Goal: Task Accomplishment & Management: Use online tool/utility

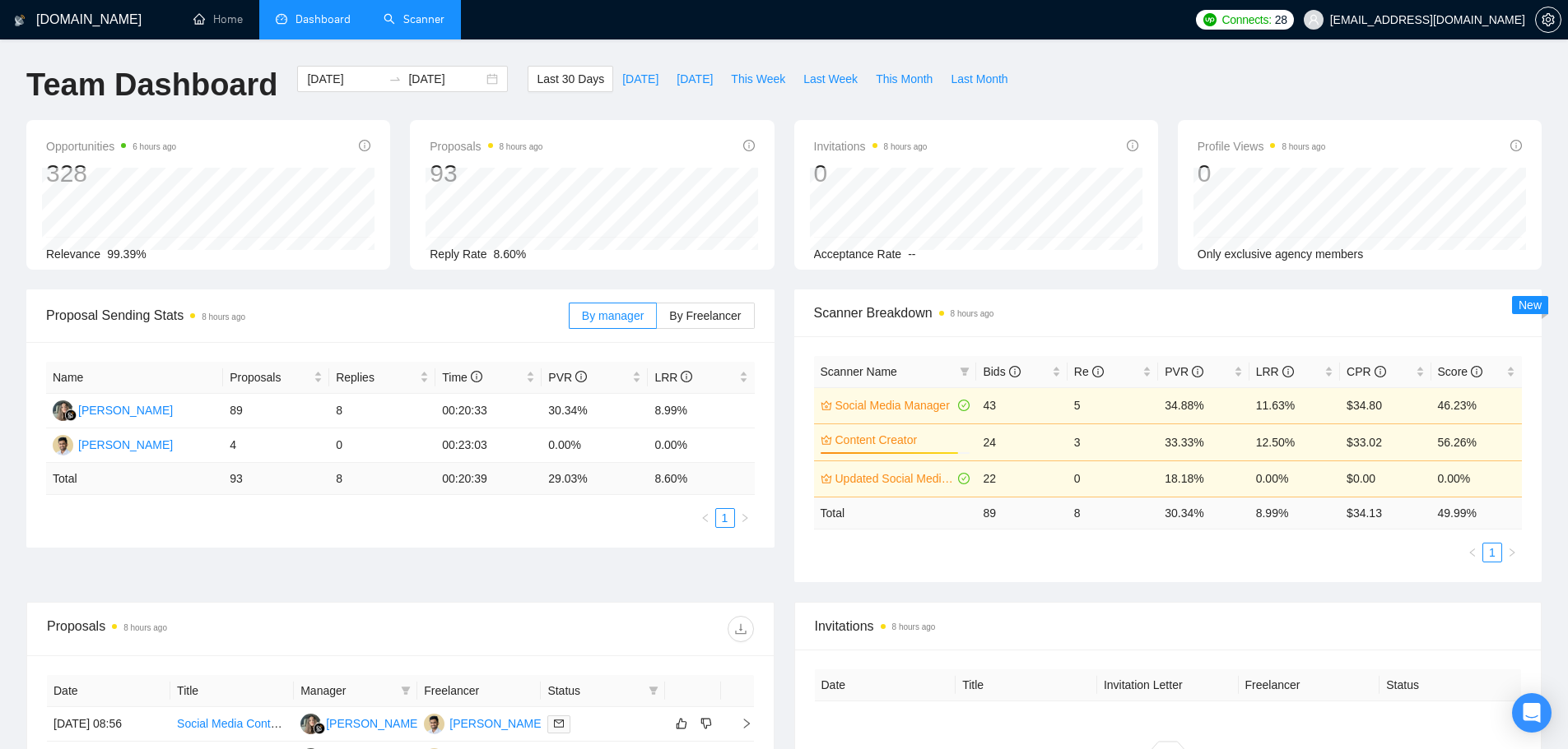
click at [429, 16] on link "Scanner" at bounding box center [413, 19] width 61 height 14
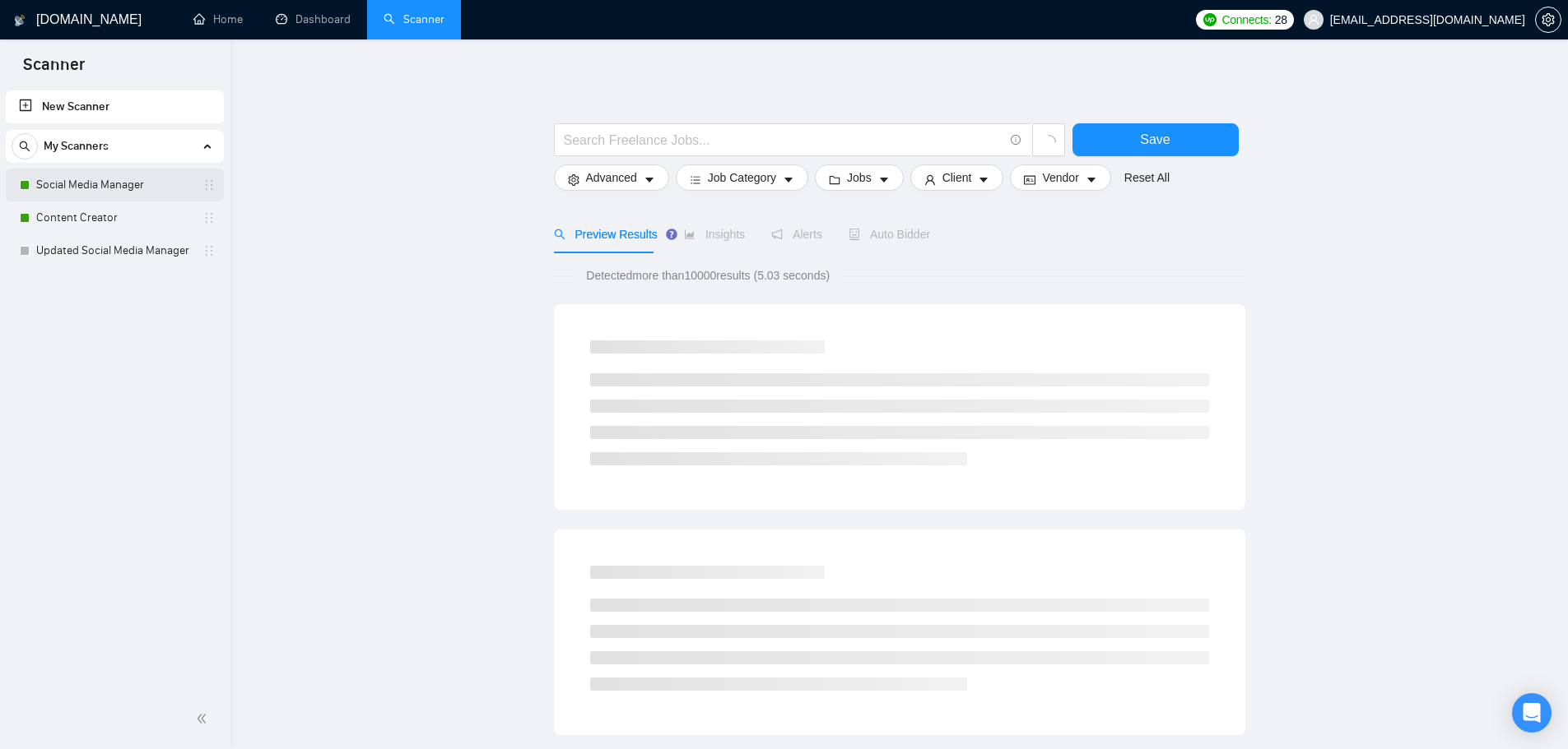
click at [150, 188] on link "Social Media Manager" at bounding box center [114, 185] width 156 height 33
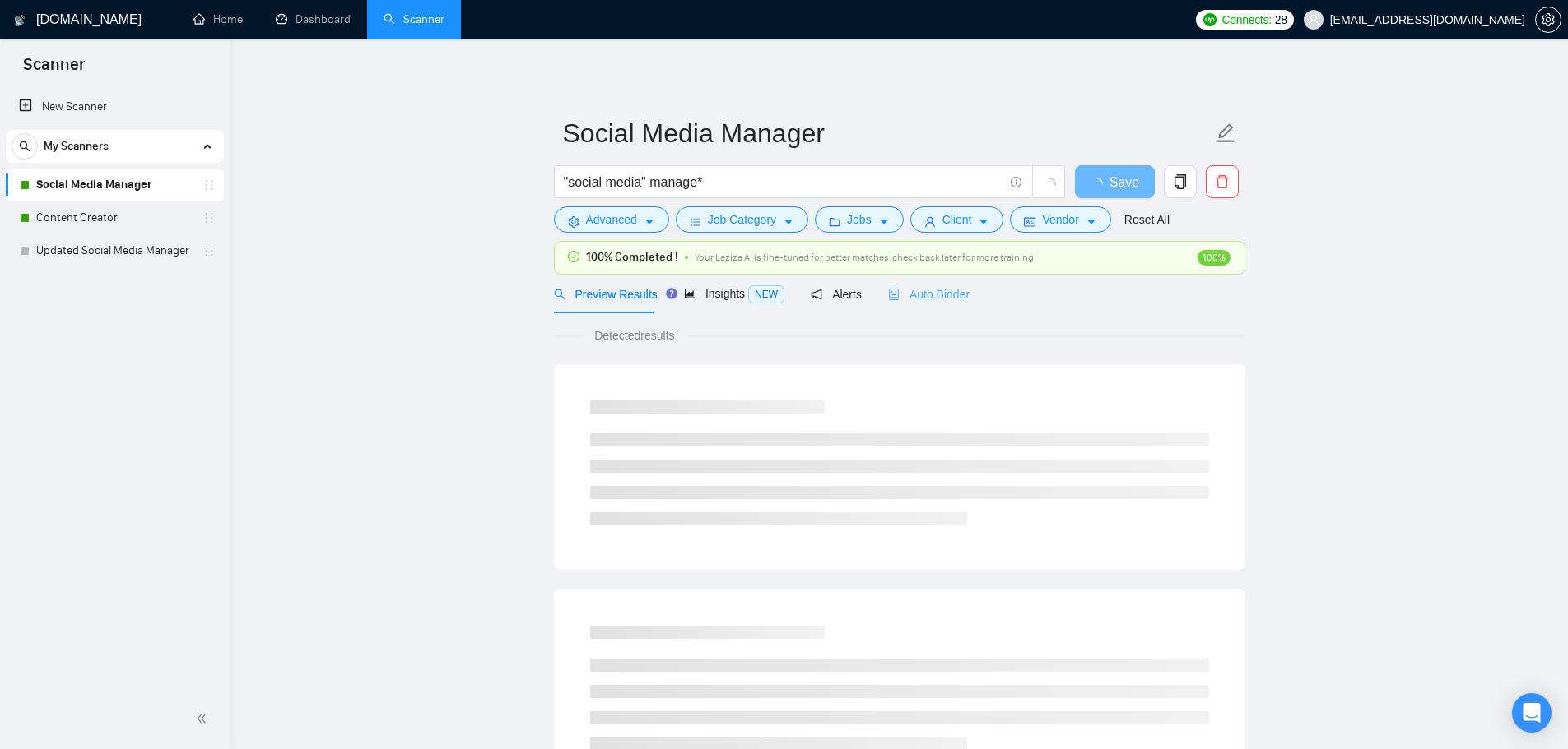
click at [941, 275] on div "Auto Bidder" at bounding box center [928, 293] width 81 height 38
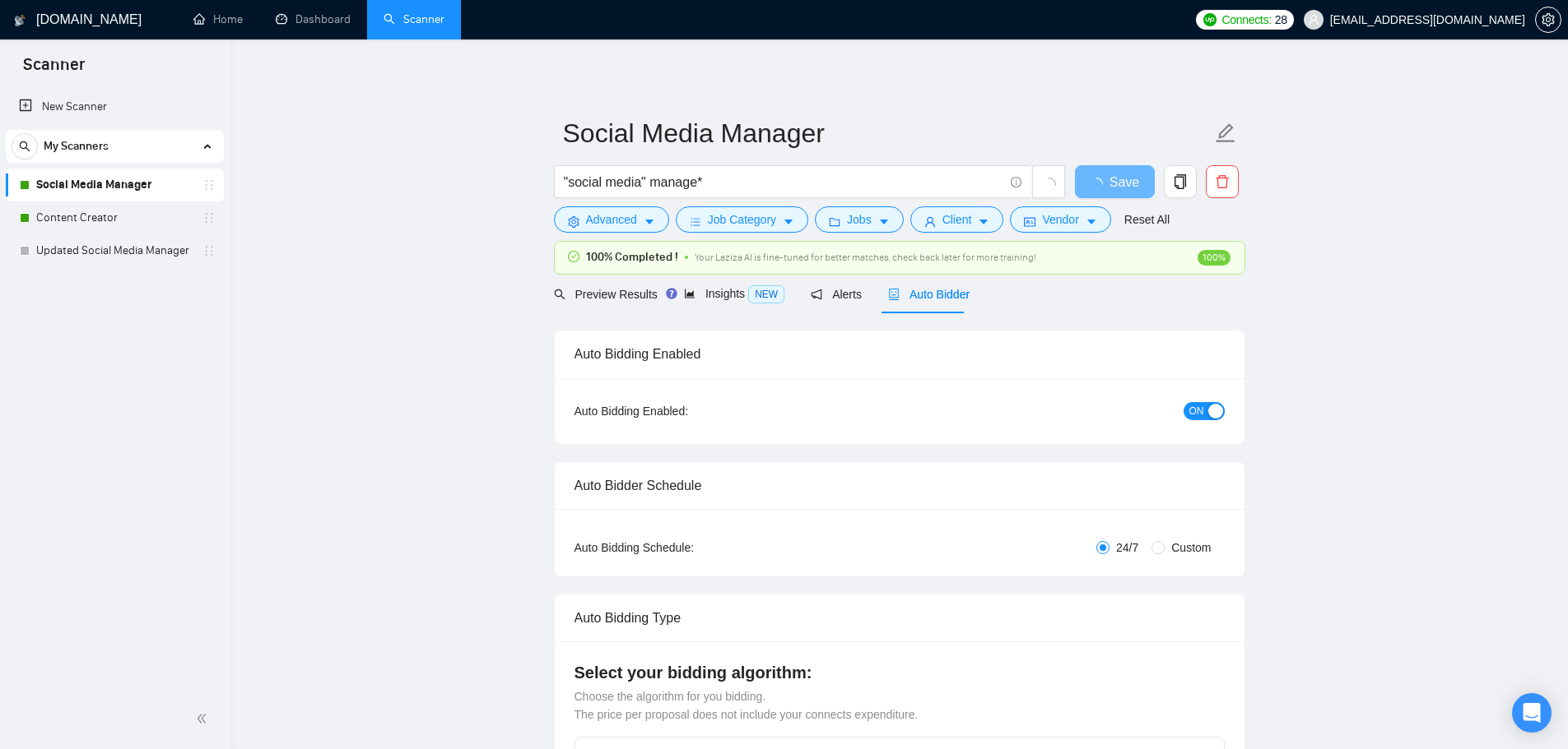
checkbox input "true"
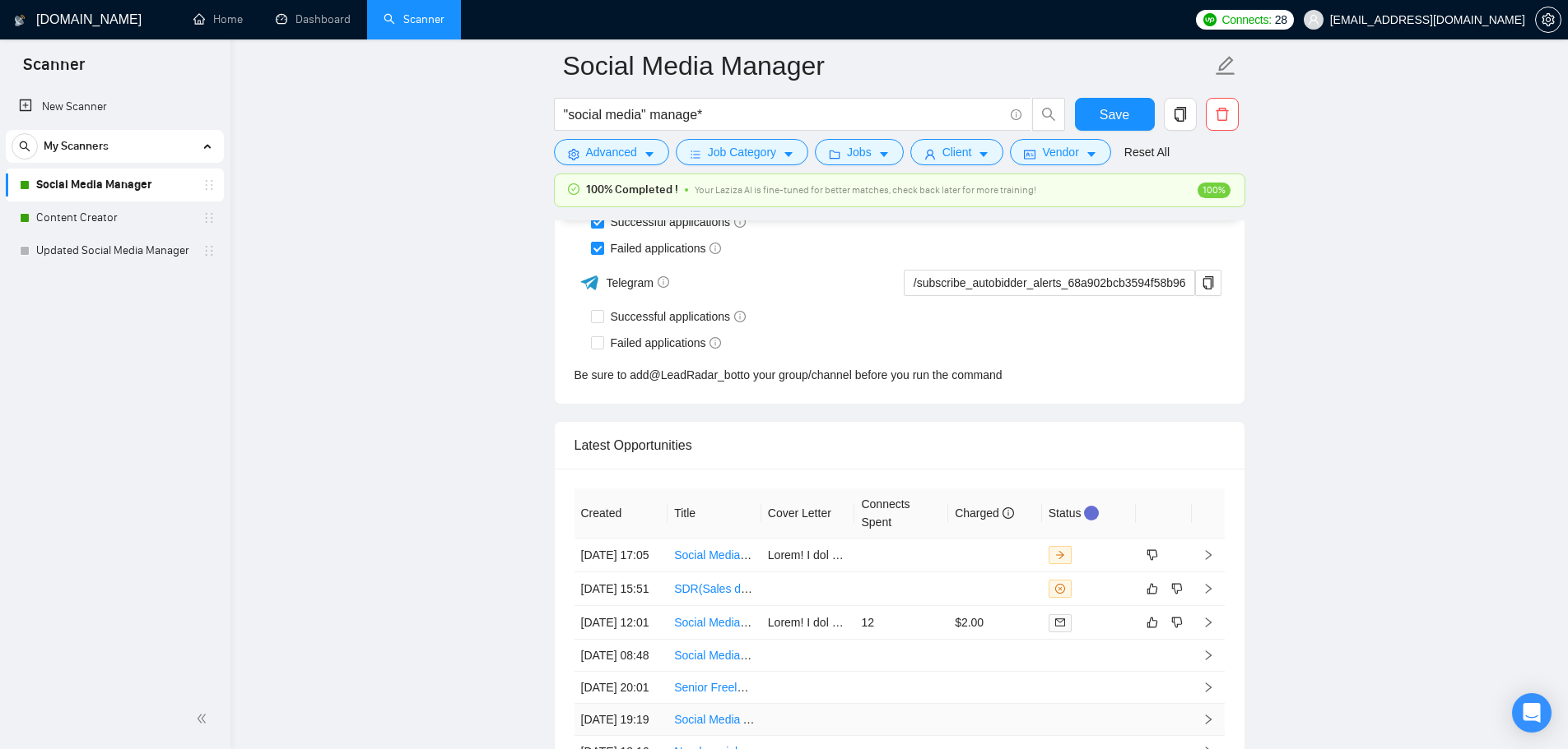
scroll to position [4524, 0]
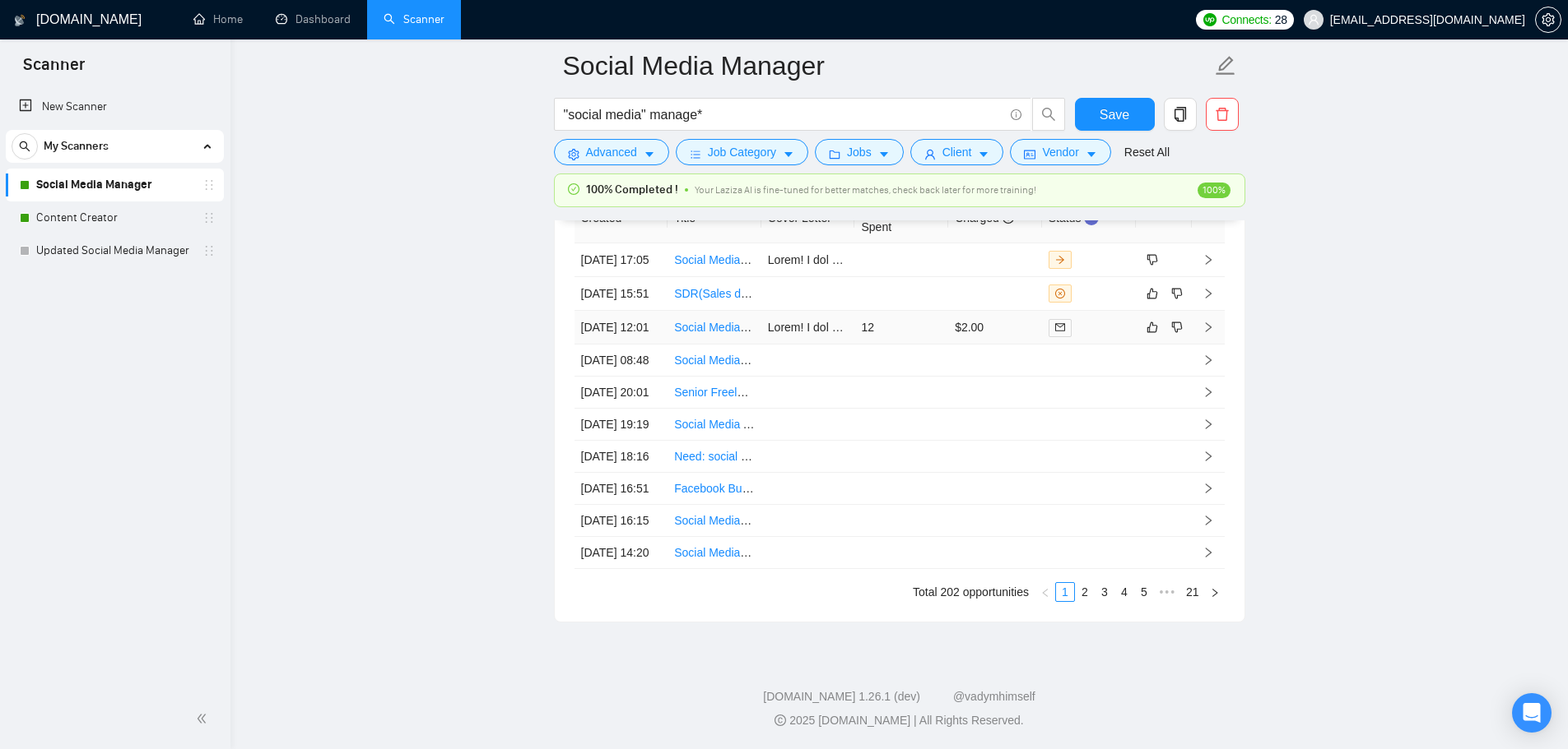
click at [894, 345] on td "12" at bounding box center [901, 328] width 94 height 34
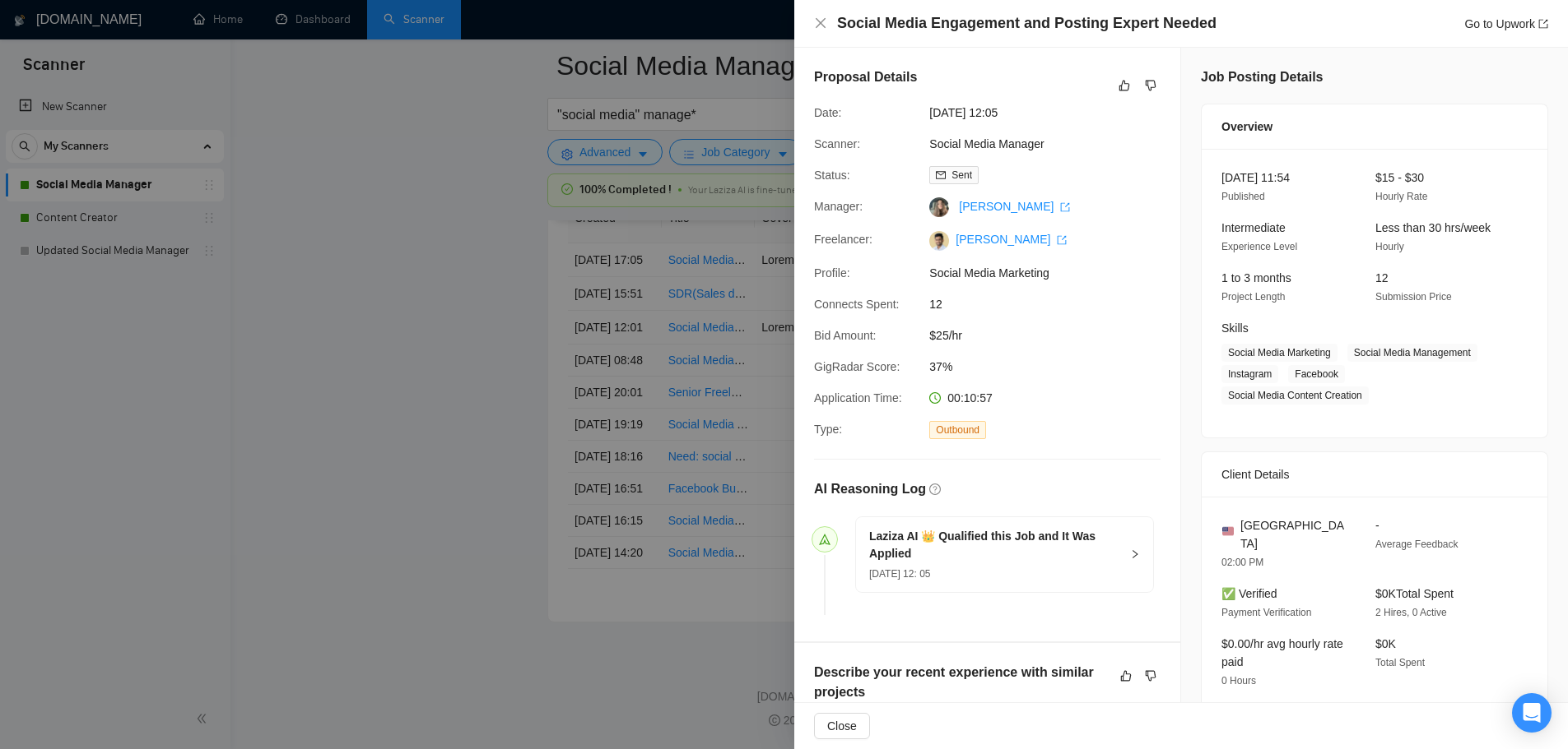
click at [477, 415] on div at bounding box center [784, 374] width 1568 height 749
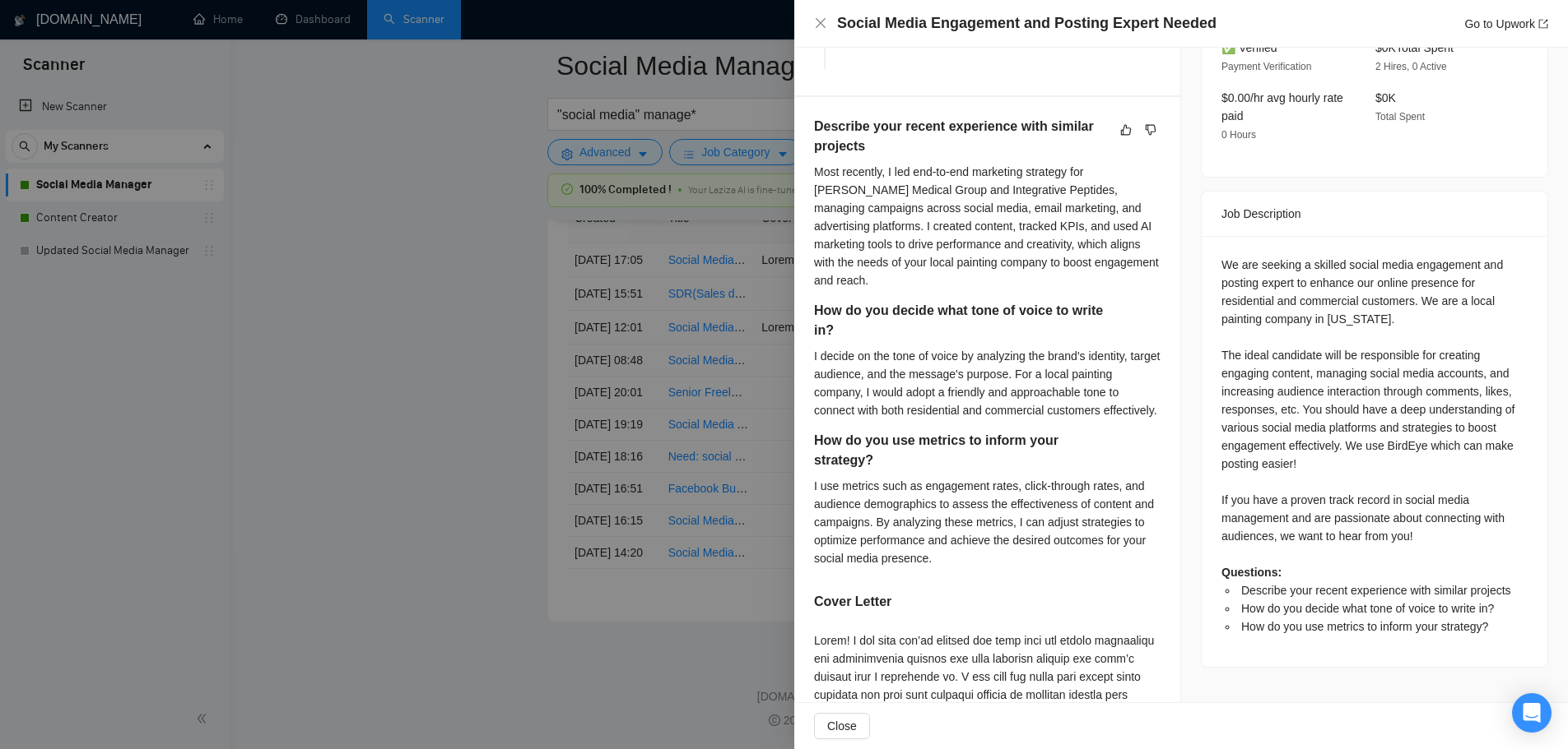
scroll to position [576, 0]
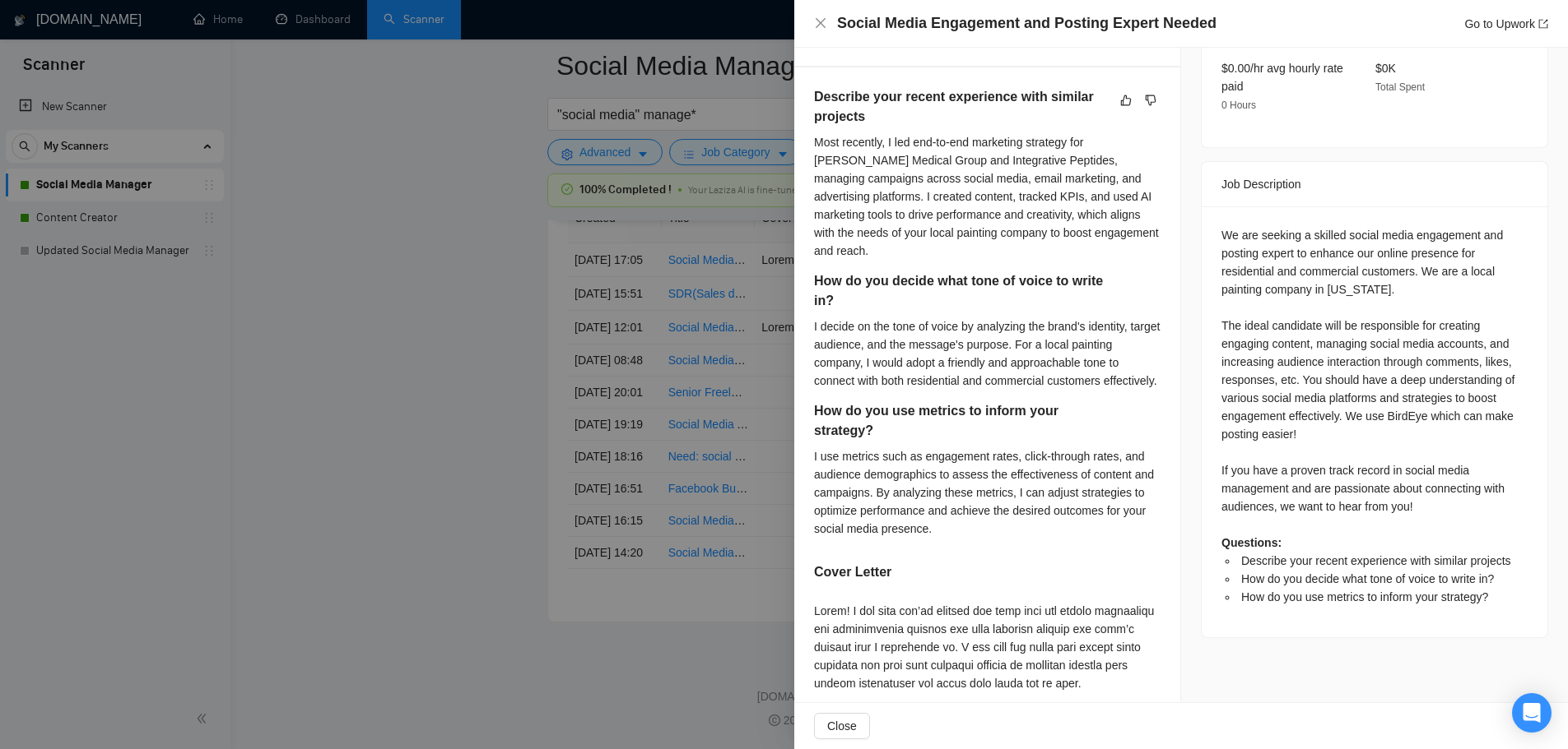
click at [385, 324] on div at bounding box center [784, 374] width 1568 height 749
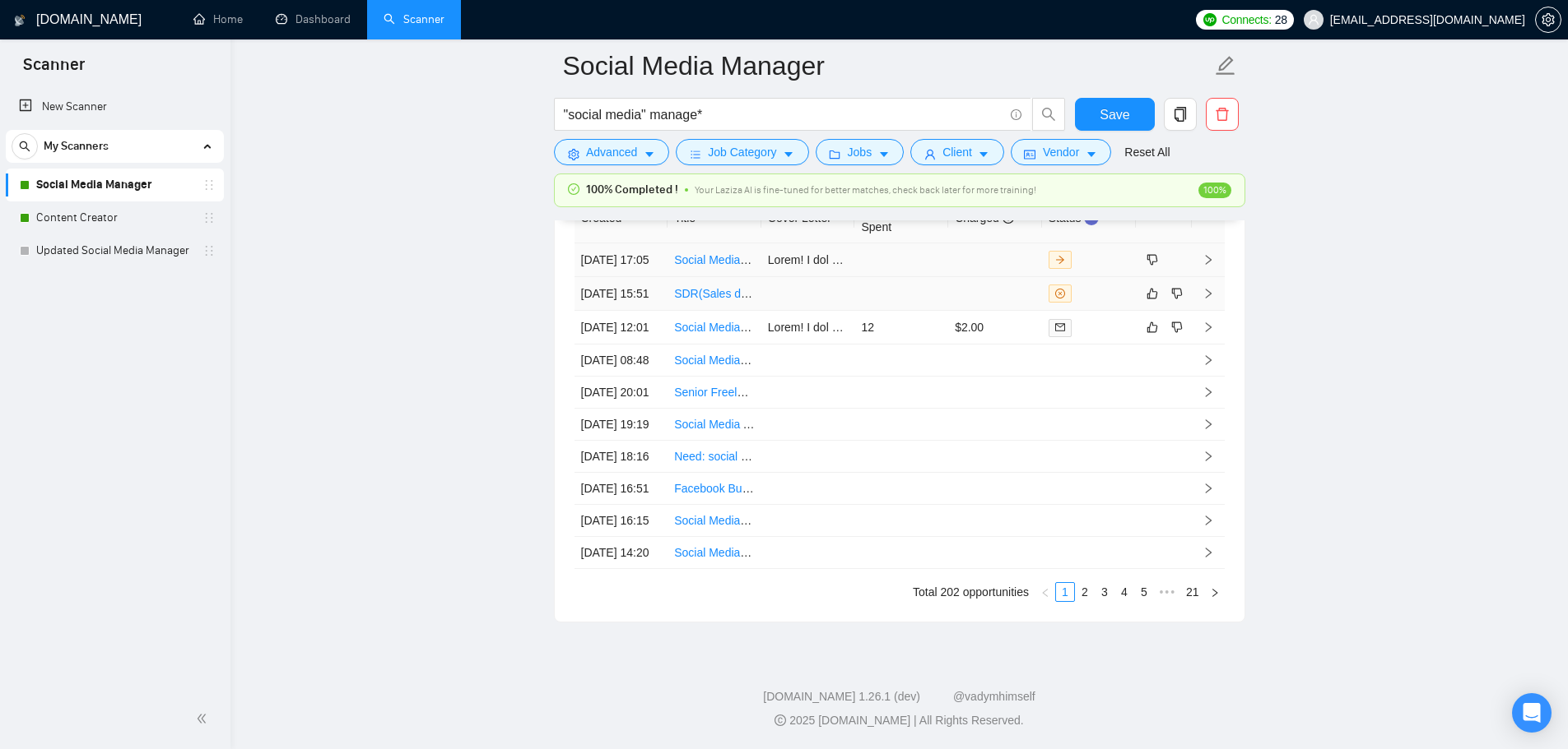
click at [967, 257] on td at bounding box center [995, 260] width 94 height 34
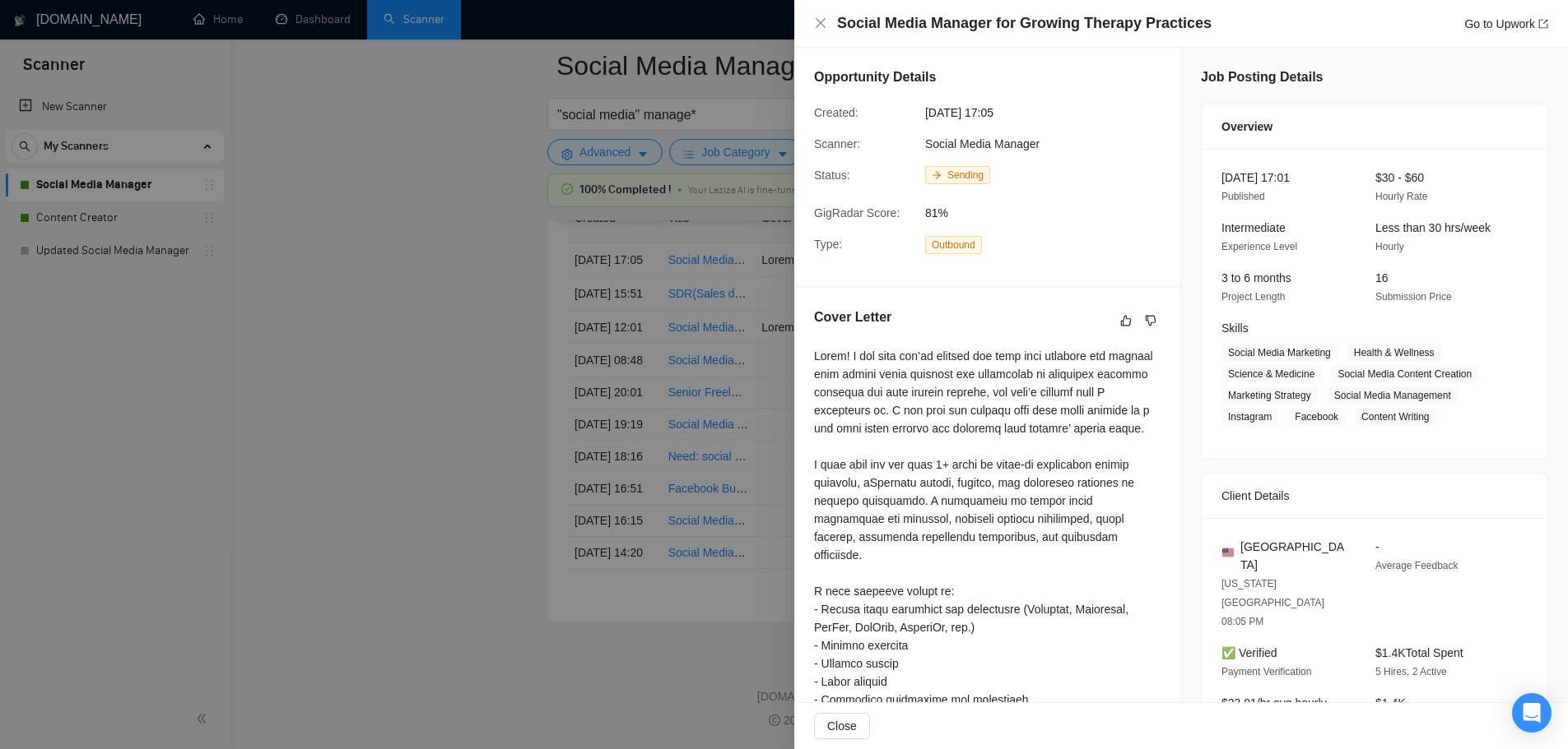
click at [455, 404] on div at bounding box center [784, 374] width 1568 height 749
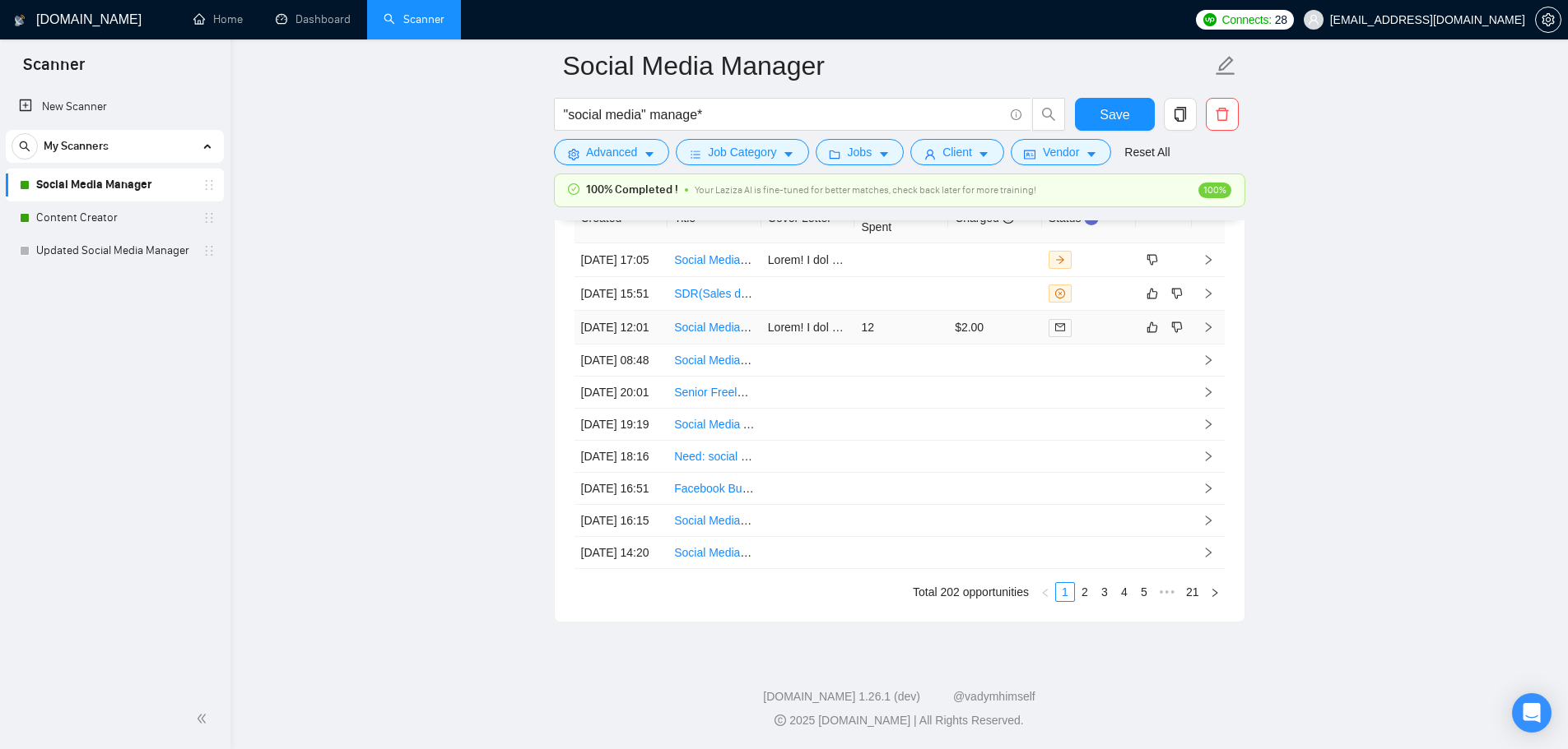
click at [886, 345] on td "12" at bounding box center [901, 328] width 94 height 34
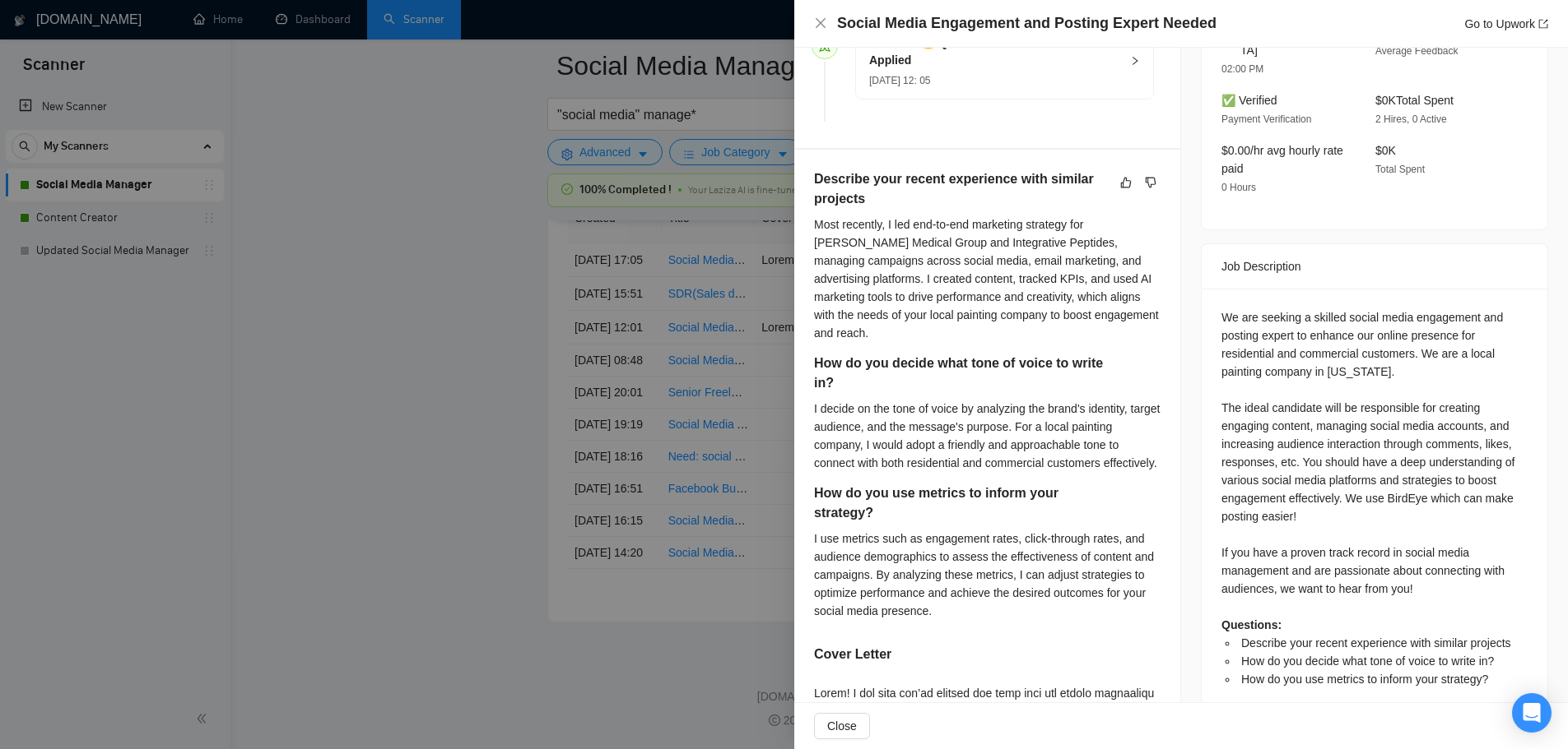
scroll to position [576, 0]
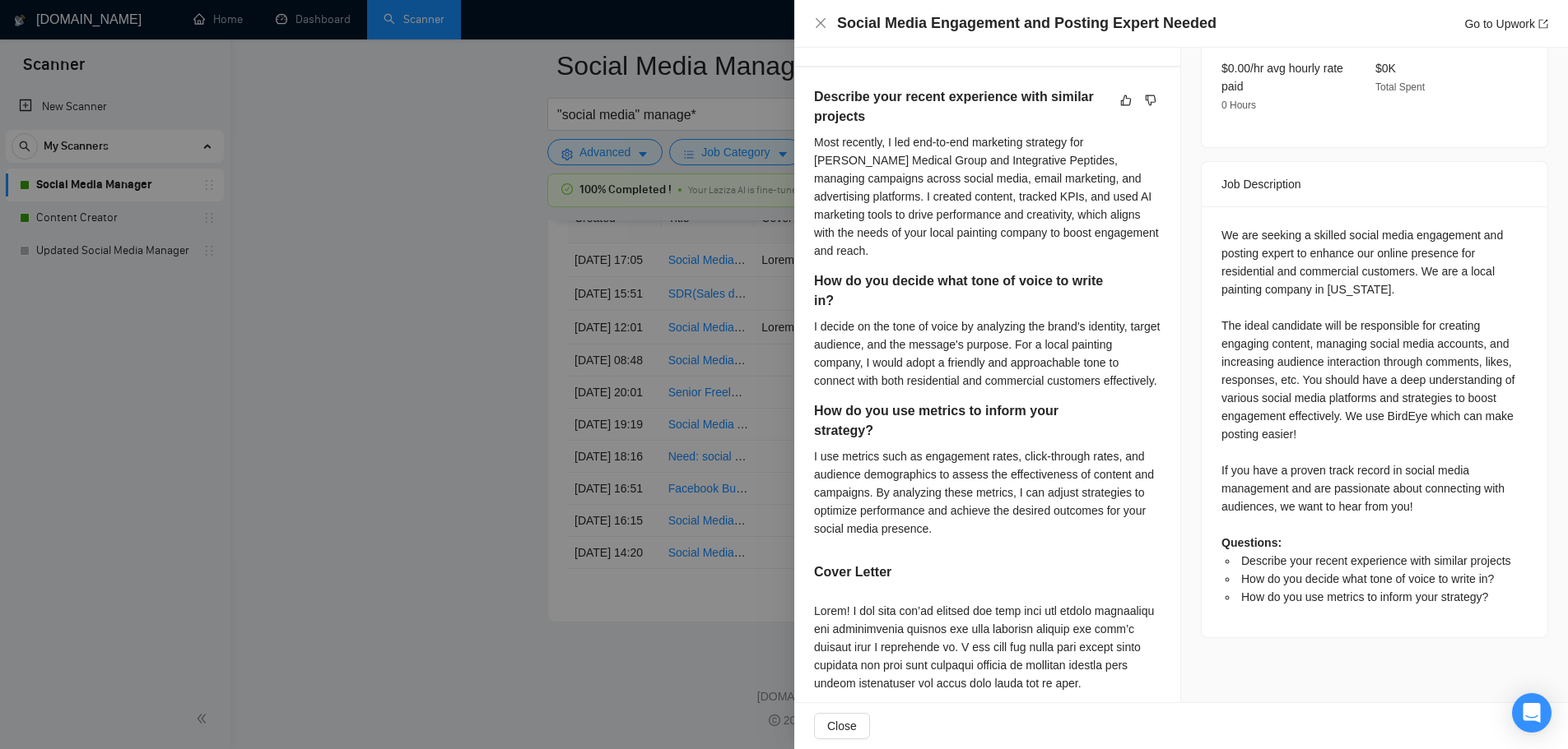
click at [384, 396] on div at bounding box center [784, 374] width 1568 height 749
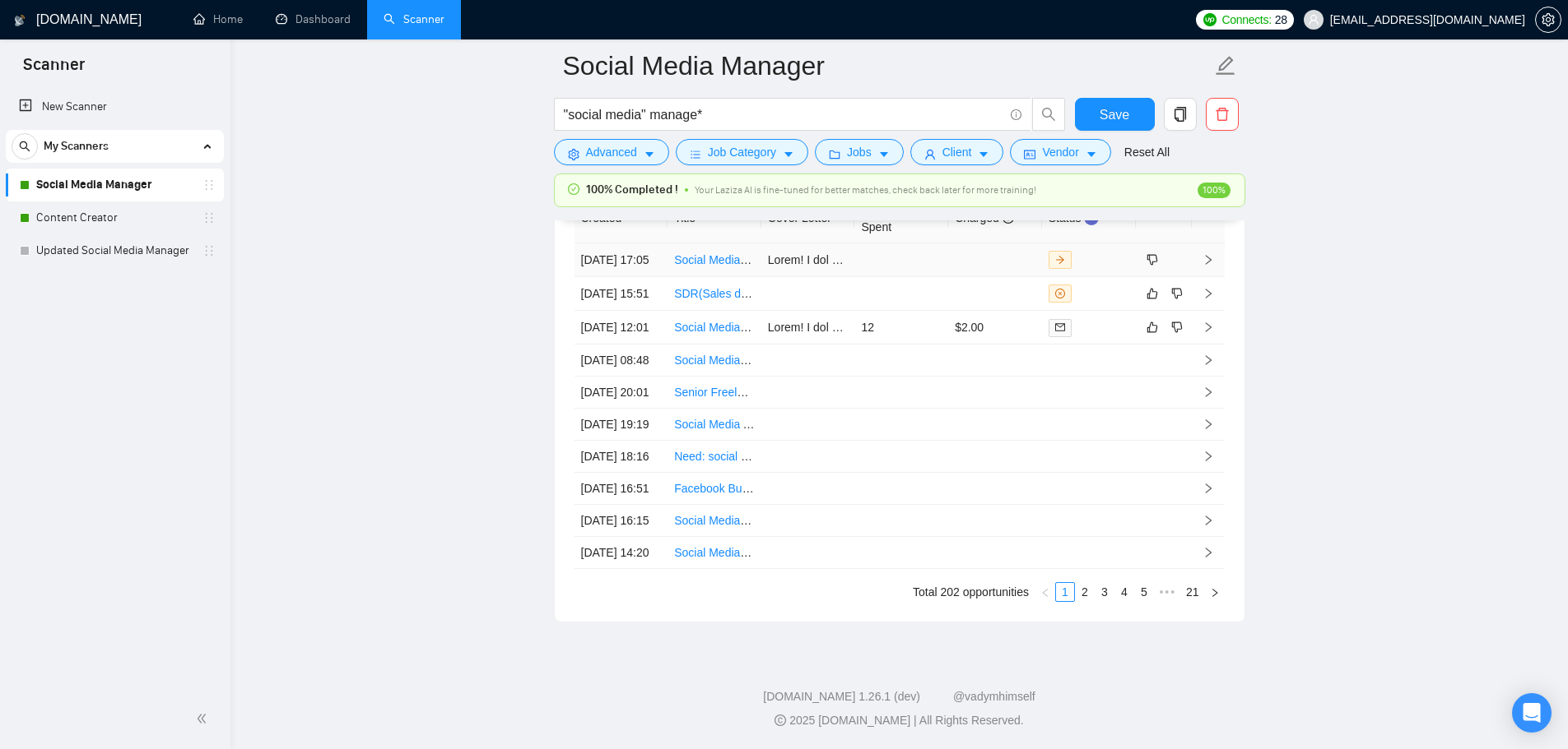
click at [877, 258] on td at bounding box center [901, 260] width 94 height 34
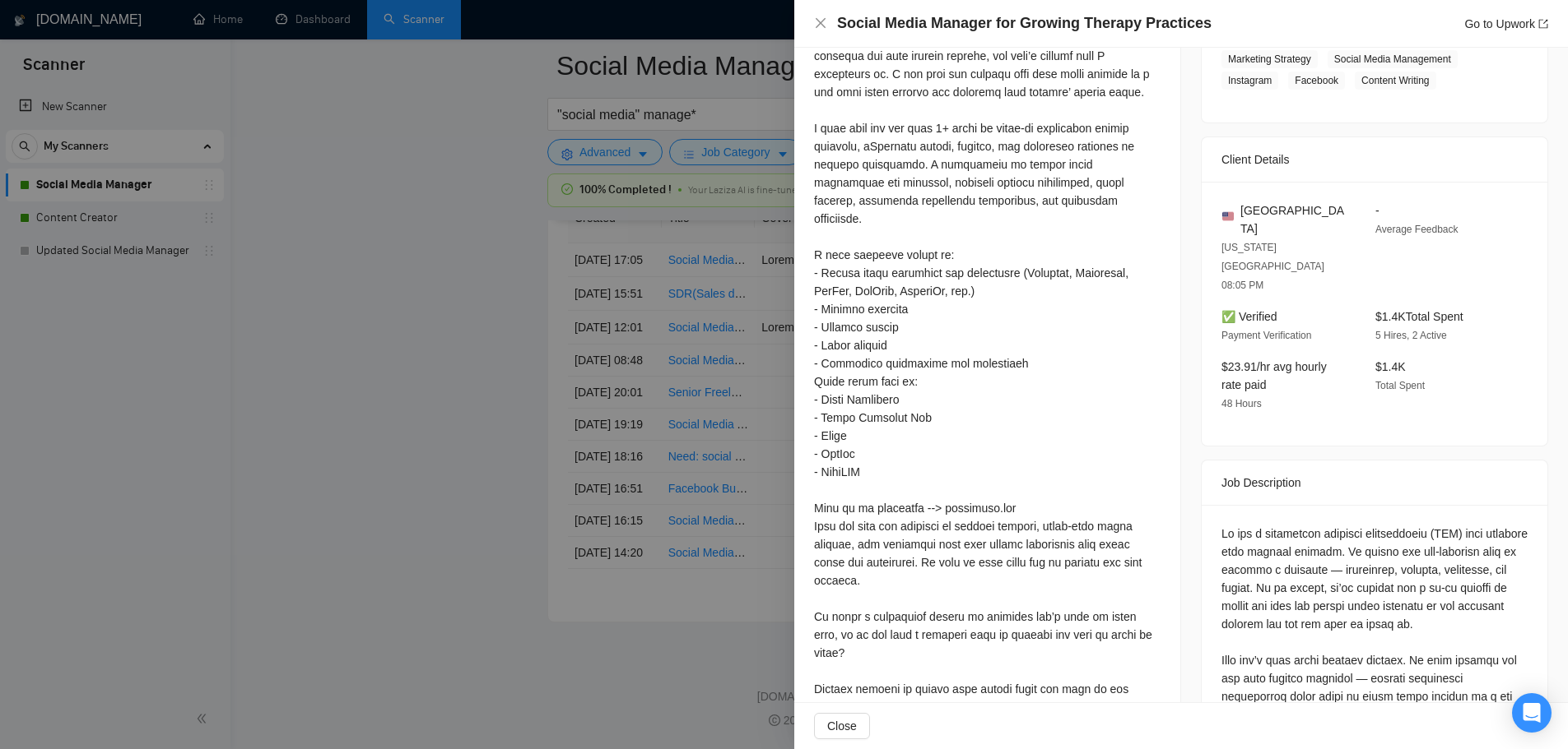
scroll to position [296, 0]
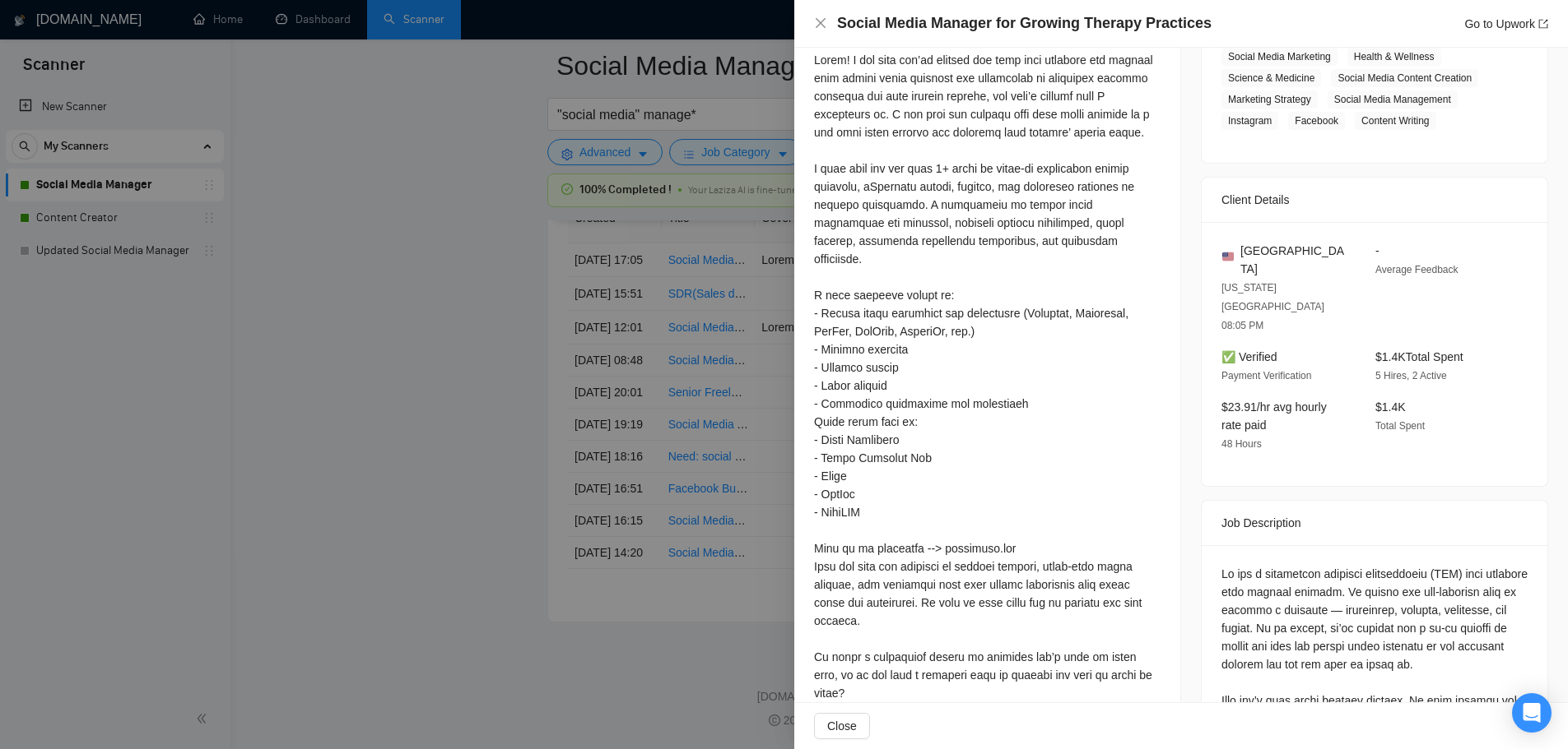
click at [467, 356] on div at bounding box center [784, 374] width 1568 height 749
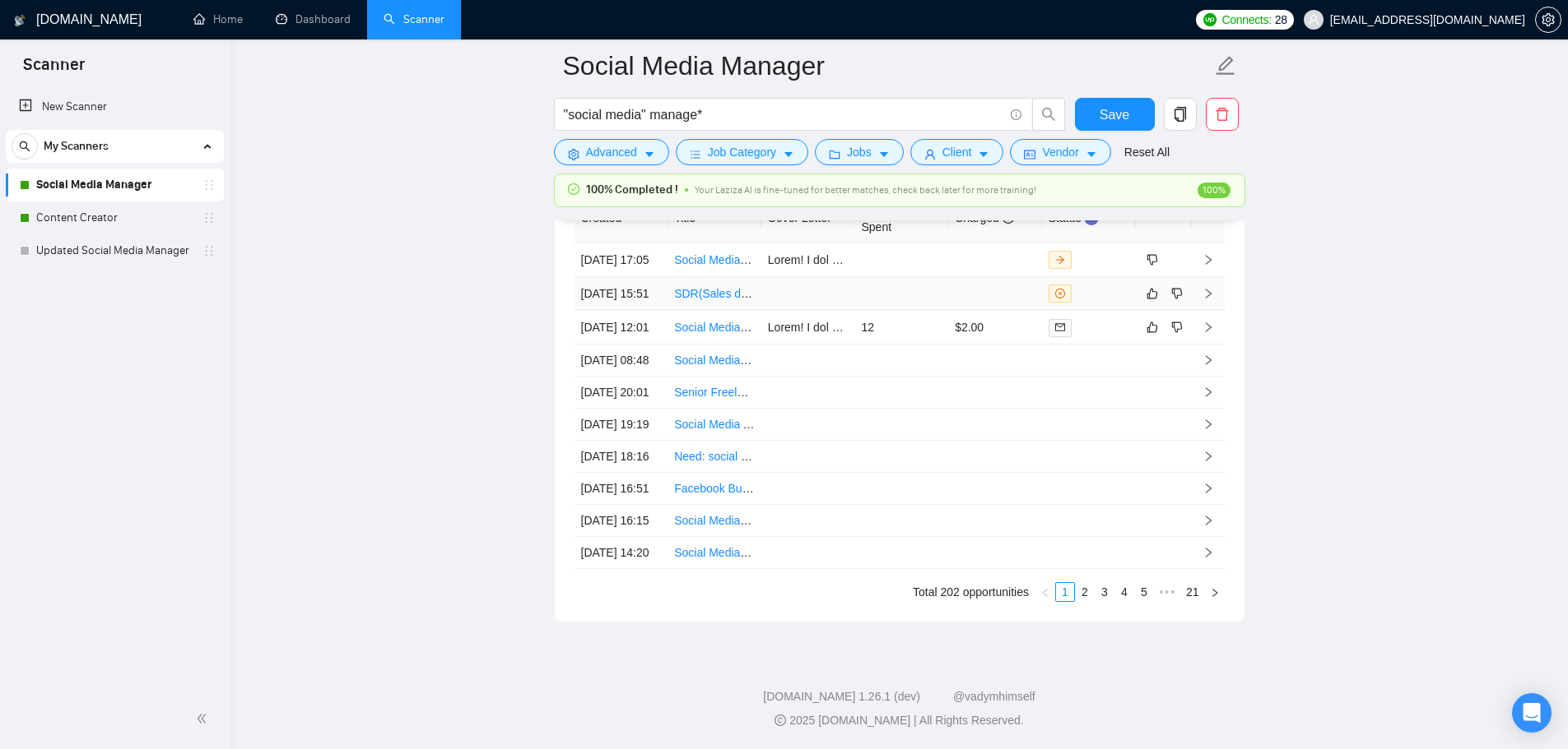
click at [737, 300] on link "SDR(Sales development representative) and Customer support - US only" at bounding box center [861, 293] width 374 height 13
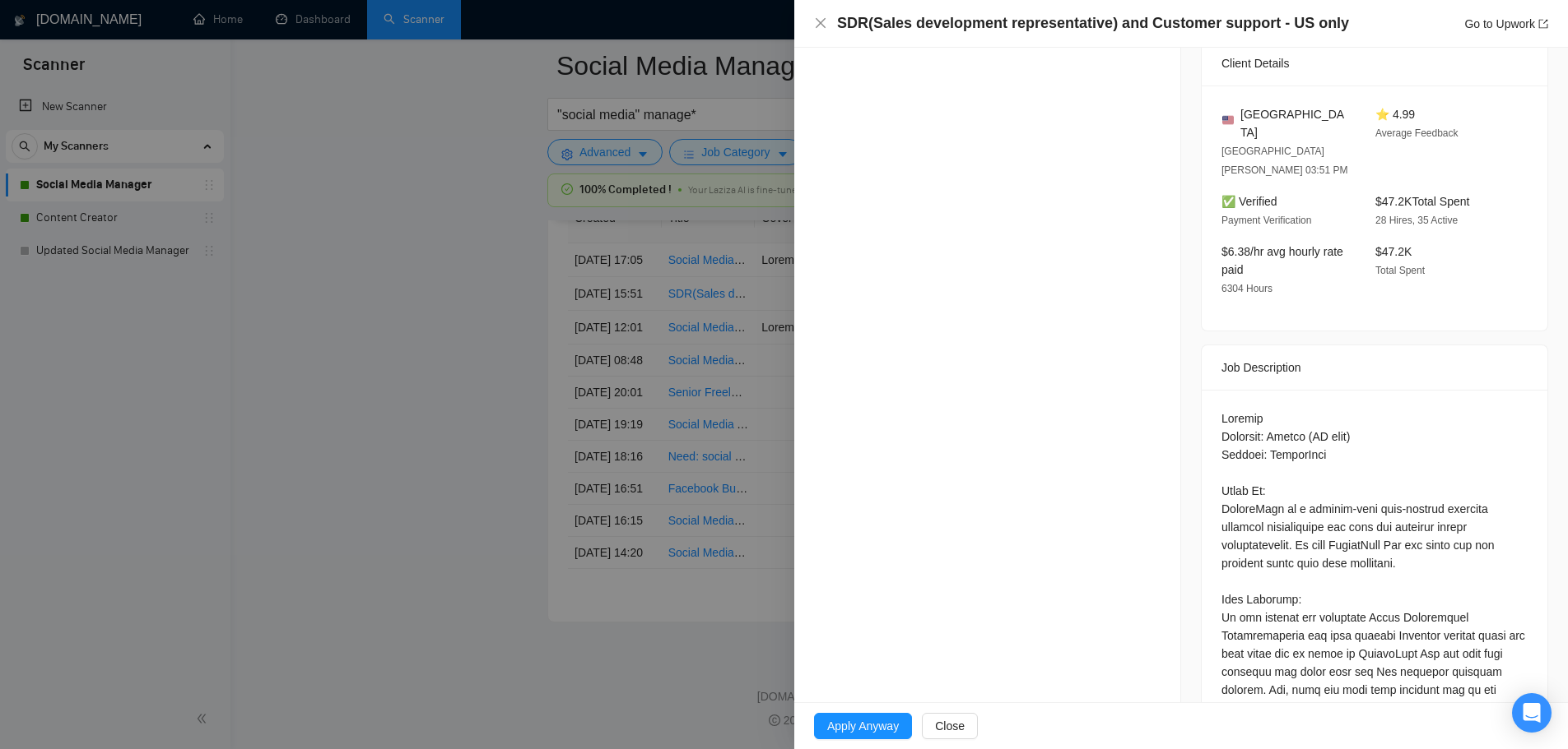
scroll to position [461, 0]
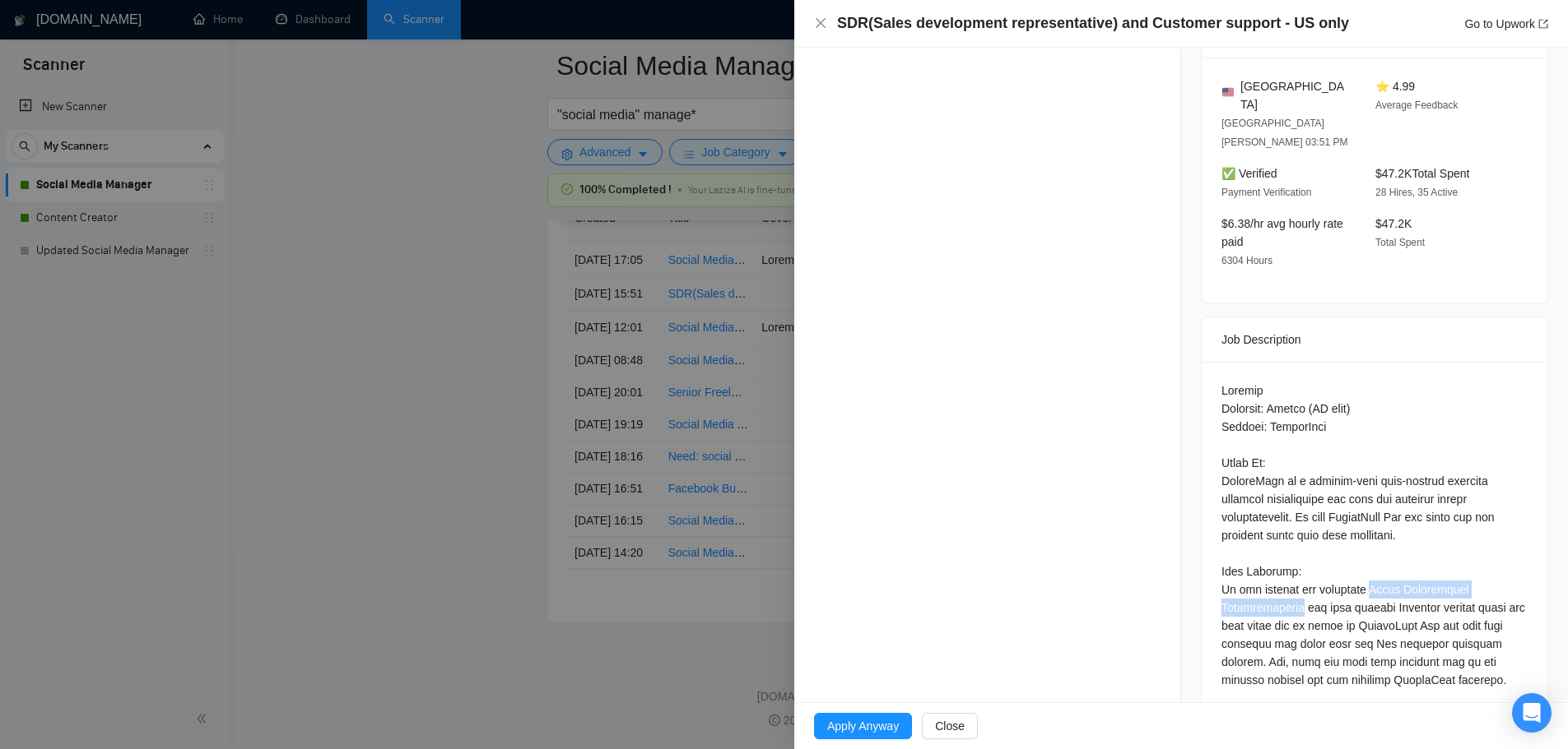
drag, startPoint x: 1368, startPoint y: 548, endPoint x: 1290, endPoint y: 572, distance: 81.6
copy div "Sales Development Representative"
click at [283, 366] on div at bounding box center [784, 374] width 1568 height 749
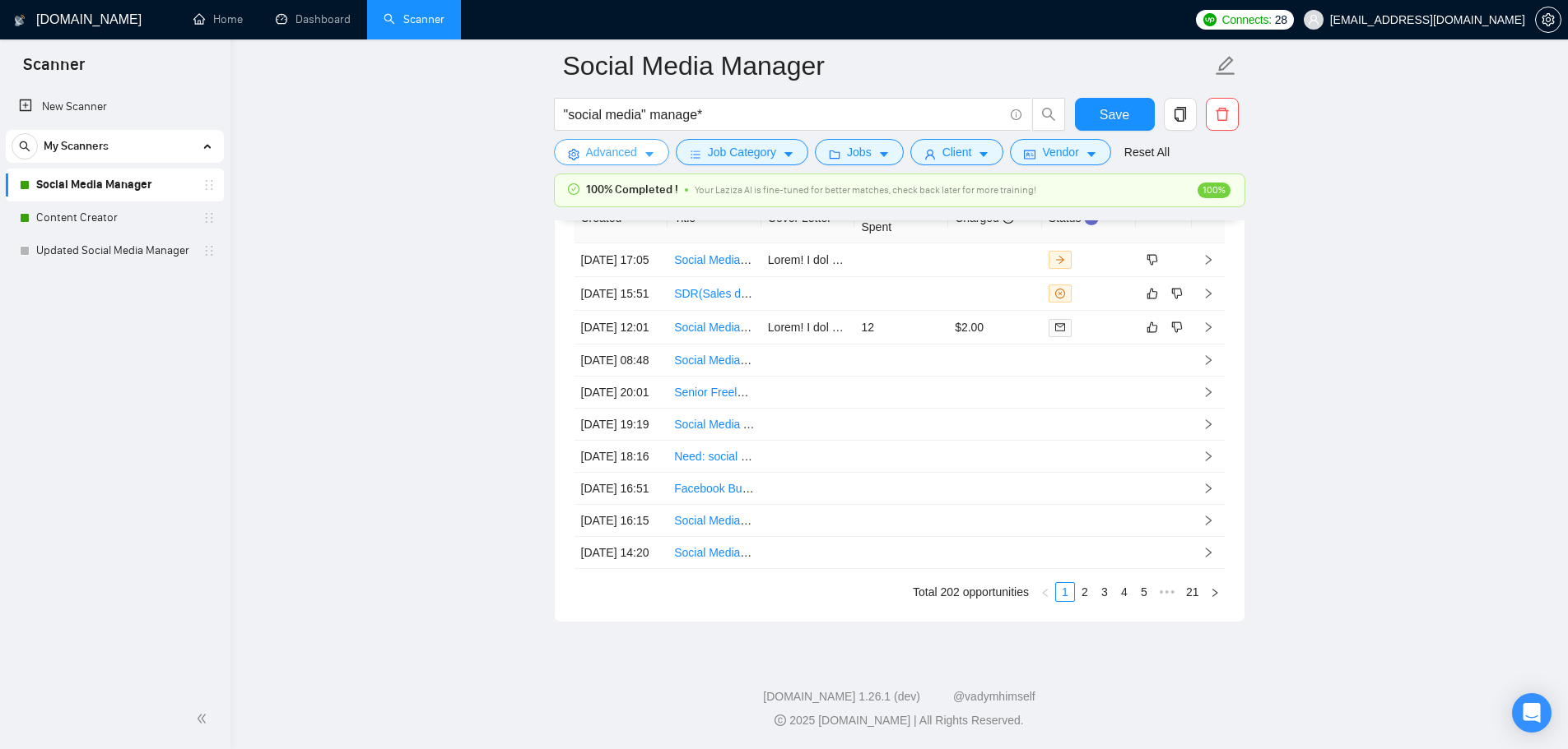
click at [644, 146] on button "Advanced" at bounding box center [611, 152] width 115 height 26
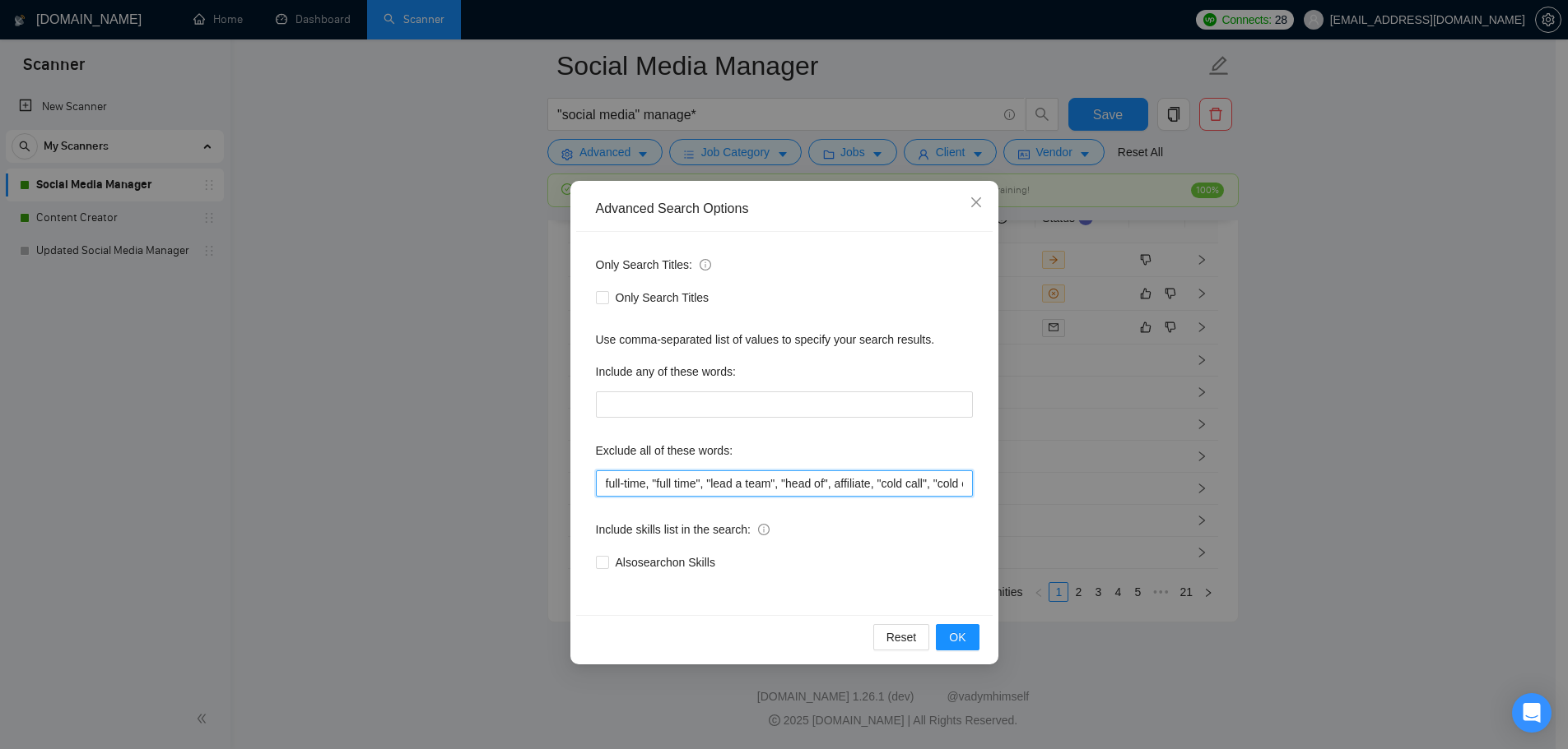
scroll to position [0, 701]
drag, startPoint x: 775, startPoint y: 480, endPoint x: 1328, endPoint y: 513, distance: 554.0
click at [1328, 513] on div "Advanced Search Options Only Search Titles: Only Search Titles Use comma-separa…" at bounding box center [784, 374] width 1568 height 749
click at [966, 478] on input "full-time, "full time", "lead a team", "head of", affiliate, "cold call", "cold…" at bounding box center [784, 484] width 377 height 26
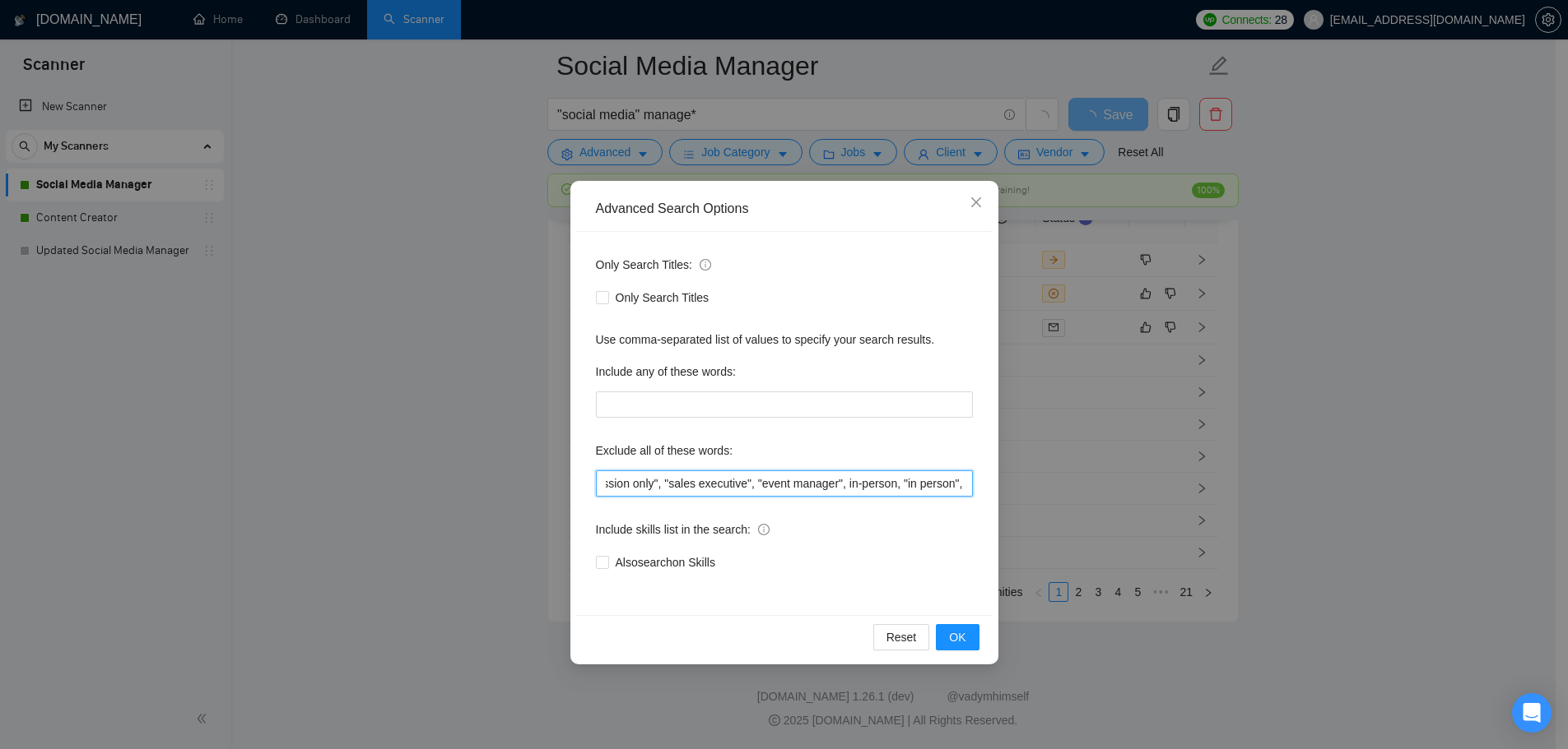
paste input "Sales Development Representative"
click at [889, 537] on div "Include skills list in the search:" at bounding box center [784, 533] width 377 height 33
click at [1175, 515] on div "Advanced Search Options Only Search Titles: Only Search Titles Use comma-separa…" at bounding box center [784, 374] width 1568 height 749
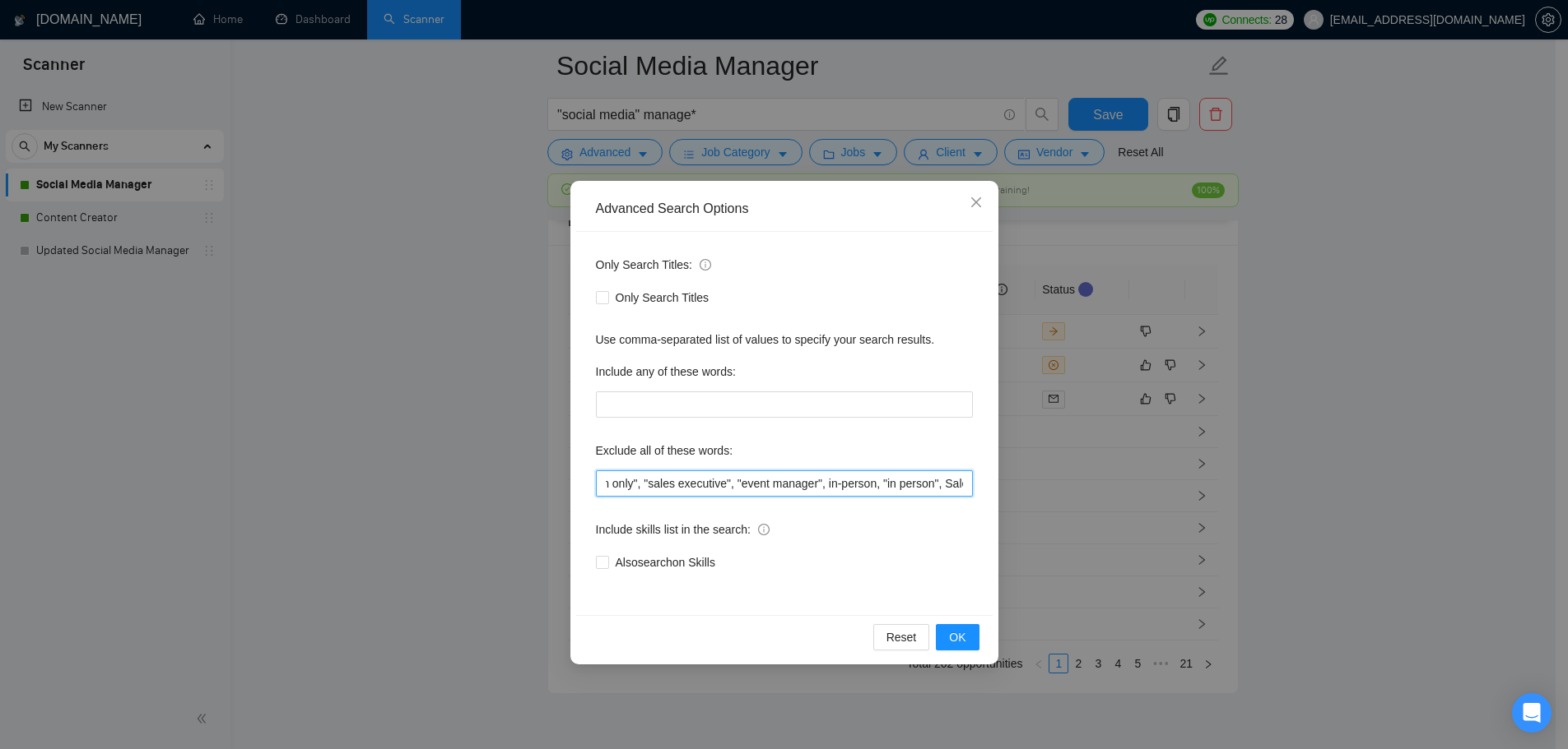
scroll to position [0, 913]
drag, startPoint x: 892, startPoint y: 489, endPoint x: 1047, endPoint y: 501, distance: 155.5
click at [1047, 501] on div "Advanced Search Options Only Search Titles: Only Search Titles Use comma-separa…" at bounding box center [784, 374] width 1568 height 749
click at [758, 481] on input "full-time, "full time", "lead a team", "head of", affiliate, "cold call", "cold…" at bounding box center [784, 484] width 377 height 26
type input "full-time, "full time", "lead a team", "head of", affiliate, "cold call", "cold…"
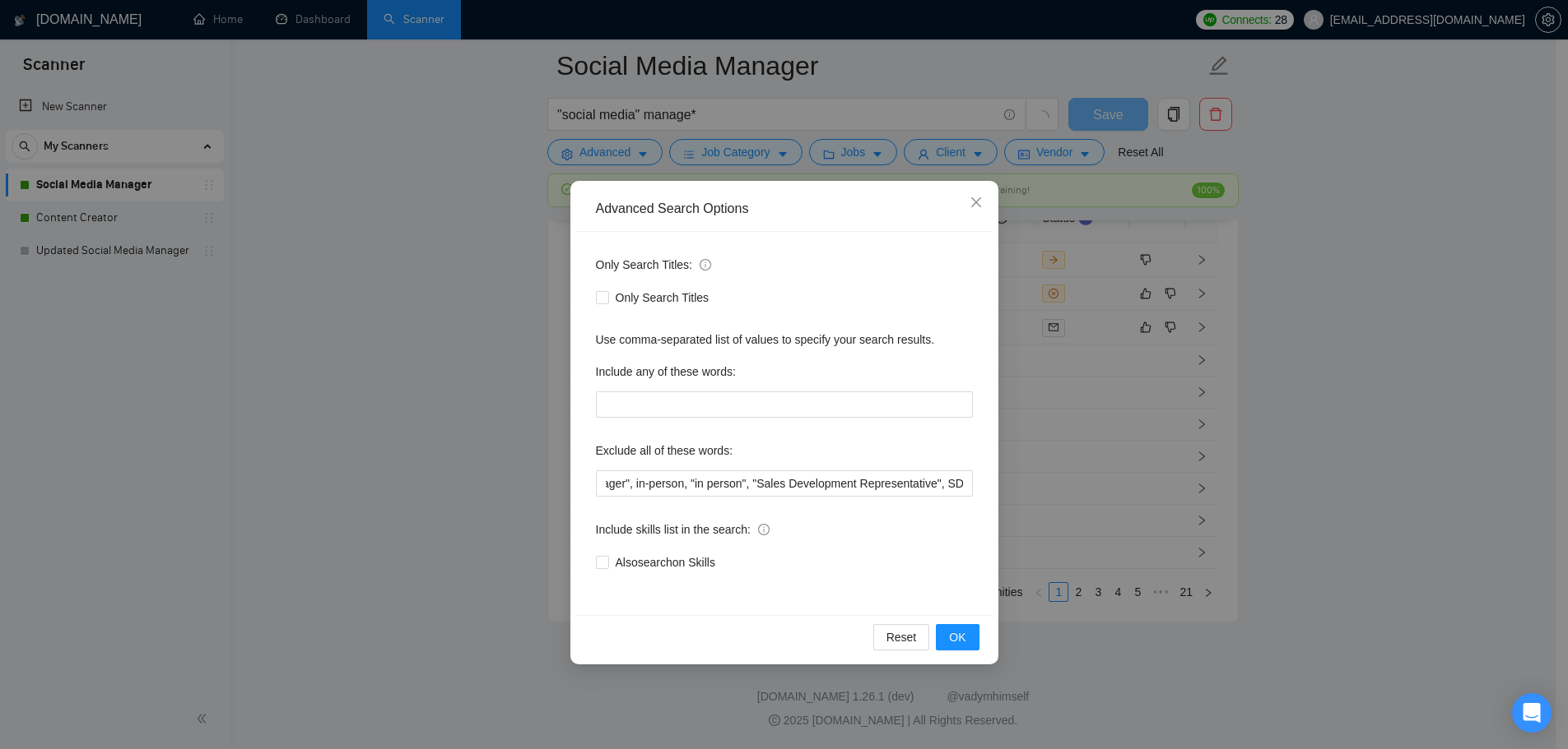
scroll to position [0, 918]
drag, startPoint x: 1055, startPoint y: 484, endPoint x: 1073, endPoint y: 488, distance: 18.4
click at [1073, 488] on div "Advanced Search Options Only Search Titles: Only Search Titles Use comma-separa…" at bounding box center [784, 374] width 1568 height 749
click at [976, 636] on button "OK" at bounding box center [957, 637] width 43 height 26
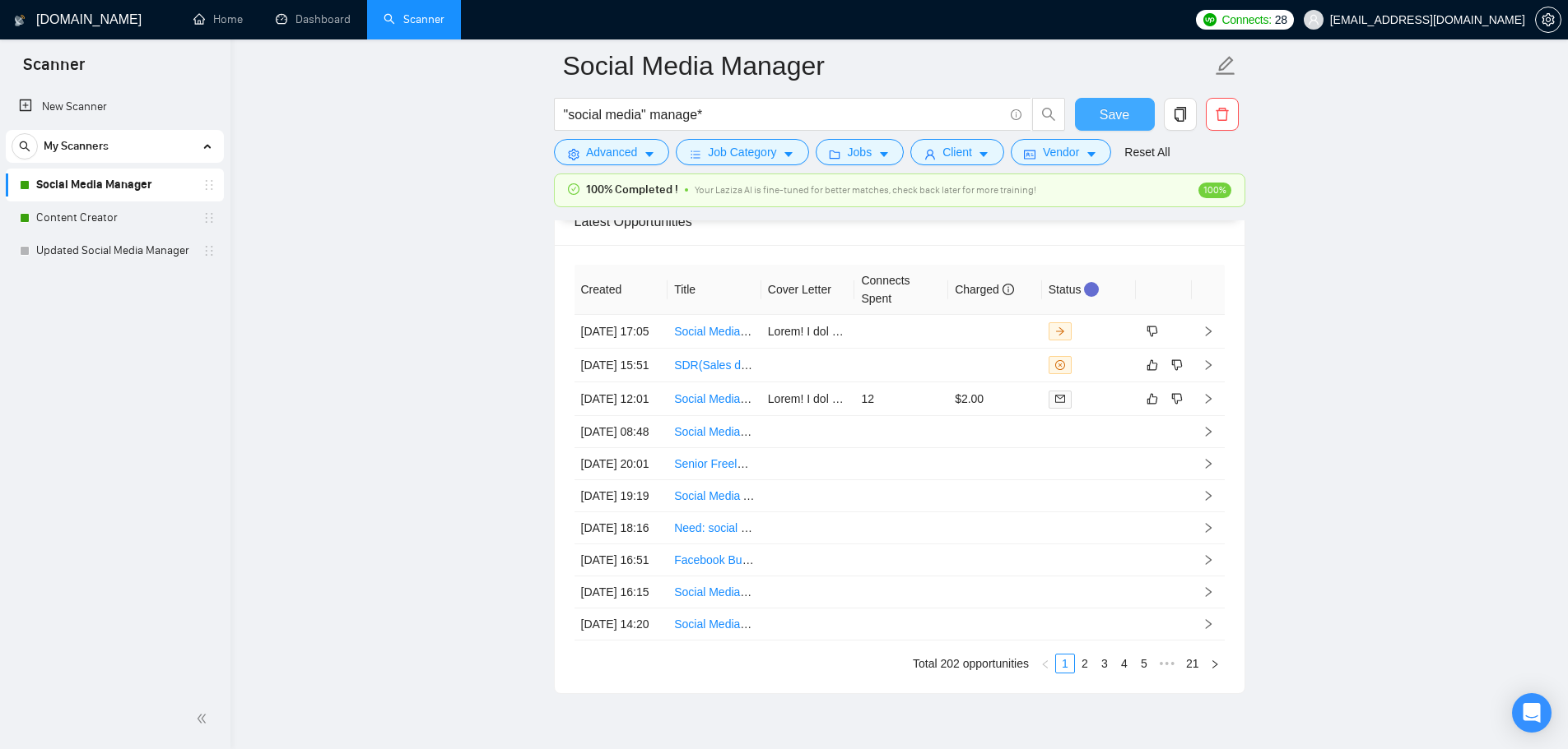
click at [1117, 108] on span "Save" at bounding box center [1114, 114] width 30 height 20
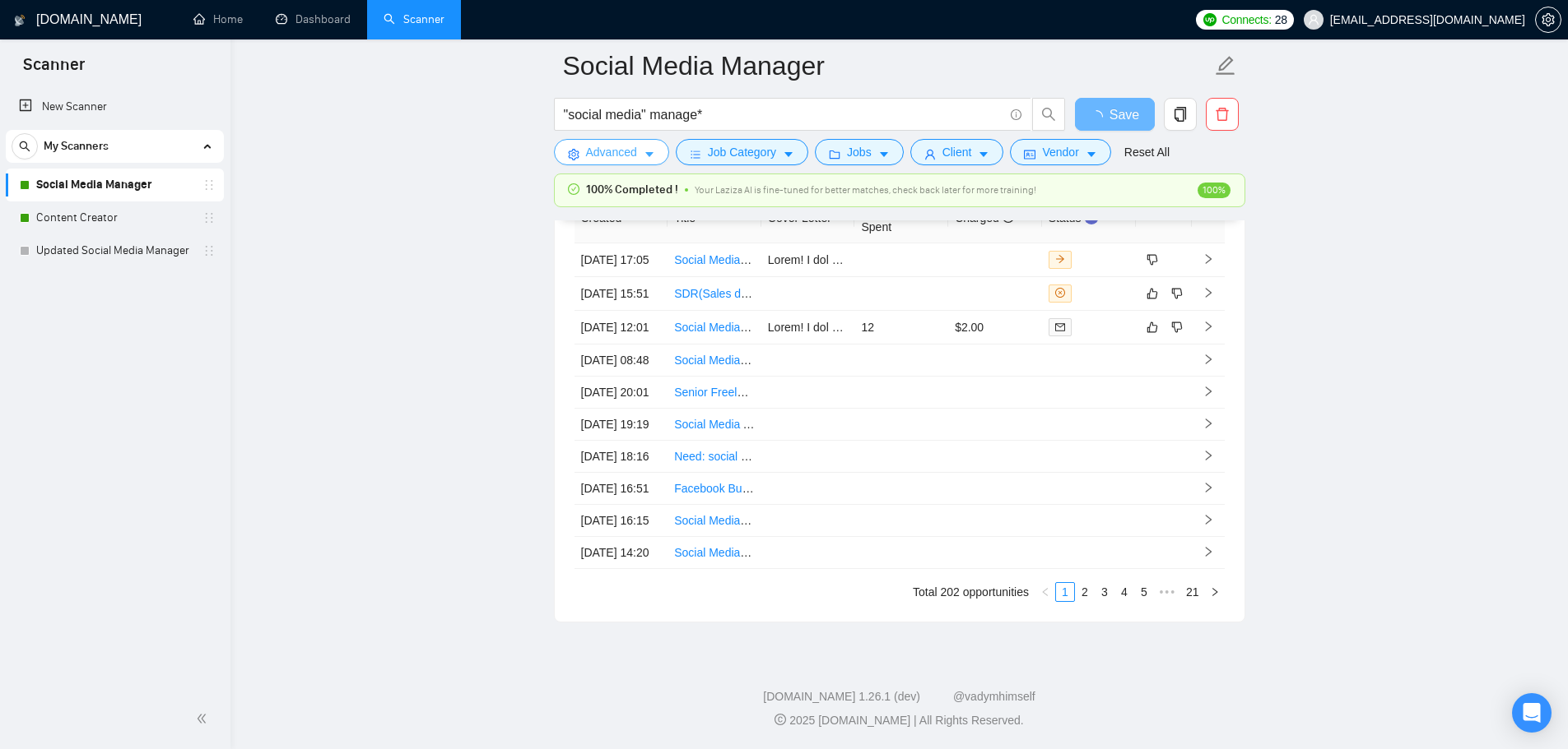
scroll to position [4445, 0]
click at [621, 153] on span "Advanced" at bounding box center [612, 152] width 51 height 18
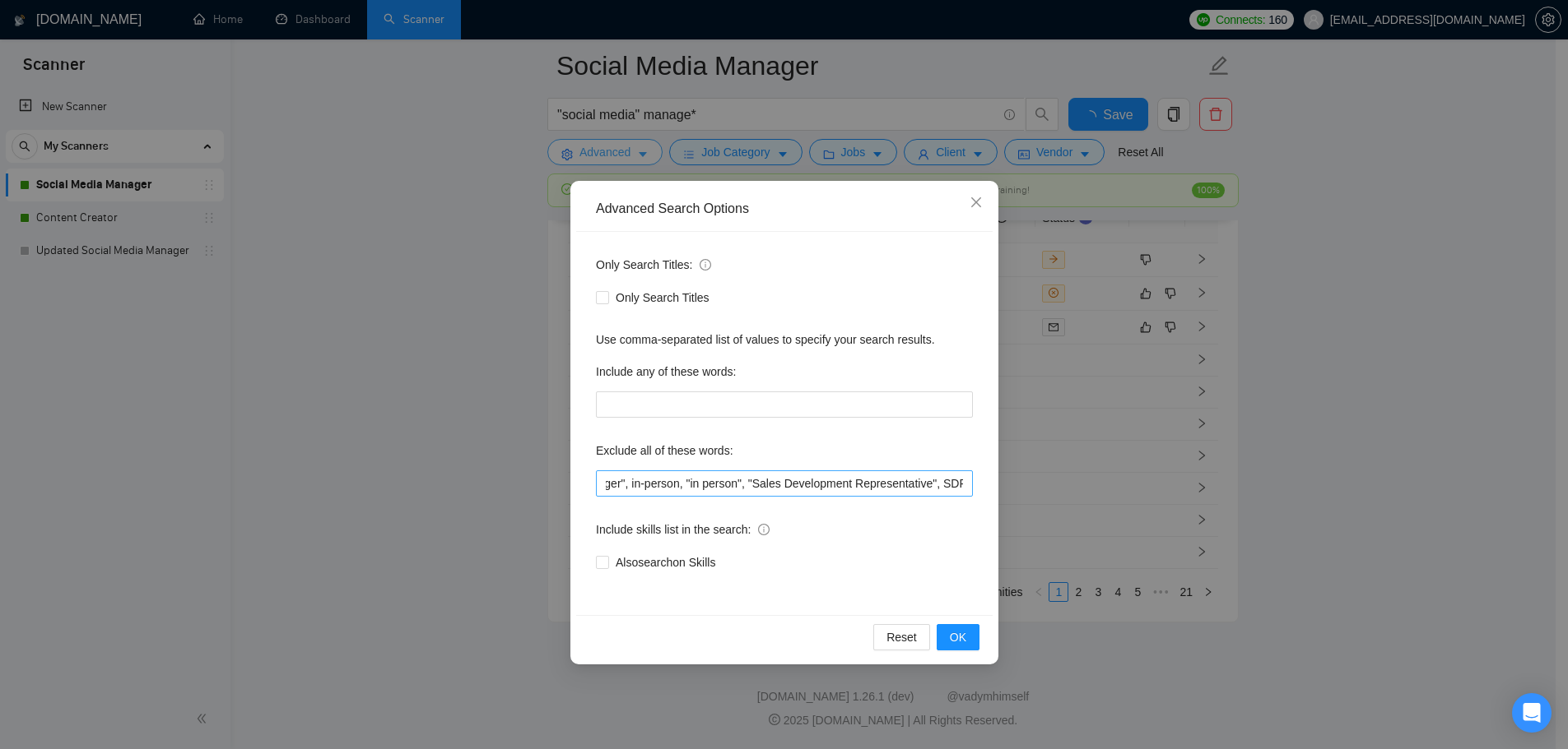
checkbox input "true"
click at [836, 473] on input "full-time, "full time", "lead a team", "head of", affiliate, "cold call", "cold…" at bounding box center [784, 484] width 377 height 26
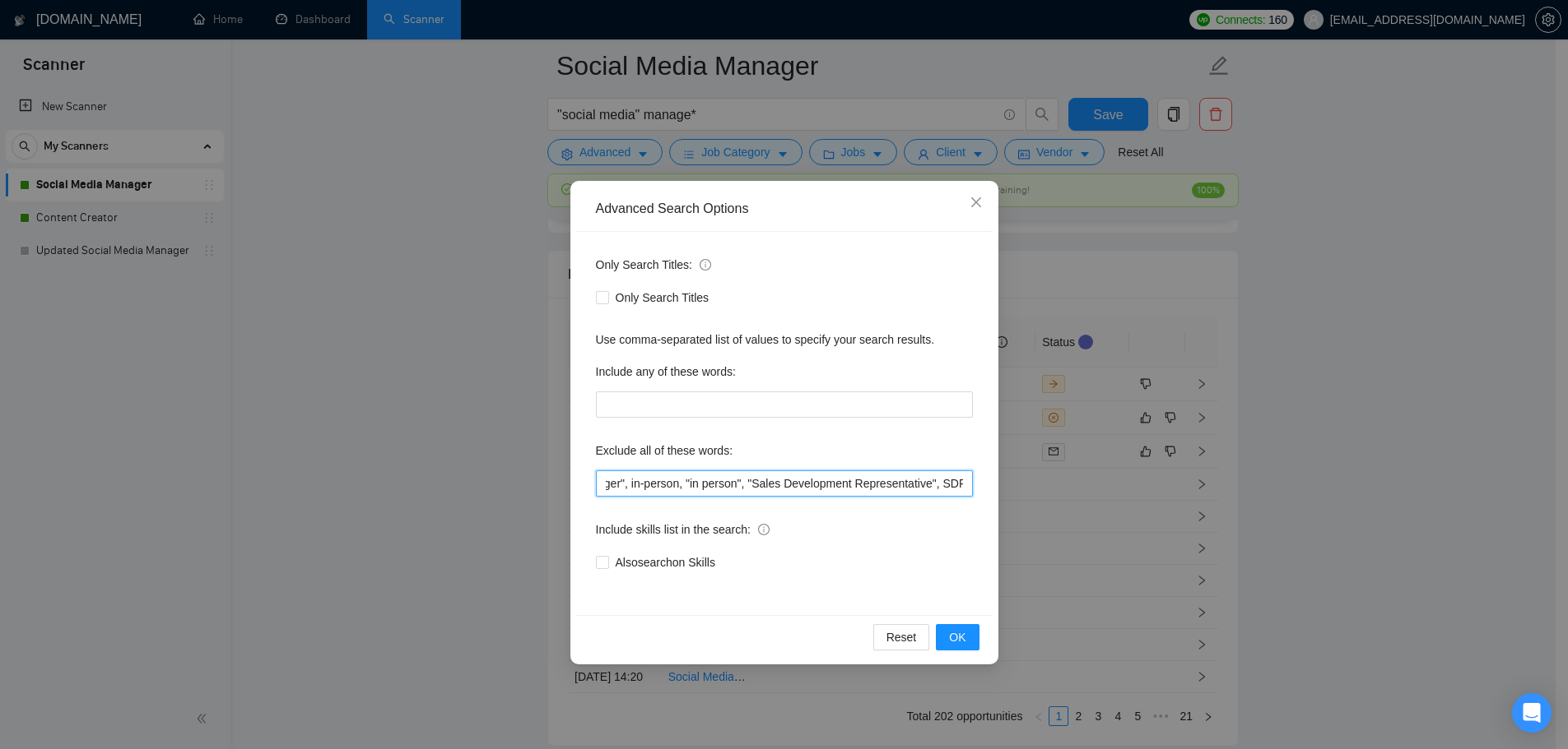
scroll to position [4422, 0]
drag, startPoint x: 752, startPoint y: 482, endPoint x: 999, endPoint y: 490, distance: 247.1
click at [999, 490] on div "Advanced Search Options Only Search Titles: Only Search Titles Use comma-separa…" at bounding box center [784, 374] width 1568 height 749
click at [977, 216] on span "Close" at bounding box center [976, 203] width 44 height 44
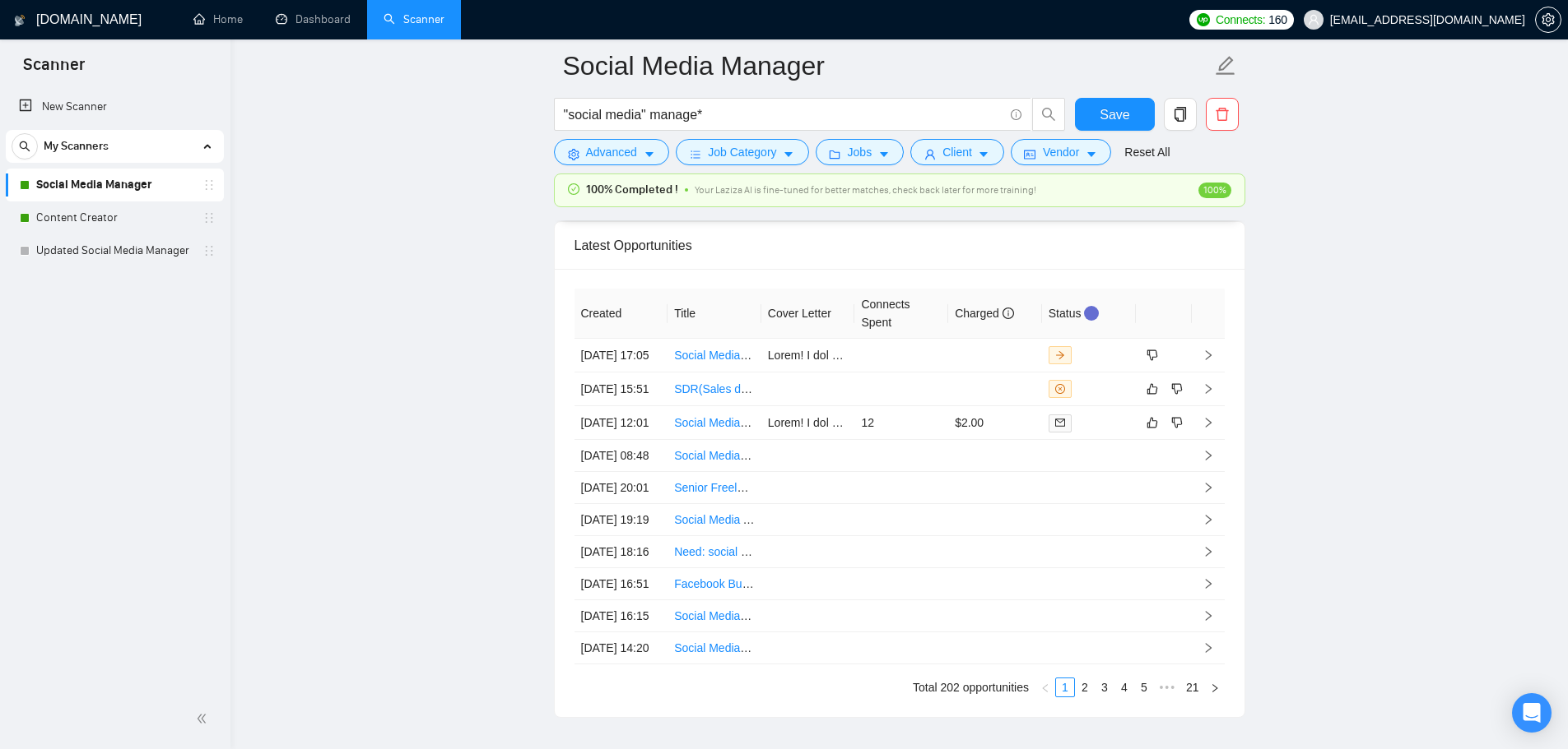
drag, startPoint x: 109, startPoint y: 215, endPoint x: 391, endPoint y: 277, distance: 288.7
click at [109, 215] on link "Content Creator" at bounding box center [114, 218] width 156 height 33
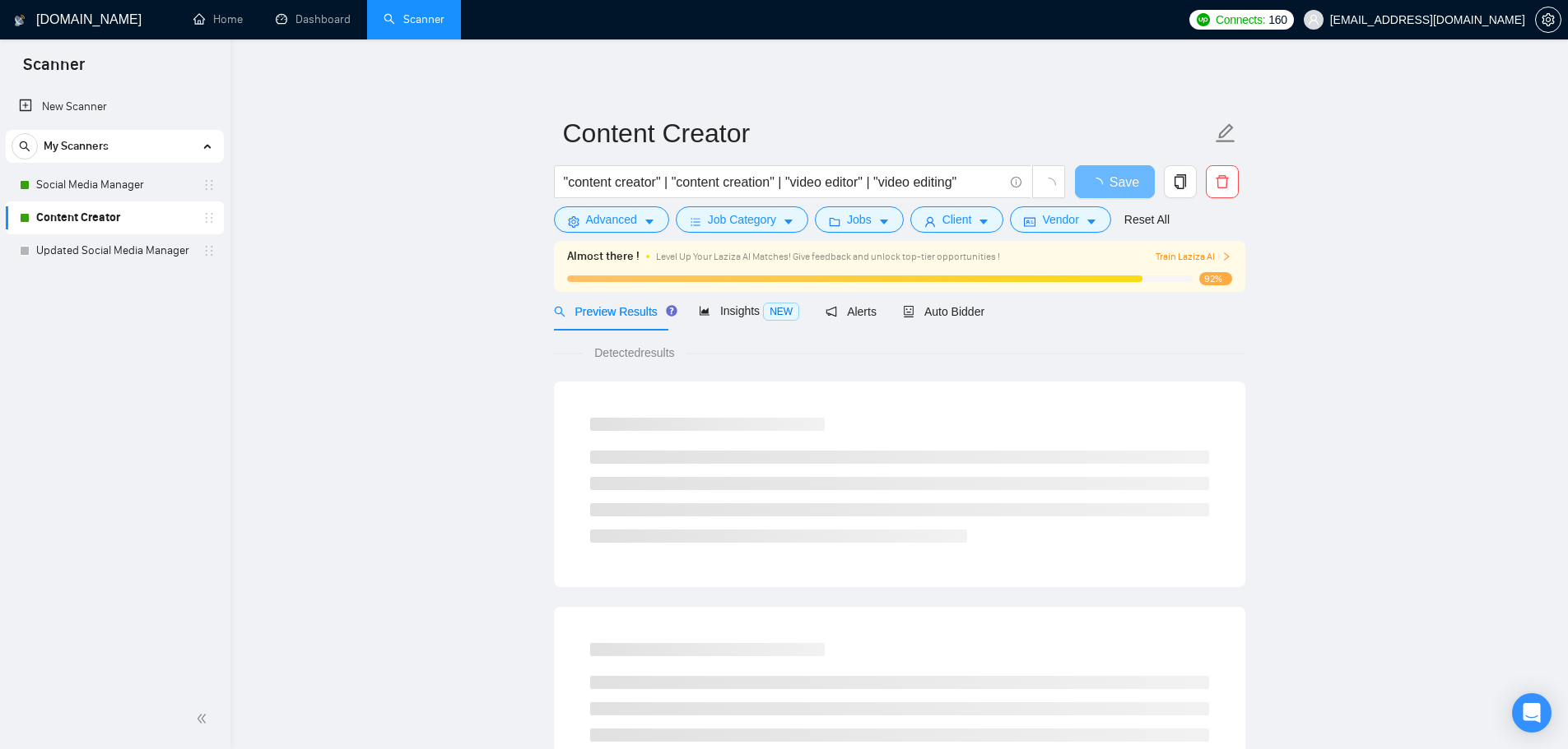
click at [611, 206] on div ""content creator" | "content creation" | "video editor" | "video editing"" at bounding box center [809, 186] width 518 height 41
click at [618, 208] on button "Advanced" at bounding box center [611, 219] width 115 height 26
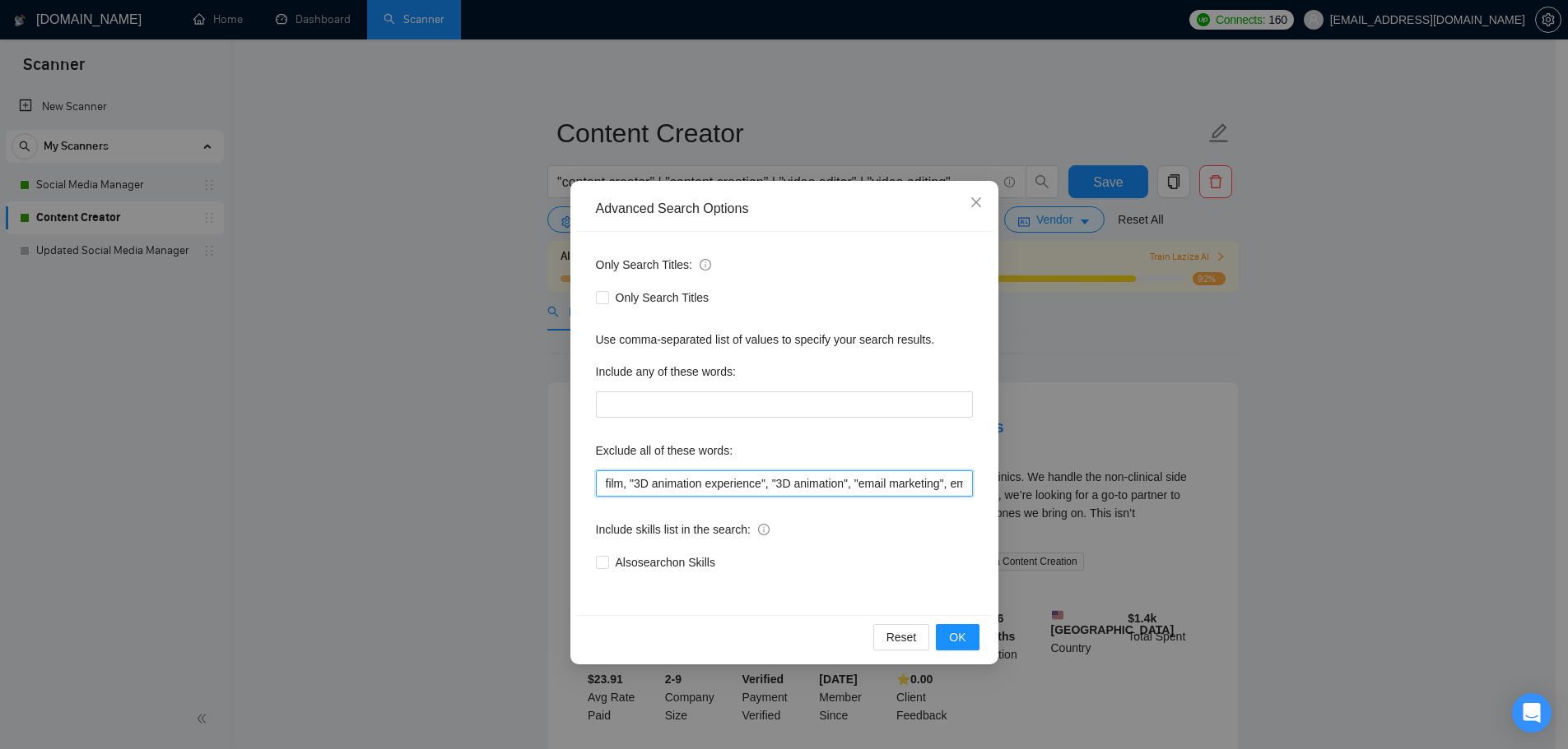
scroll to position [0, 1107]
drag, startPoint x: 853, startPoint y: 495, endPoint x: 1029, endPoint y: 510, distance: 176.6
click at [1296, 520] on div "Advanced Search Options Only Search Titles: Only Search Titles Use comma-separa…" at bounding box center [784, 374] width 1568 height 749
click at [954, 483] on input "film, "3D animation experience", "3D animation", "email marketing", email, full…" at bounding box center [784, 484] width 377 height 26
click at [960, 483] on input "film, "3D animation experience", "3D animation", "email marketing", email, full…" at bounding box center [784, 484] width 377 height 26
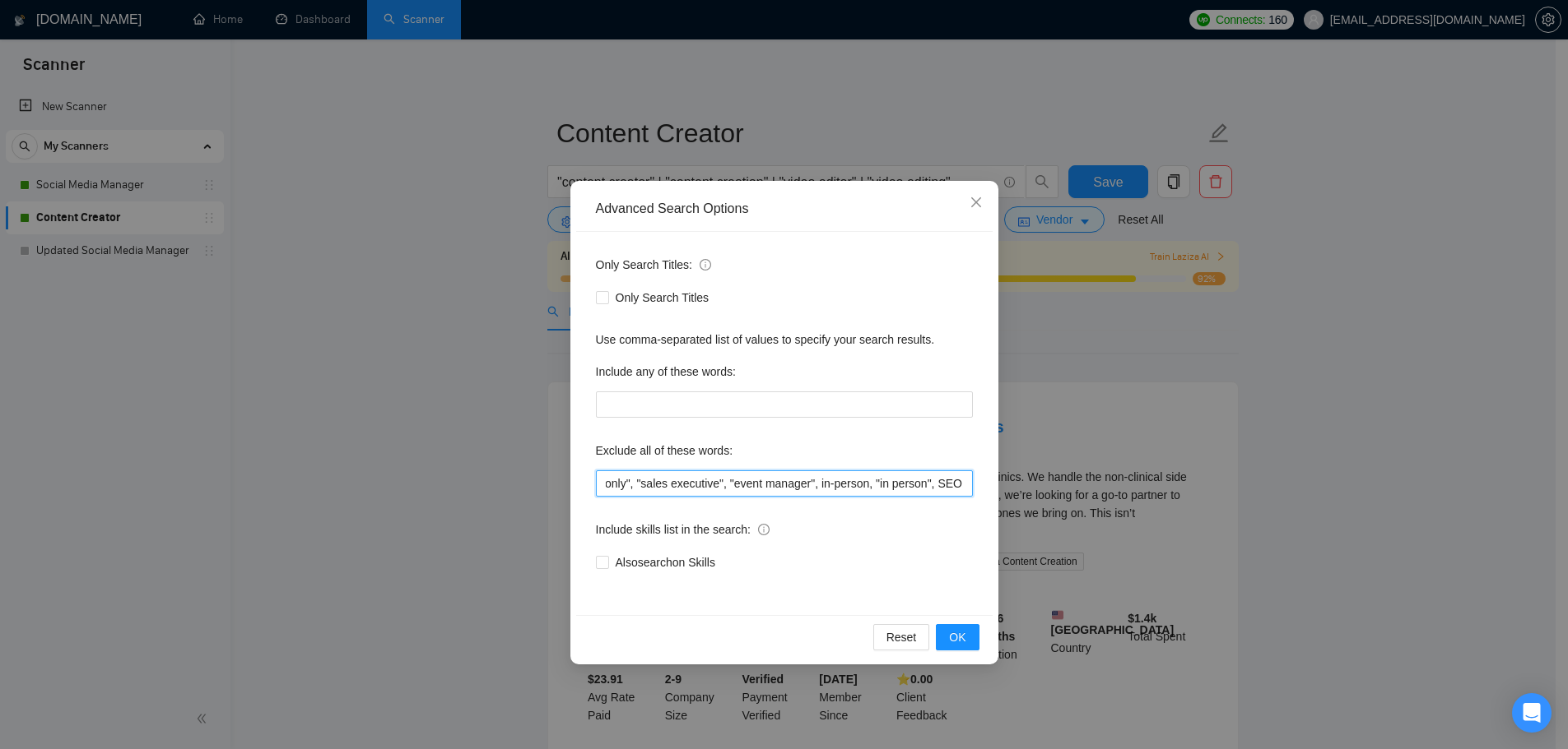
paste input ""Sales Development Representative", SDR"
type input "film, "3D animation experience", "3D animation", "email marketing", email, full…"
click at [967, 645] on button "OK" at bounding box center [957, 637] width 43 height 26
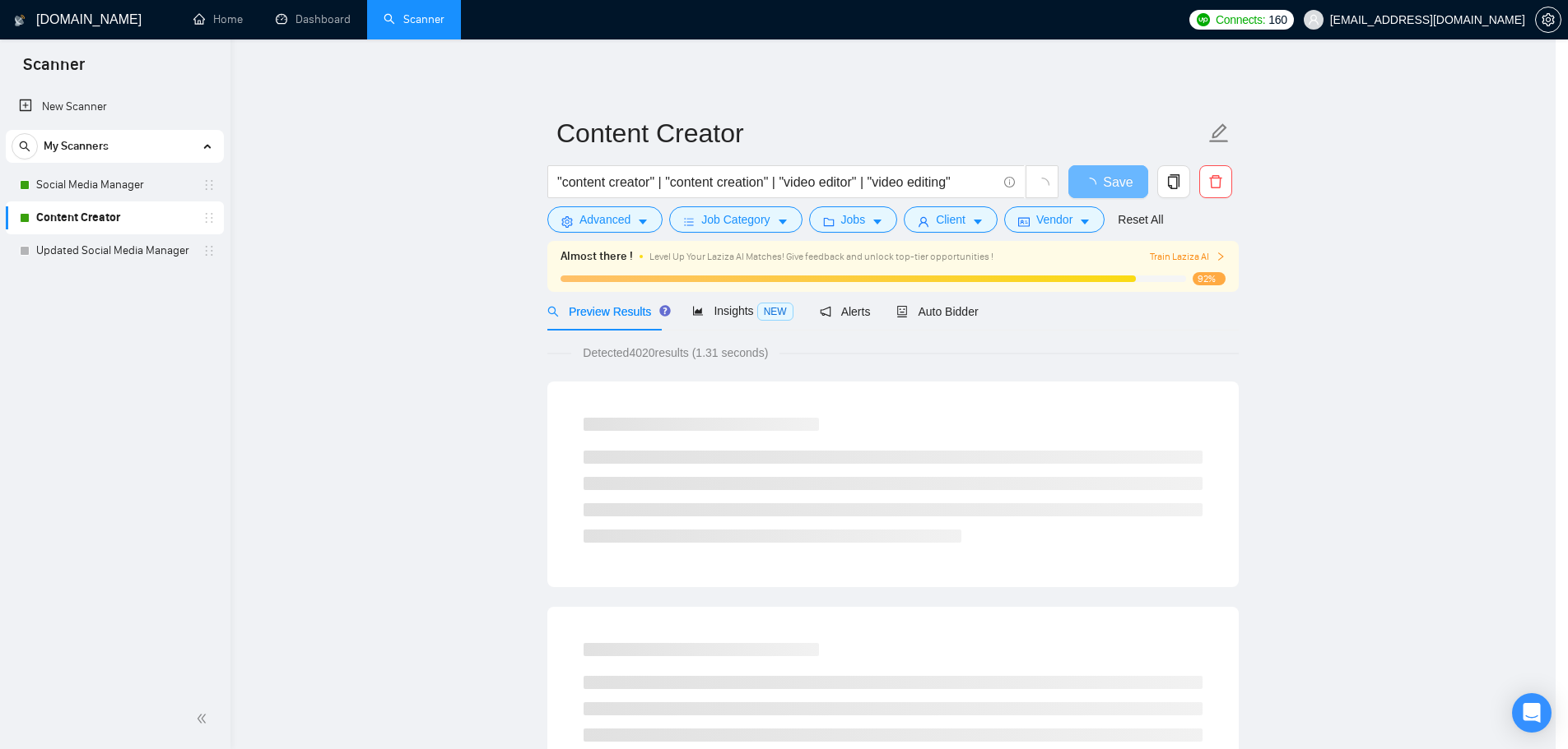
scroll to position [0, 0]
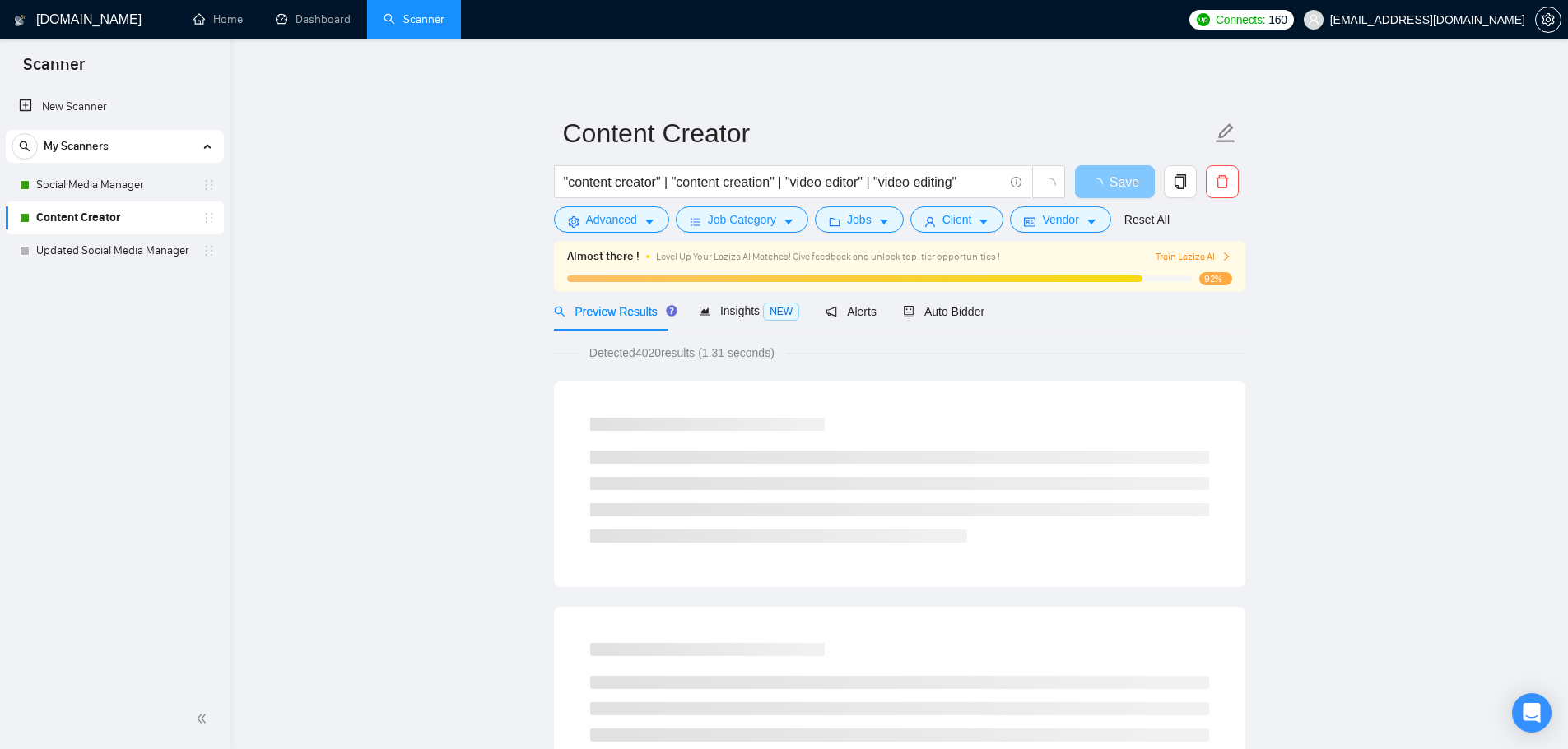
click at [1116, 188] on span "Save" at bounding box center [1124, 183] width 30 height 20
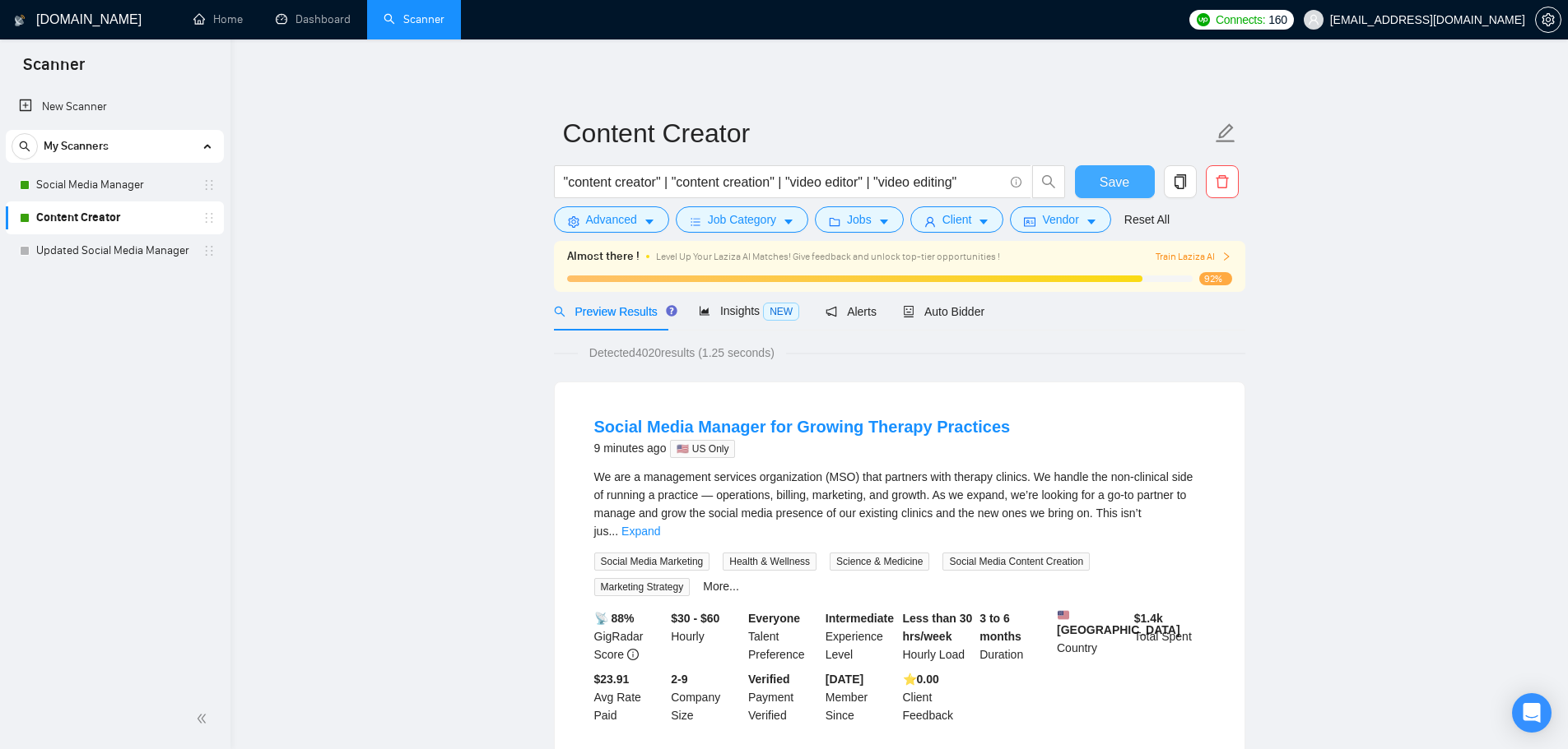
click at [1116, 188] on span "Save" at bounding box center [1114, 183] width 30 height 20
click at [63, 243] on link "Updated Social Media Manager" at bounding box center [114, 251] width 156 height 33
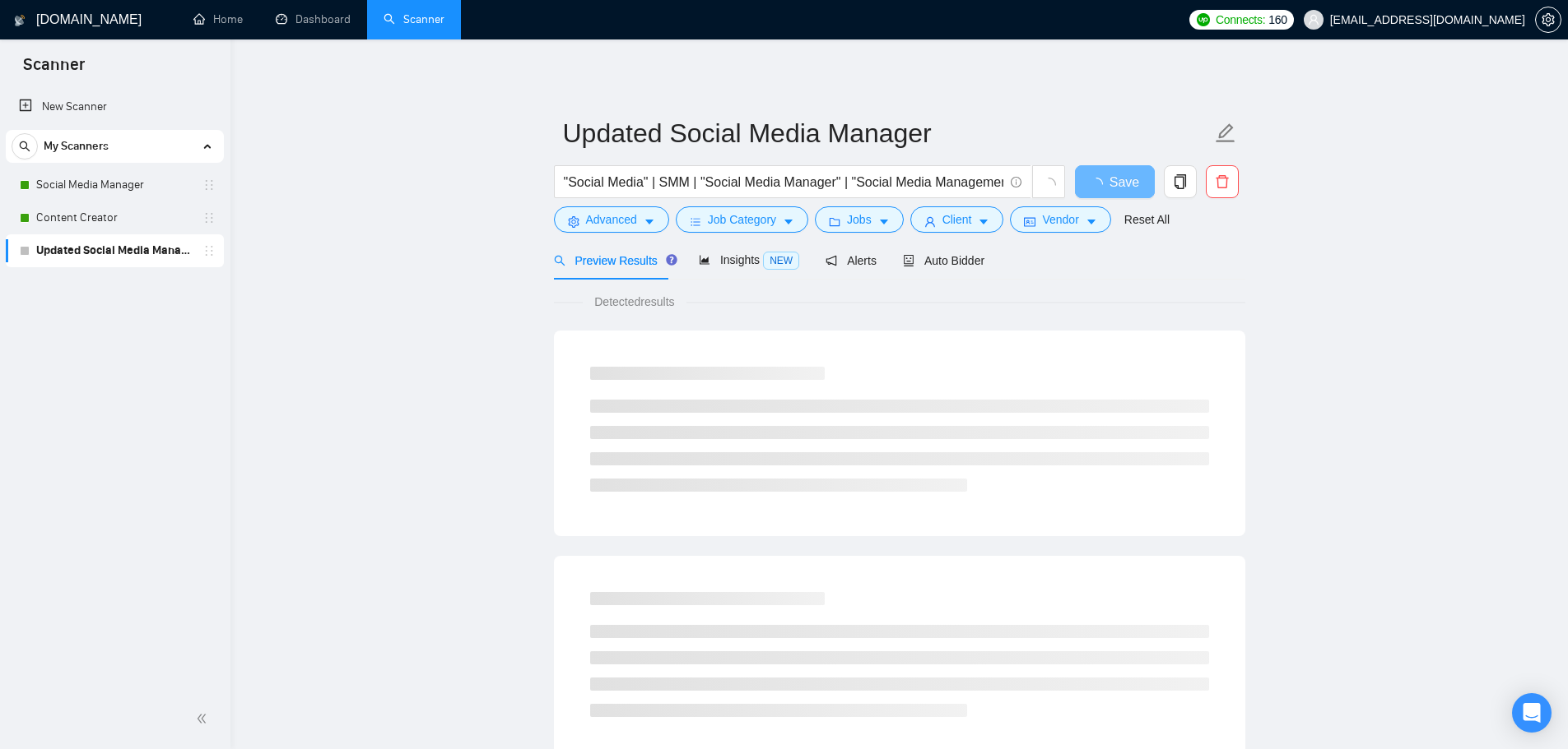
click at [586, 204] on div ""Social Media" | SMM | "Social Media Manager" | "Social Media Management"" at bounding box center [809, 186] width 518 height 41
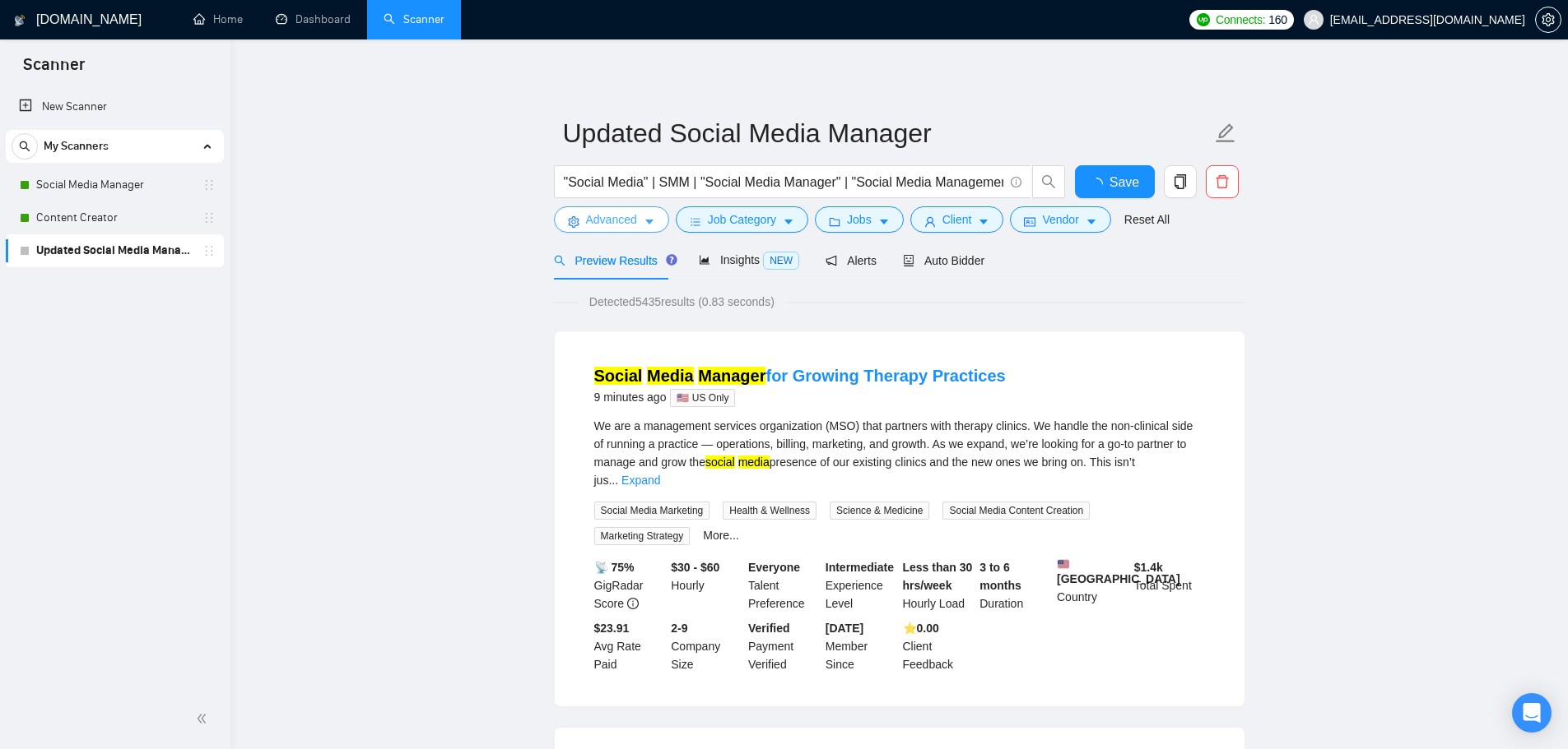
click at [597, 218] on span "Advanced" at bounding box center [612, 219] width 51 height 18
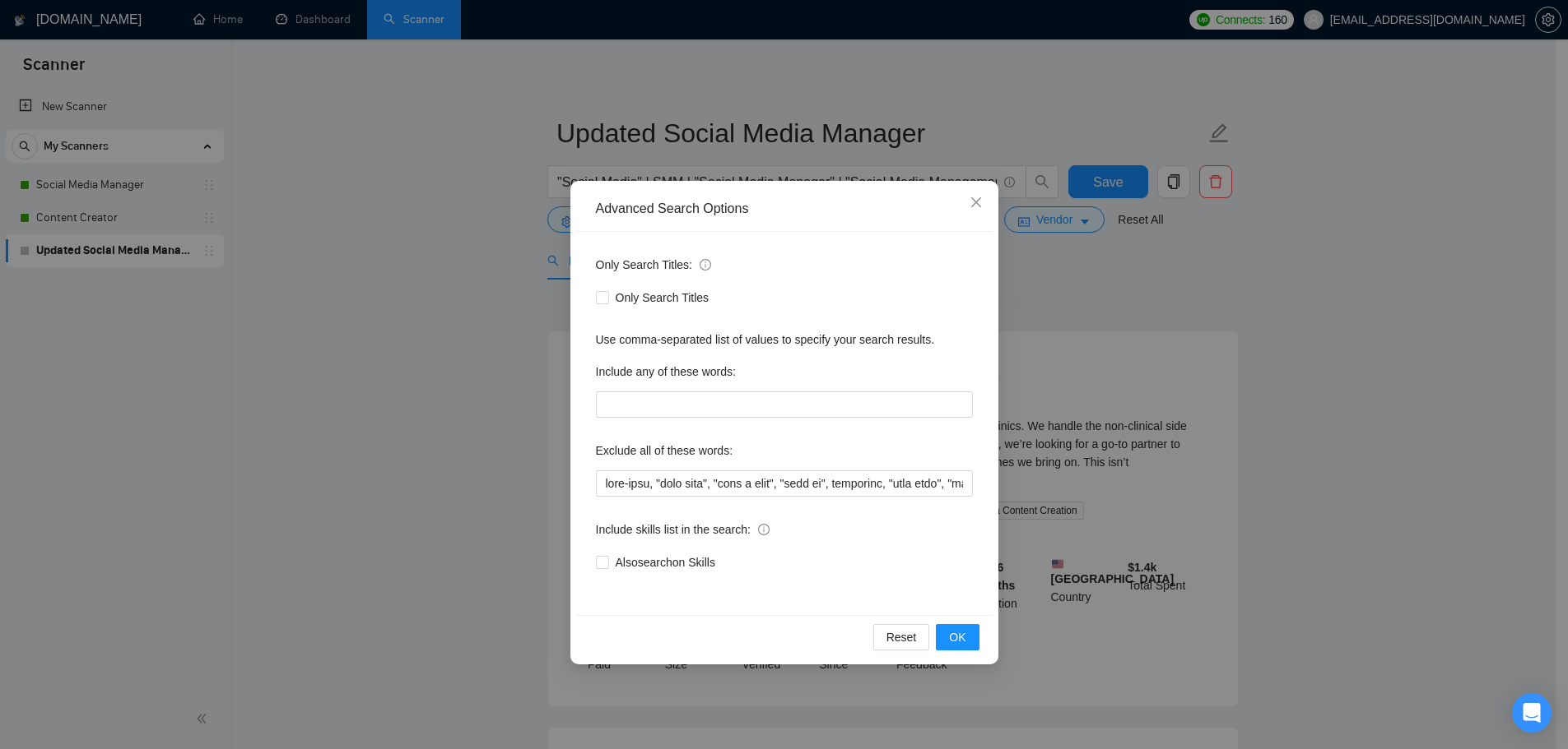
drag, startPoint x: 926, startPoint y: 498, endPoint x: 1084, endPoint y: 508, distance: 158.3
click at [1105, 511] on div "Advanced Search Options Only Search Titles: Only Search Titles Use comma-separa…" at bounding box center [784, 374] width 1568 height 749
drag, startPoint x: 952, startPoint y: 489, endPoint x: 1373, endPoint y: 522, distance: 422.3
click at [1373, 522] on div "Advanced Search Options Only Search Titles: Only Search Titles Use comma-separa…" at bounding box center [784, 374] width 1568 height 749
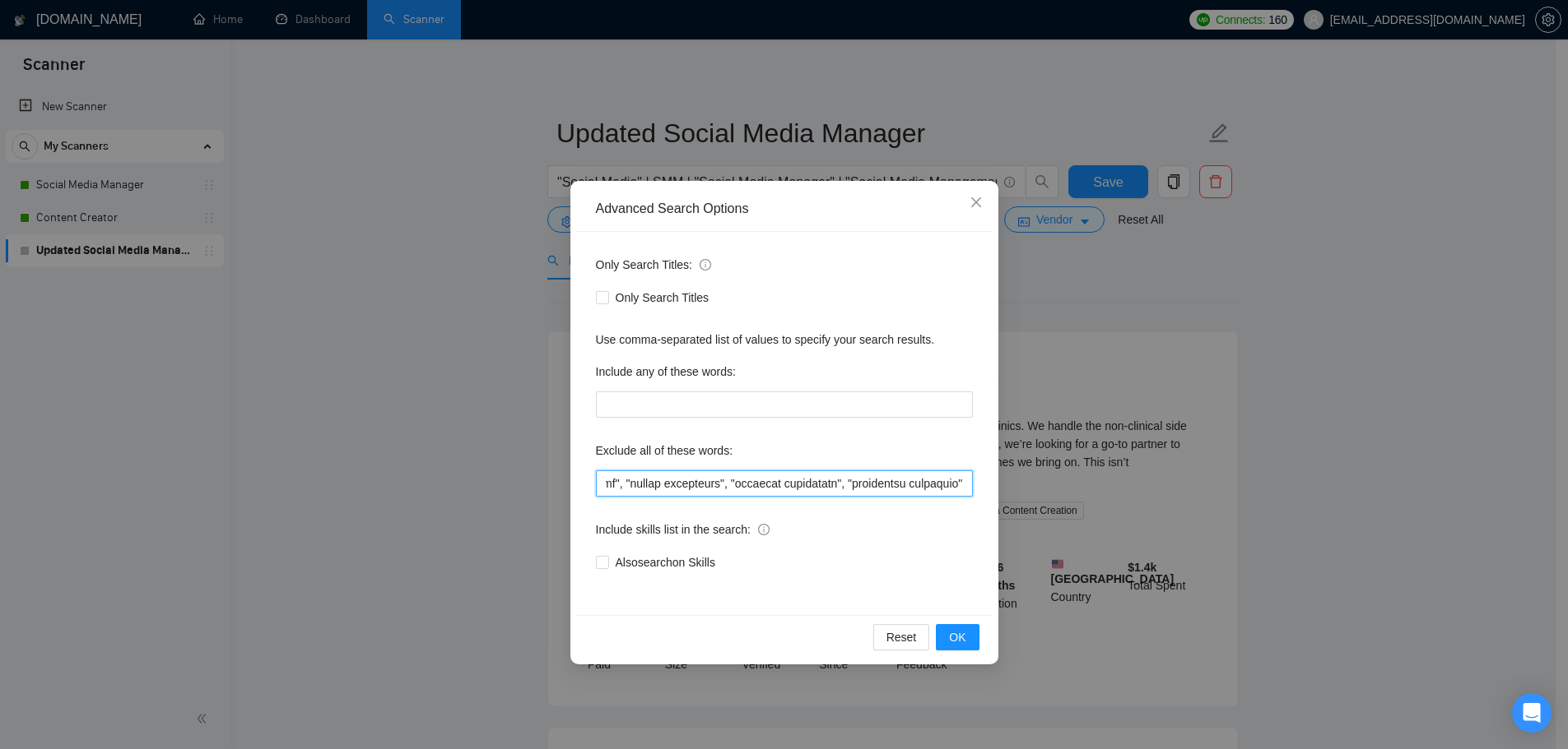
click at [961, 482] on input "text" at bounding box center [784, 484] width 377 height 26
paste input ""Sales Development Representative", SDR"
type input "full-time, "full time", "lead a team", "head of", affiliate, "cold call", "cold…"
click at [959, 639] on span "OK" at bounding box center [957, 637] width 16 height 18
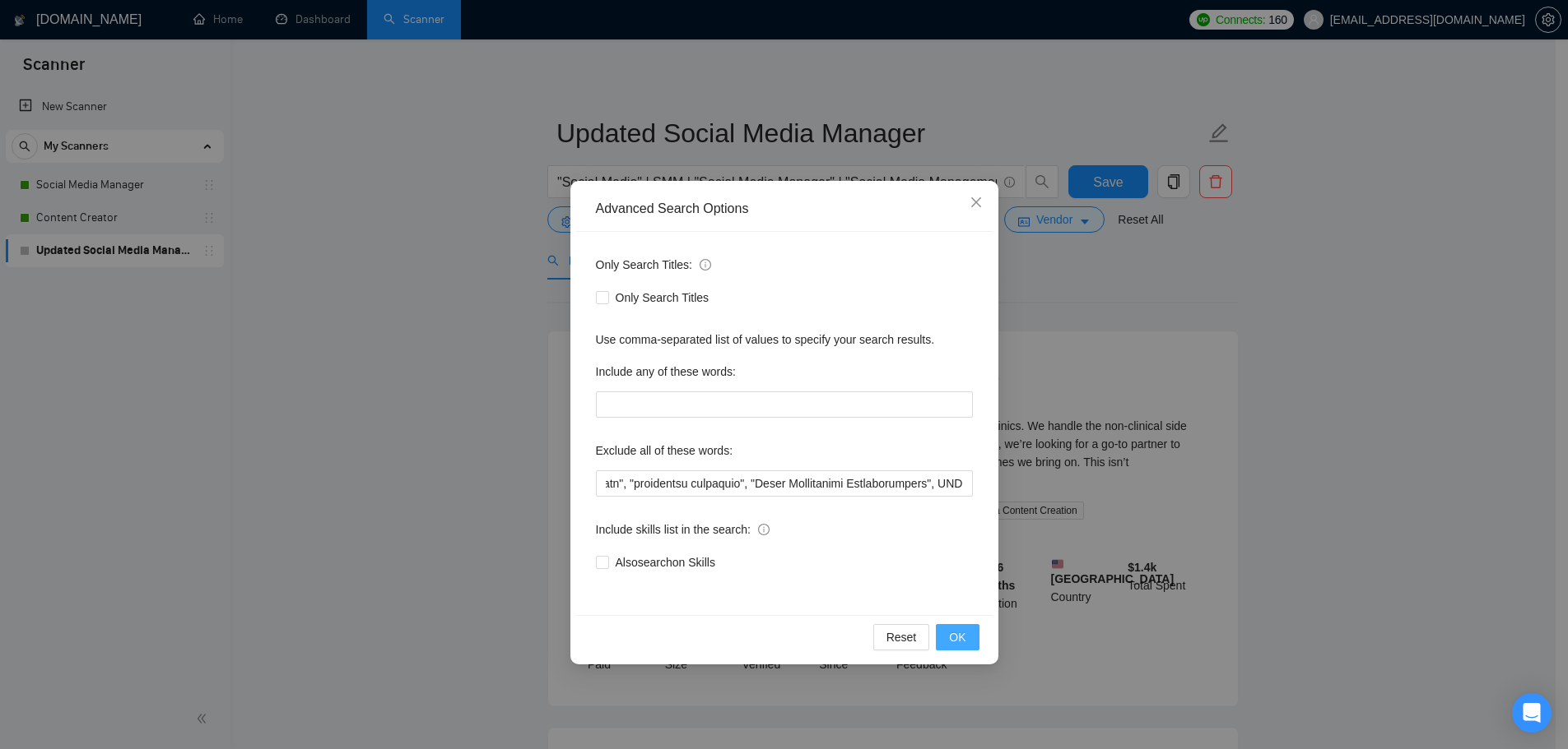
scroll to position [0, 0]
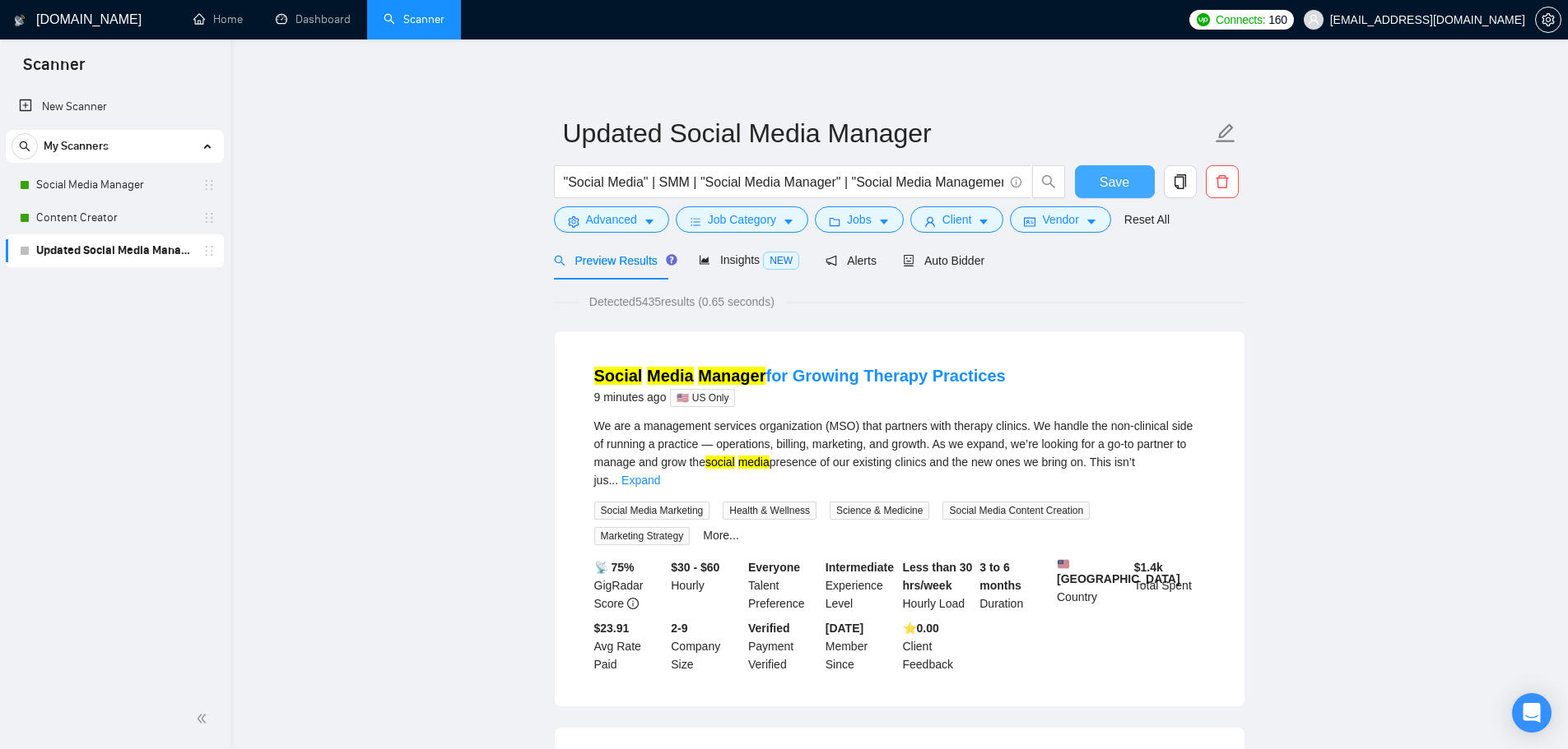
click at [1111, 182] on span "Save" at bounding box center [1114, 183] width 30 height 20
click at [125, 171] on link "Social Media Manager" at bounding box center [114, 185] width 156 height 33
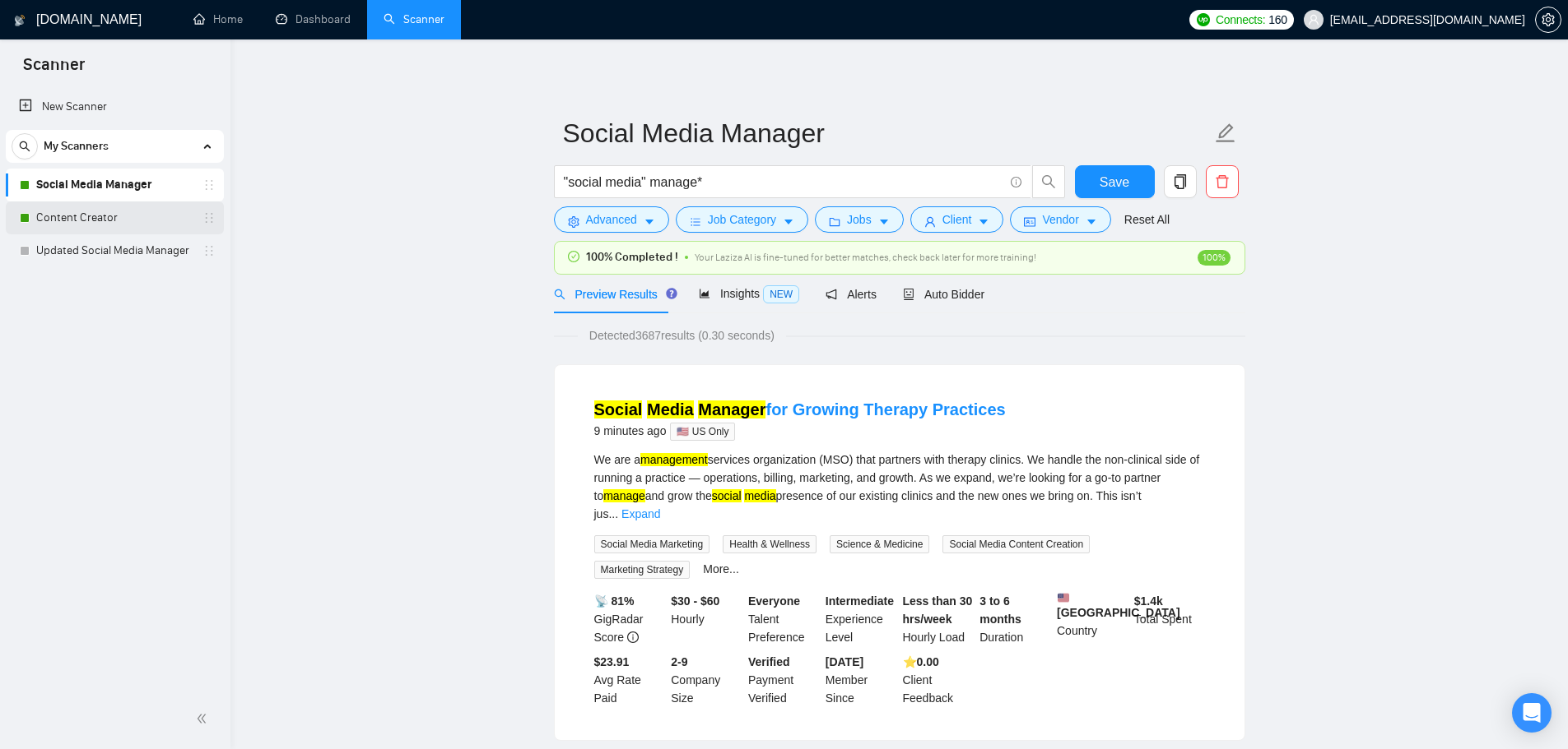
click at [136, 214] on link "Content Creator" at bounding box center [114, 218] width 156 height 33
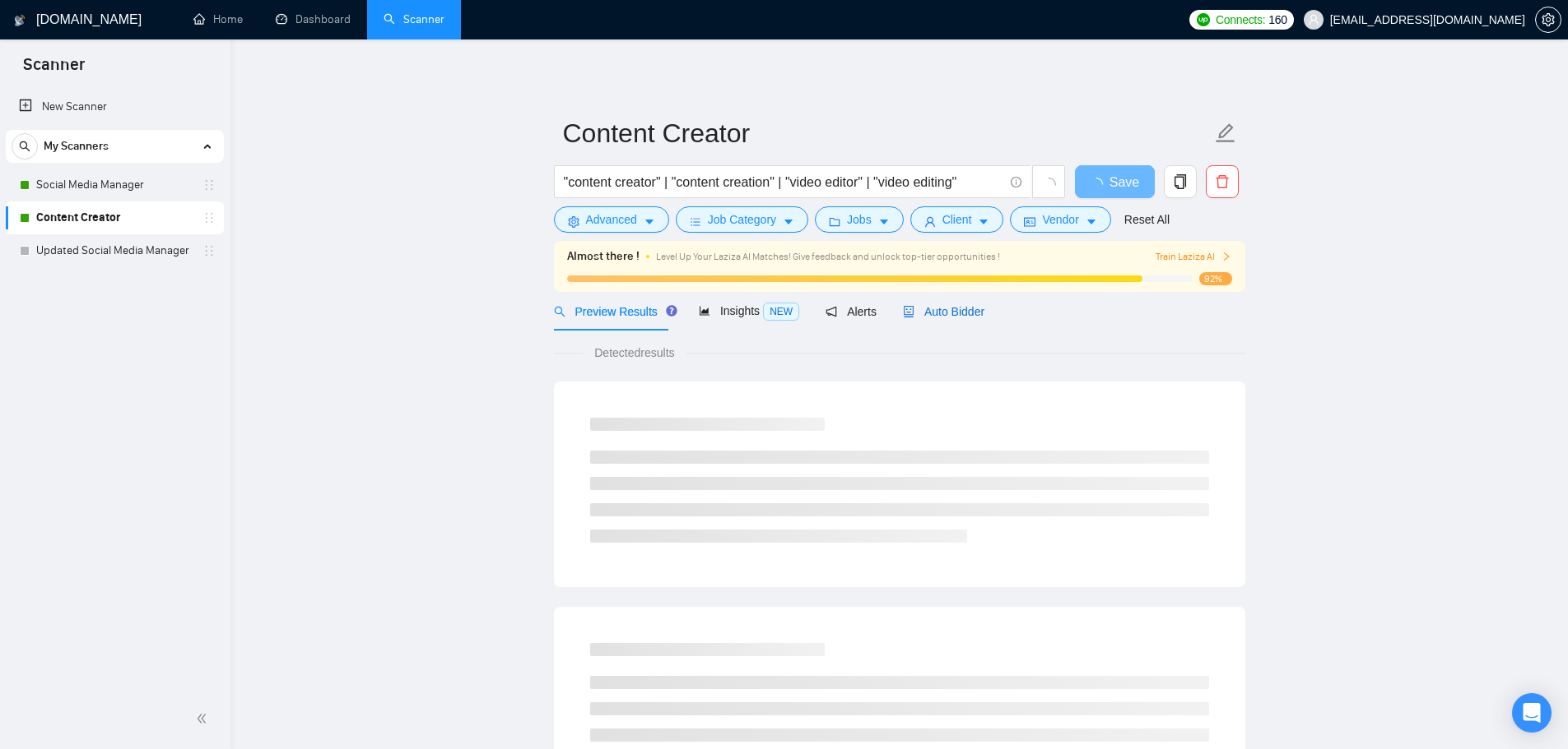
click at [961, 307] on span "Auto Bidder" at bounding box center [943, 311] width 81 height 13
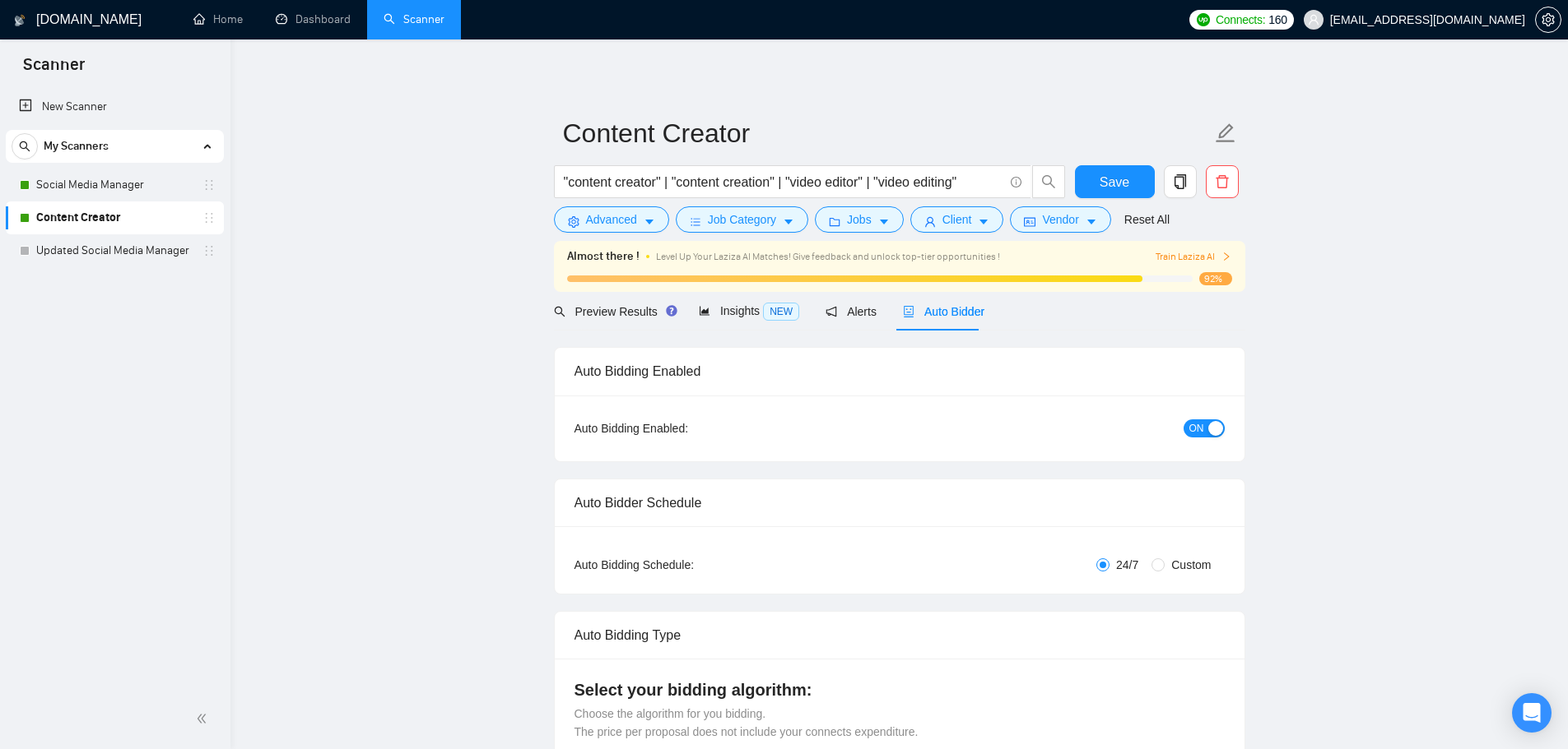
checkbox input "true"
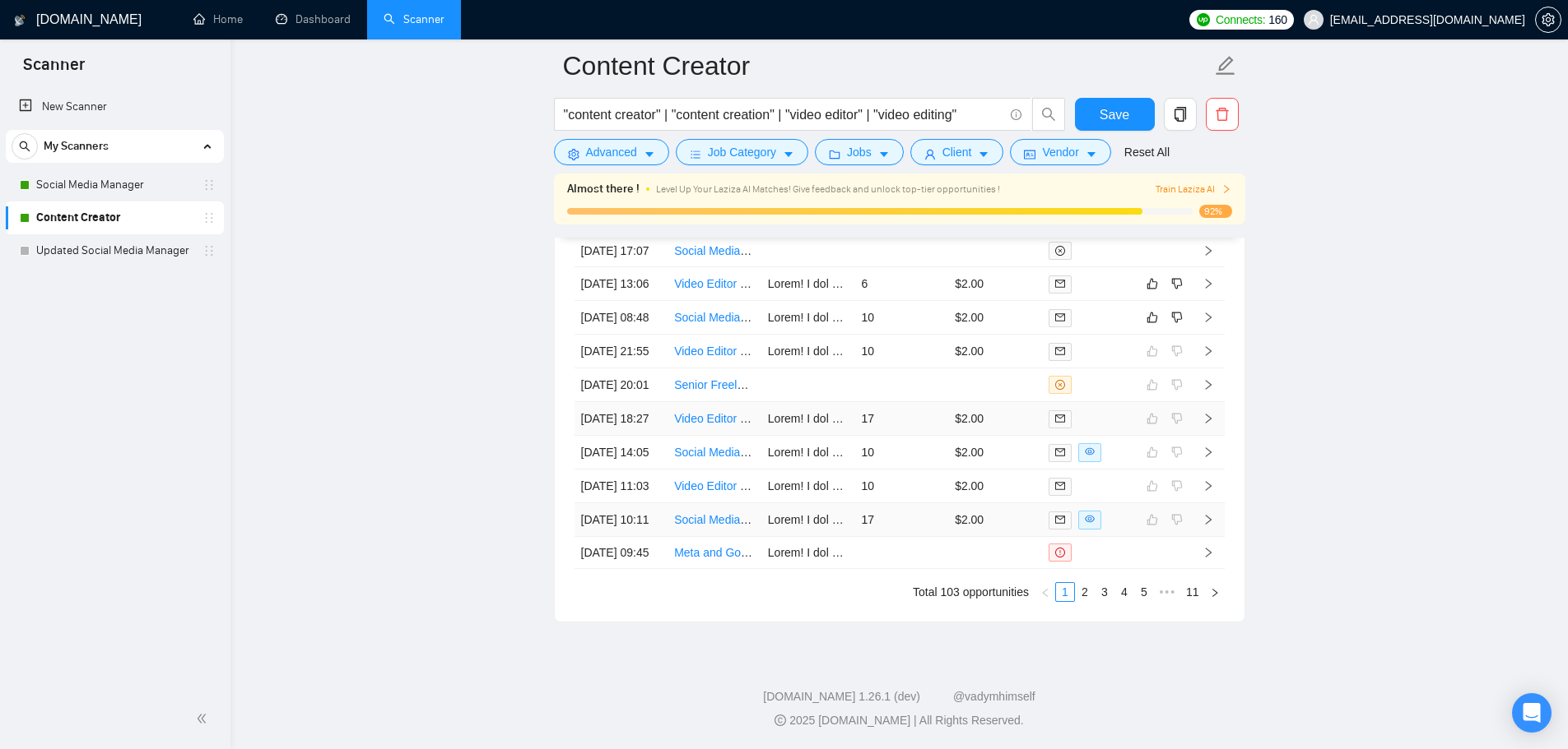
scroll to position [4437, 0]
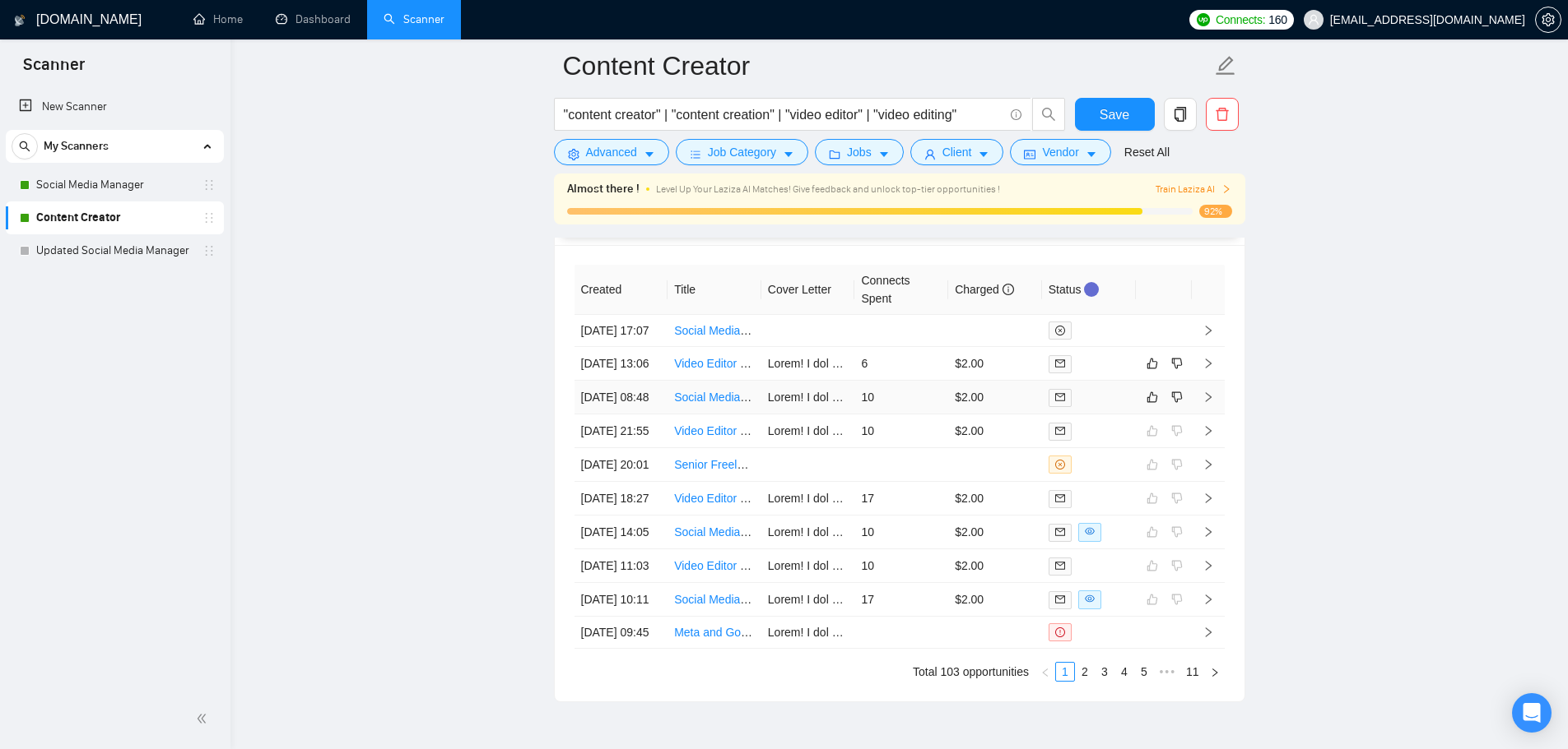
click at [915, 415] on td "10" at bounding box center [901, 398] width 94 height 34
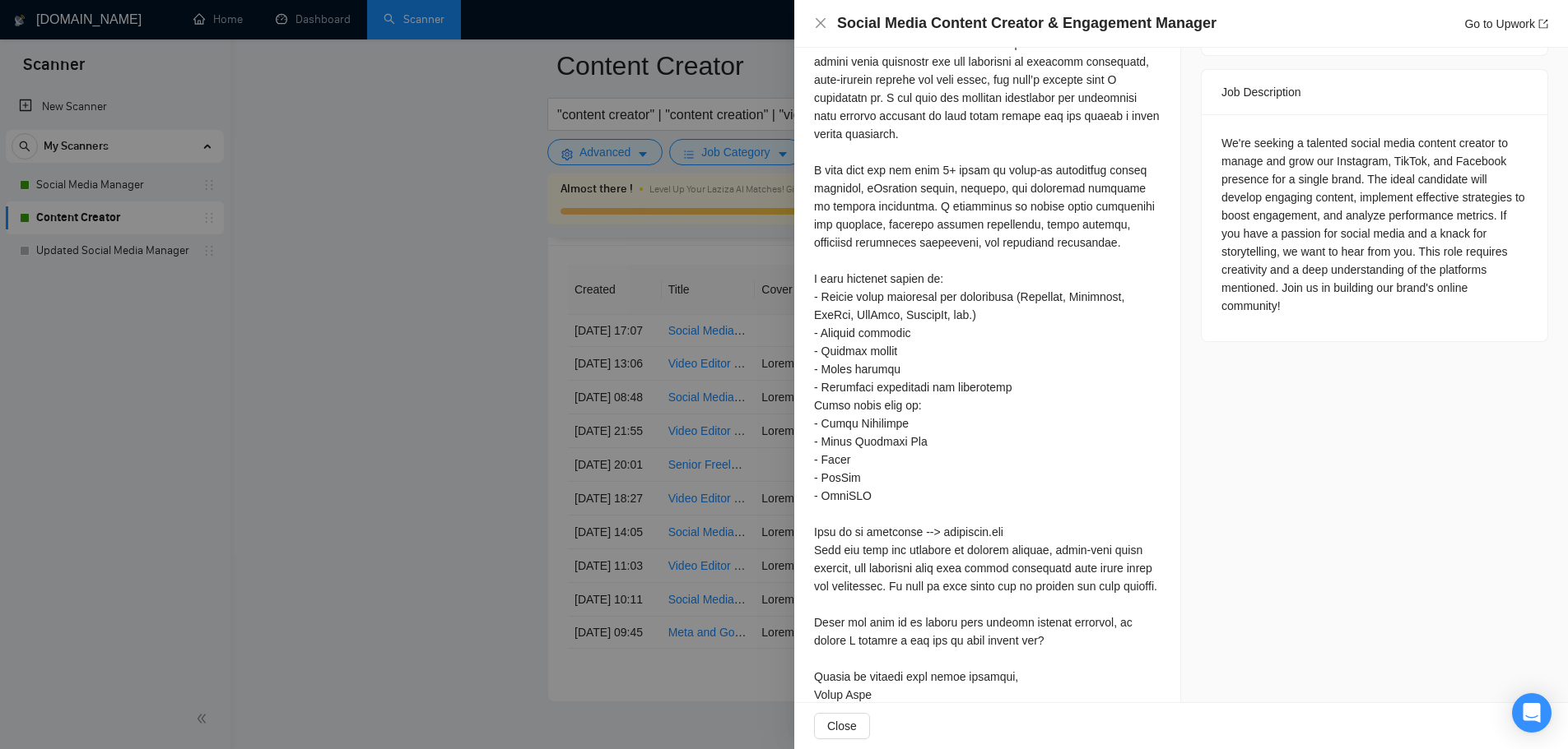
scroll to position [630, 0]
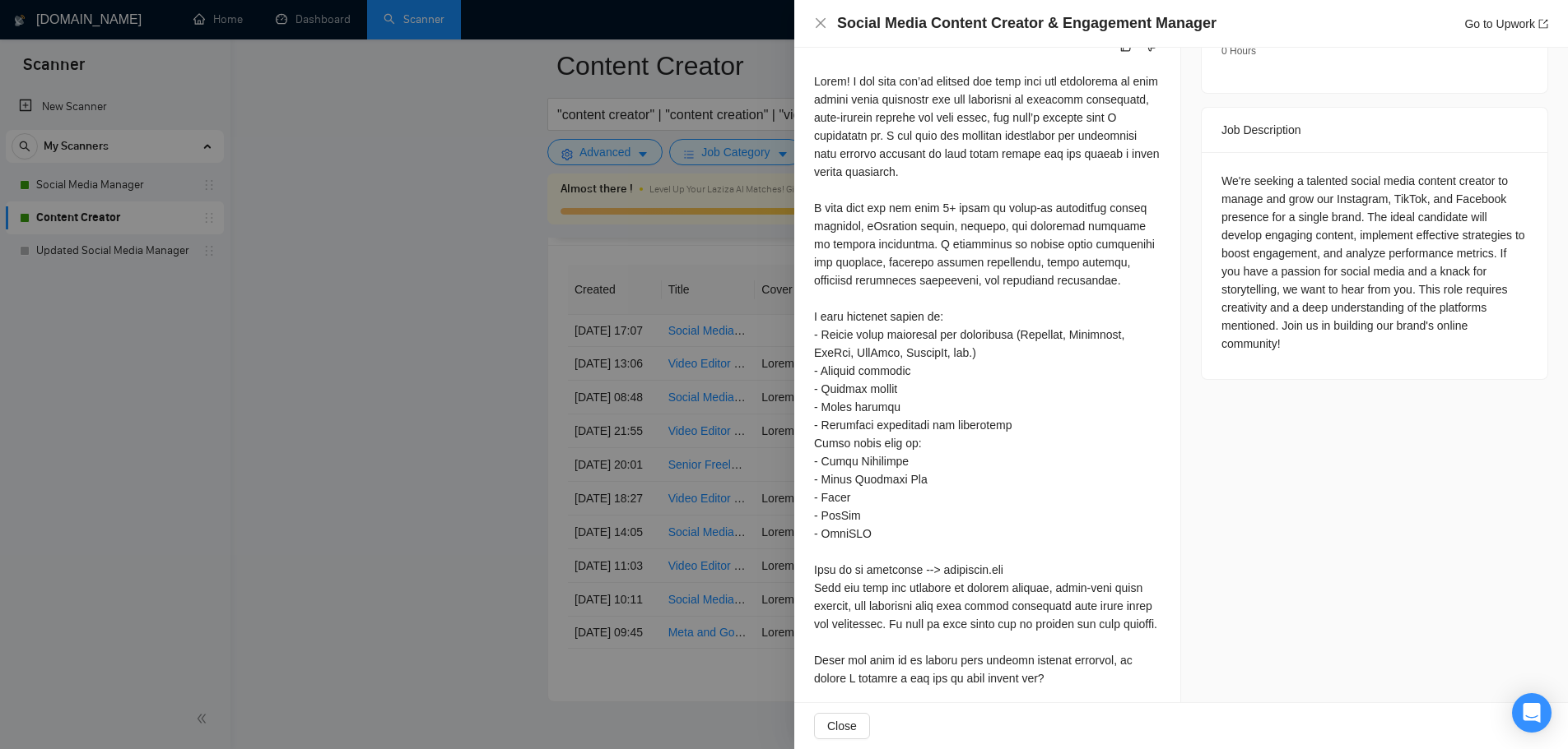
click at [459, 448] on div at bounding box center [784, 374] width 1568 height 749
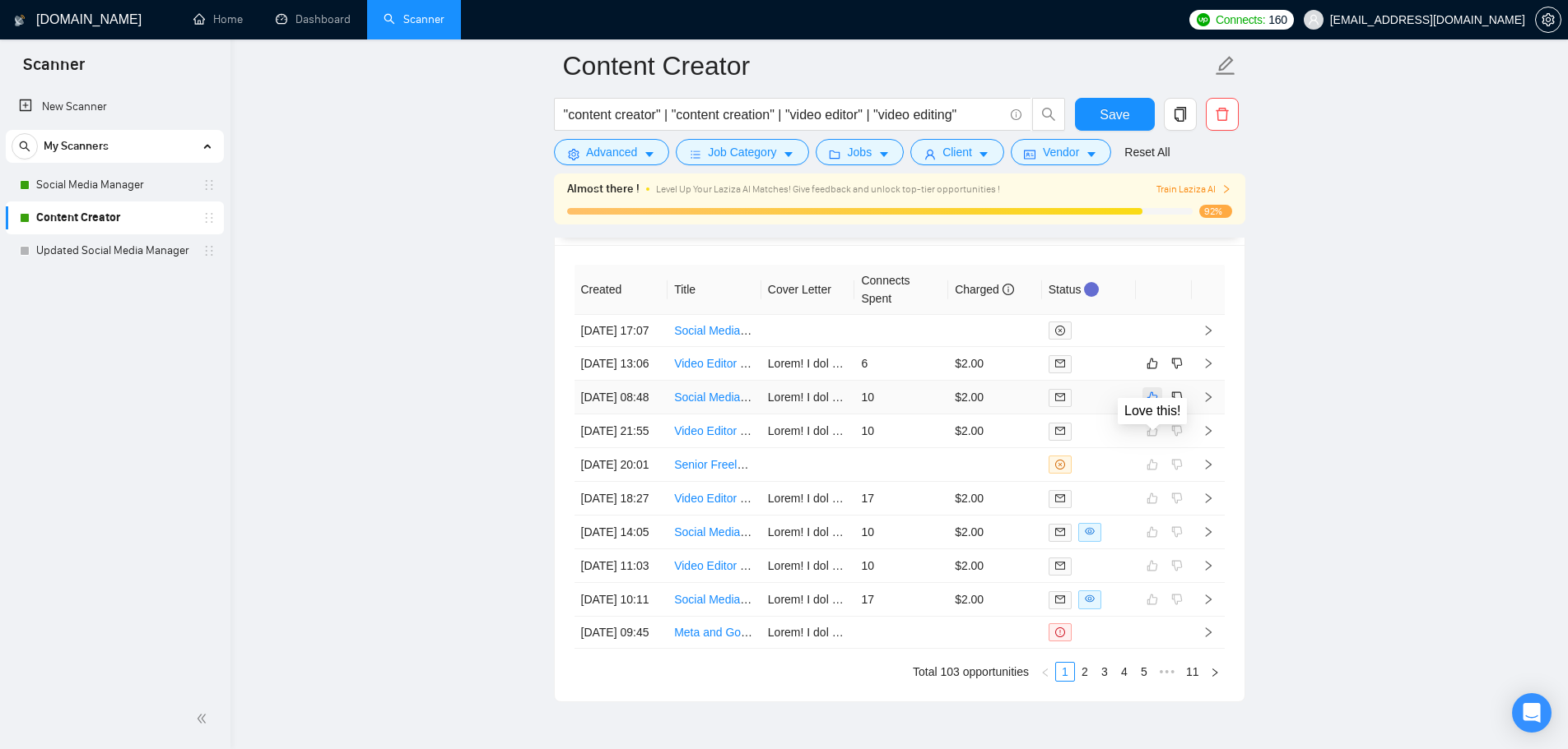
click at [1154, 403] on icon "like" at bounding box center [1151, 398] width 11 height 11
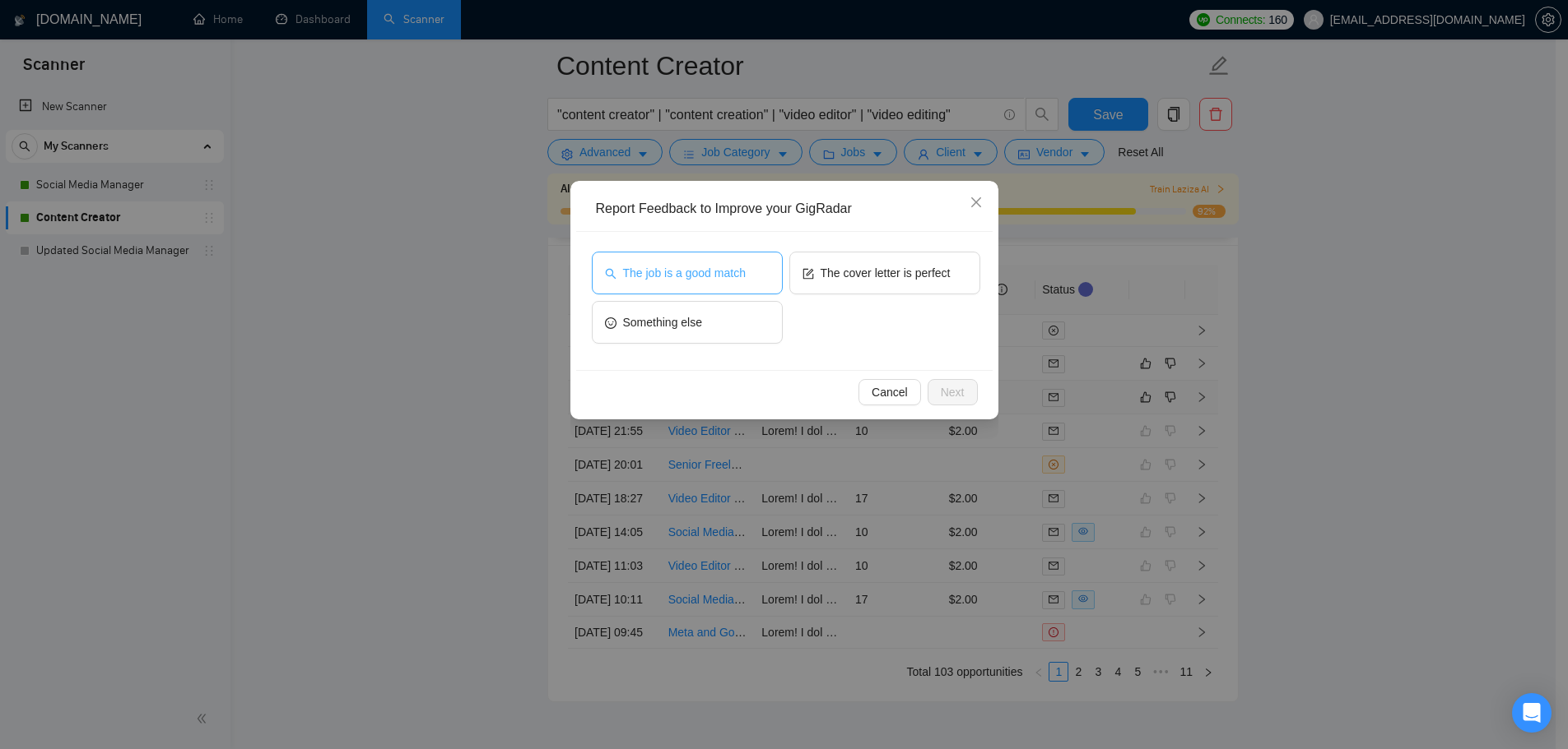
click at [661, 265] on span "The job is a good match" at bounding box center [685, 273] width 123 height 18
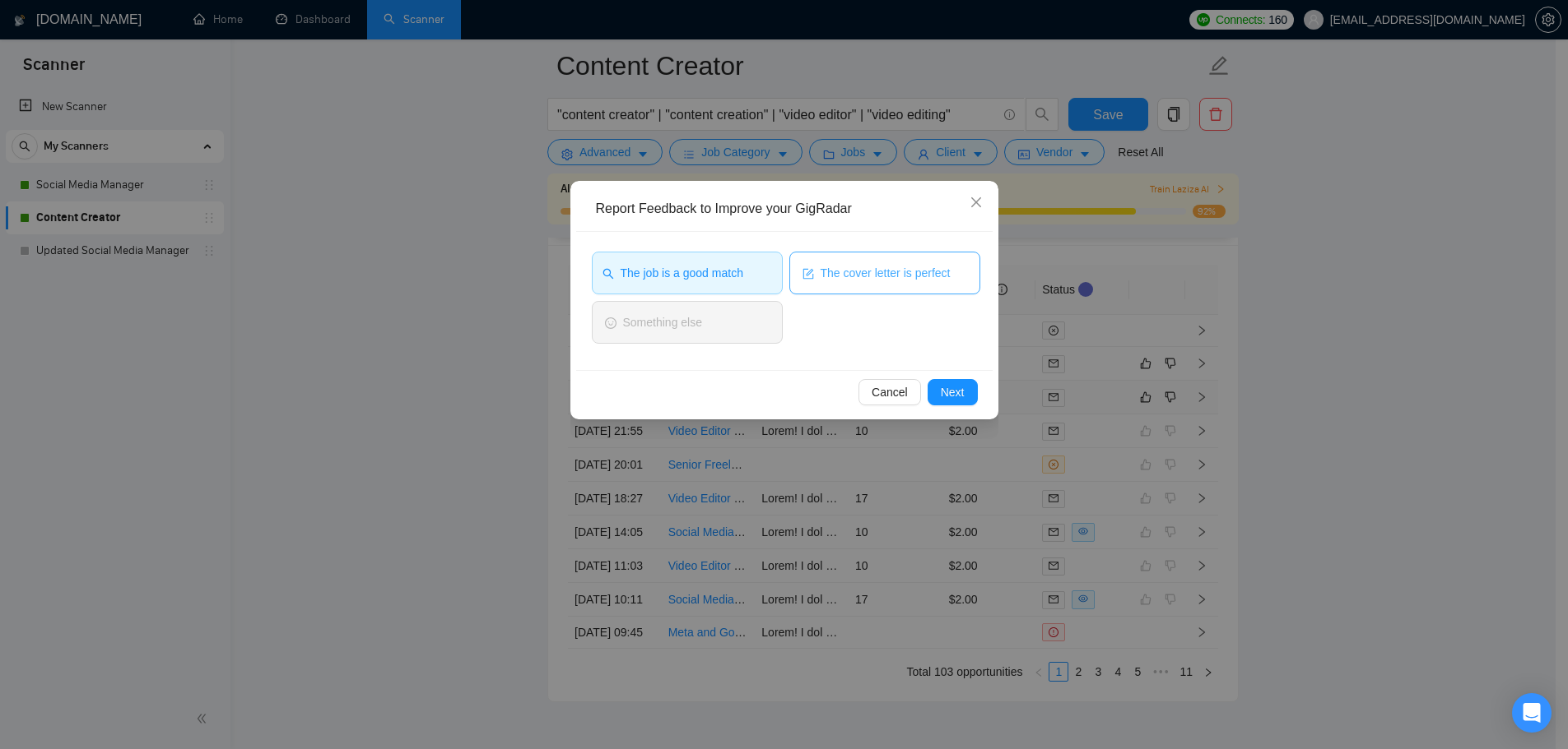
click at [924, 274] on span "The cover letter is perfect" at bounding box center [885, 273] width 130 height 18
click at [944, 388] on span "Next" at bounding box center [953, 392] width 24 height 18
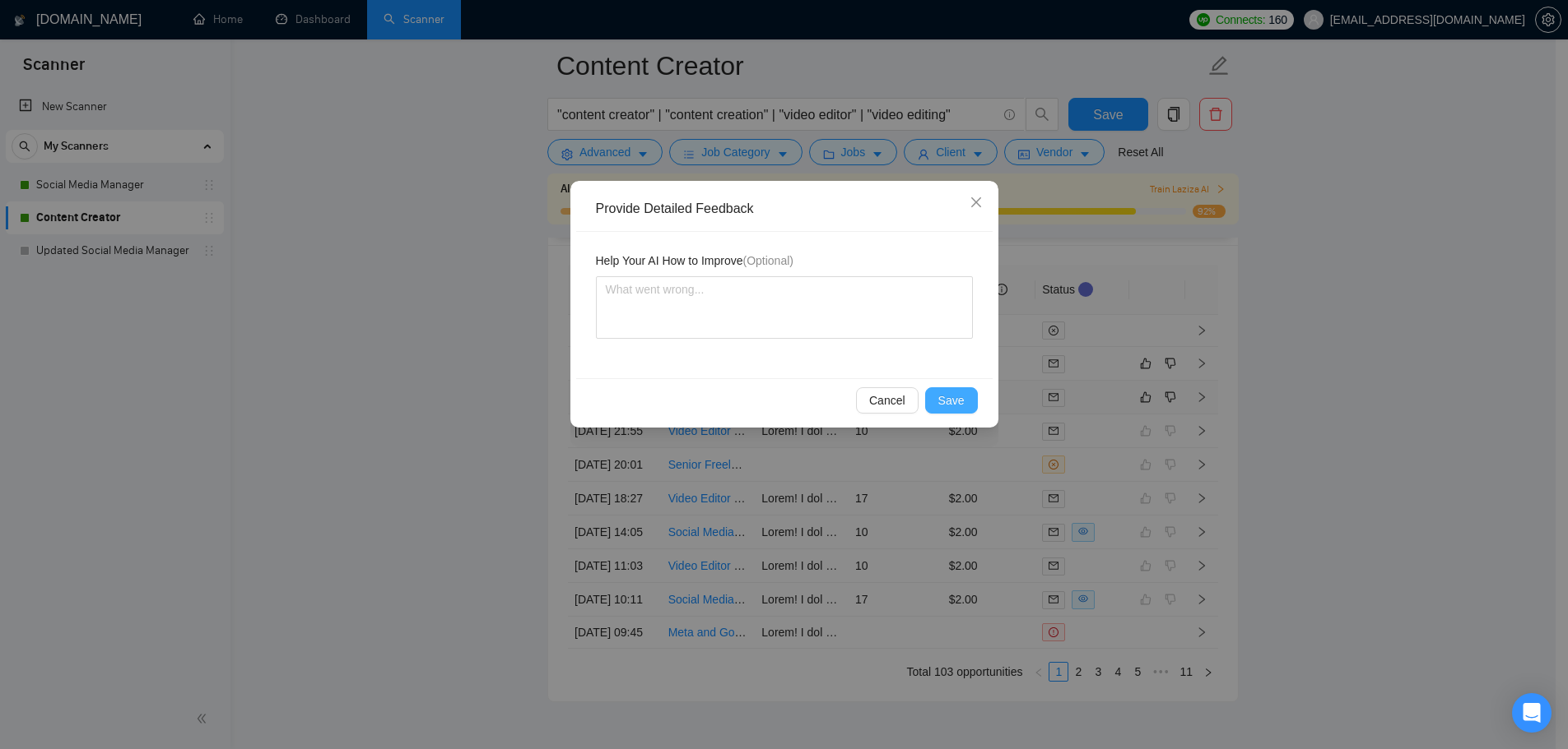
click at [953, 390] on button "Save" at bounding box center [952, 400] width 53 height 26
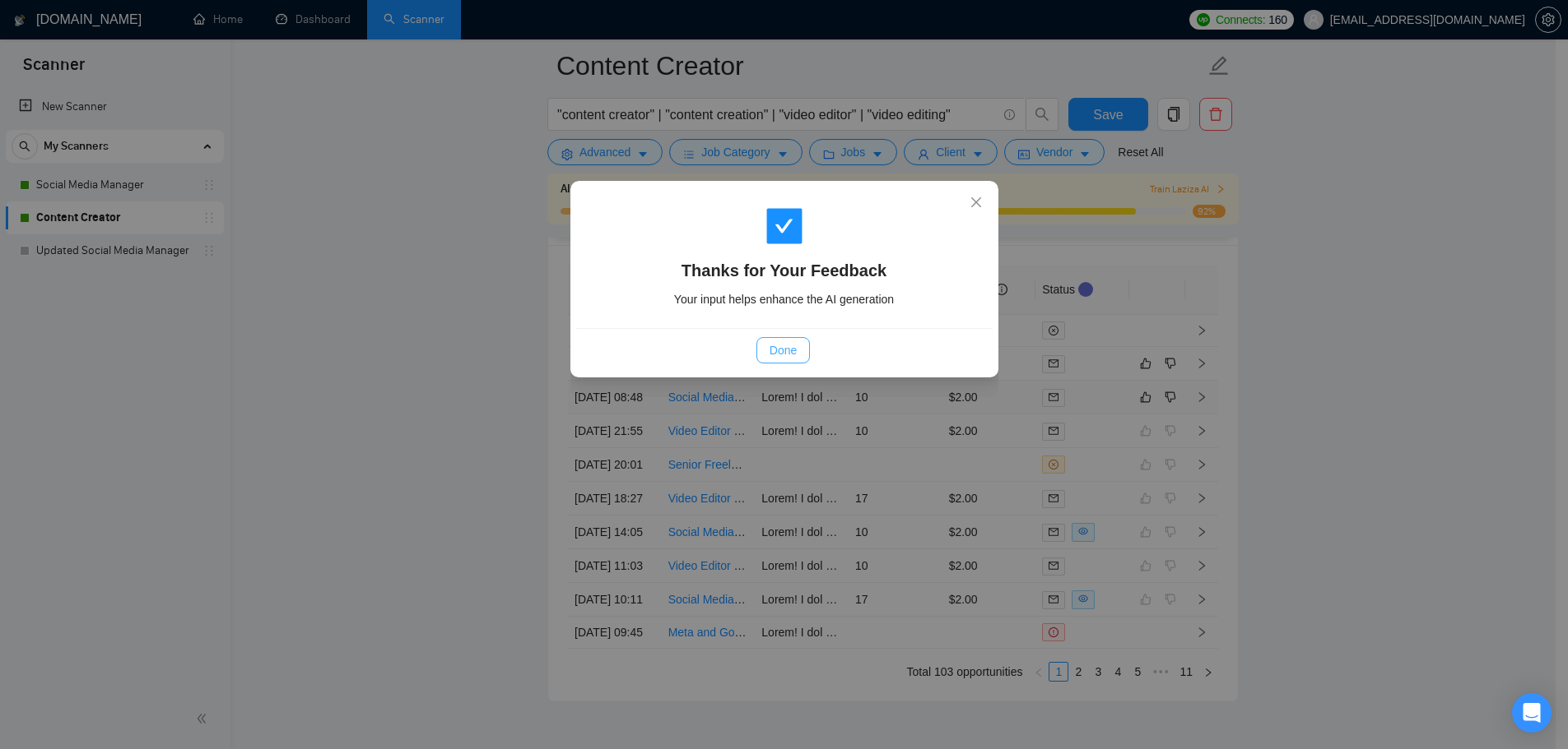
click at [768, 345] on button "Done" at bounding box center [783, 350] width 54 height 26
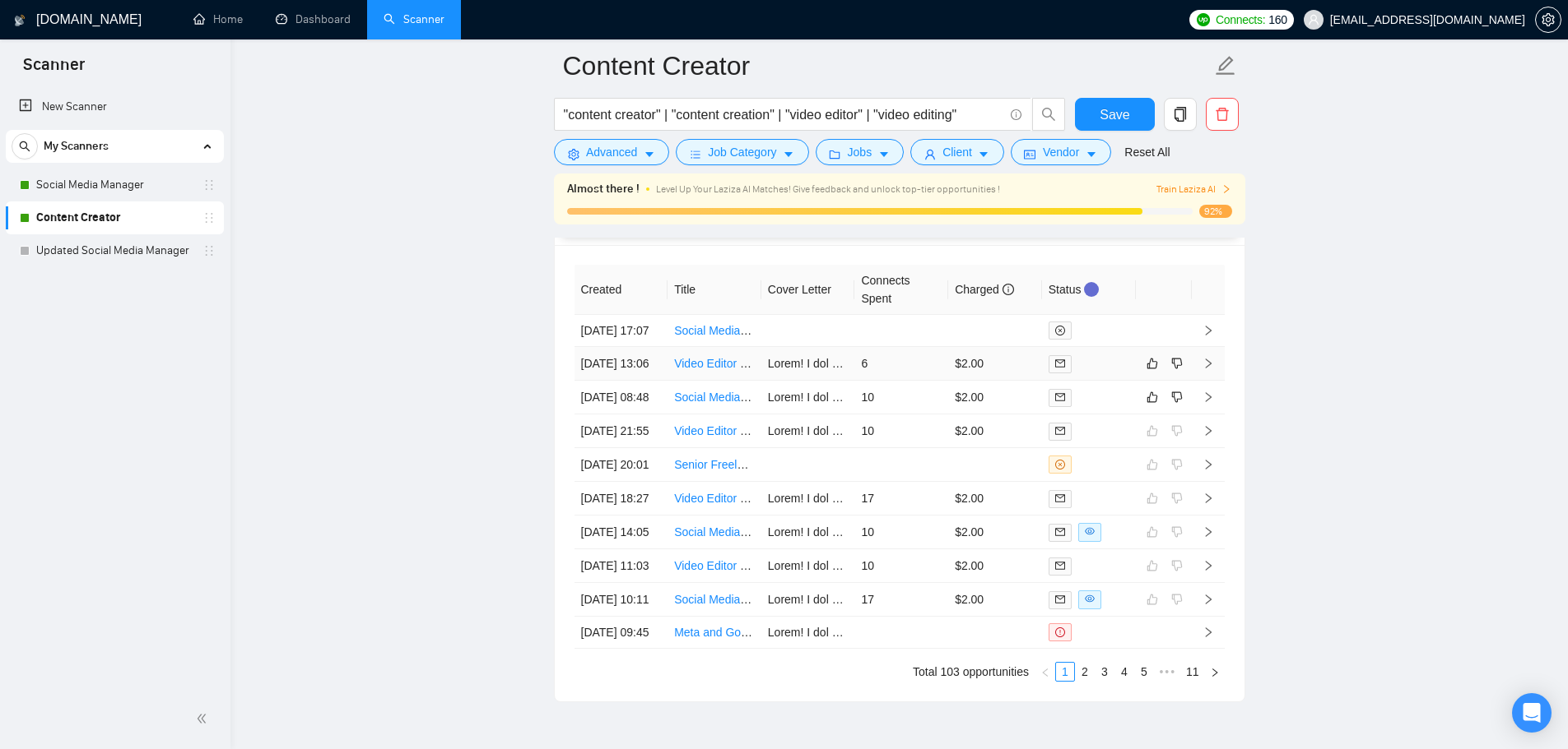
click at [912, 380] on td "6" at bounding box center [901, 364] width 94 height 34
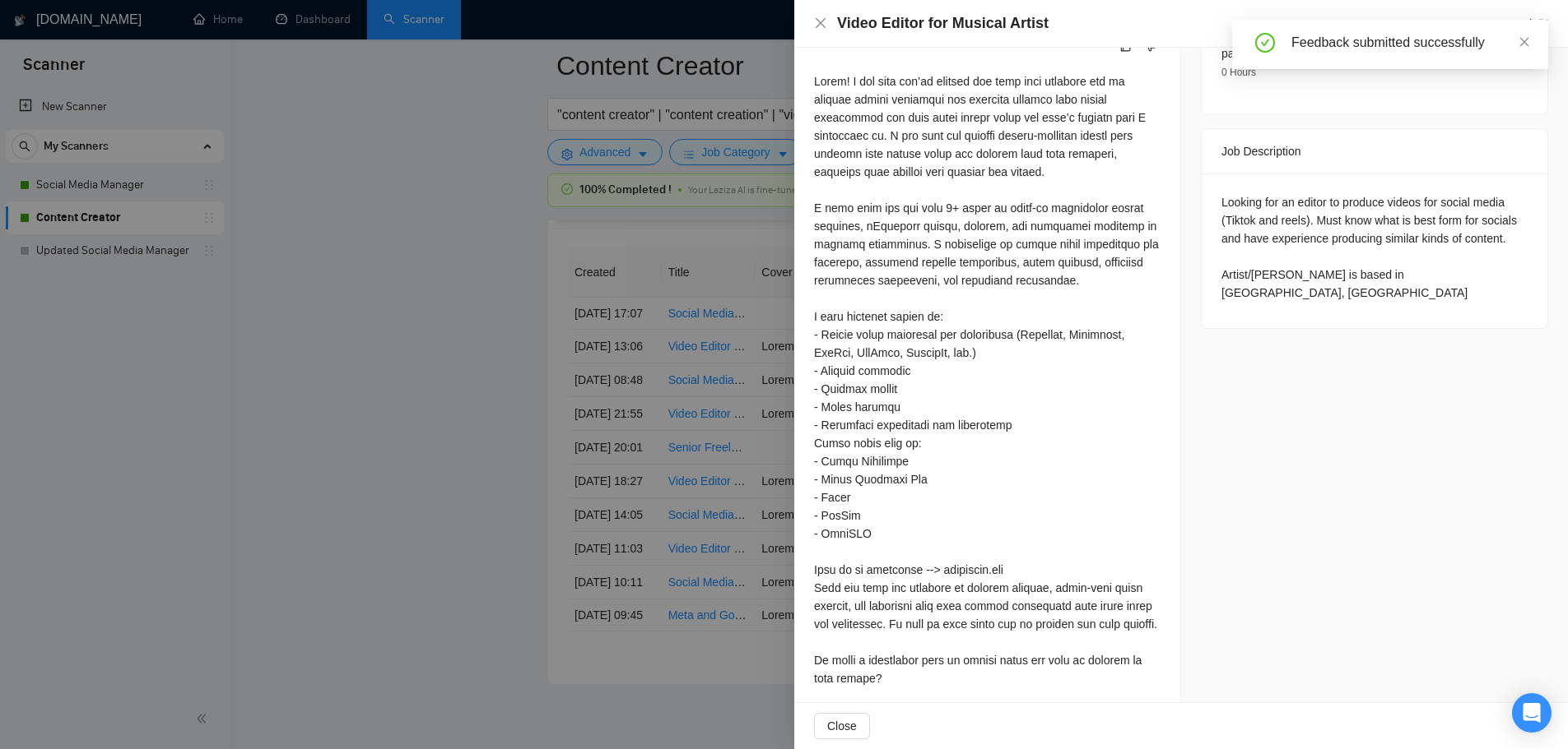
click at [458, 446] on div at bounding box center [784, 374] width 1568 height 749
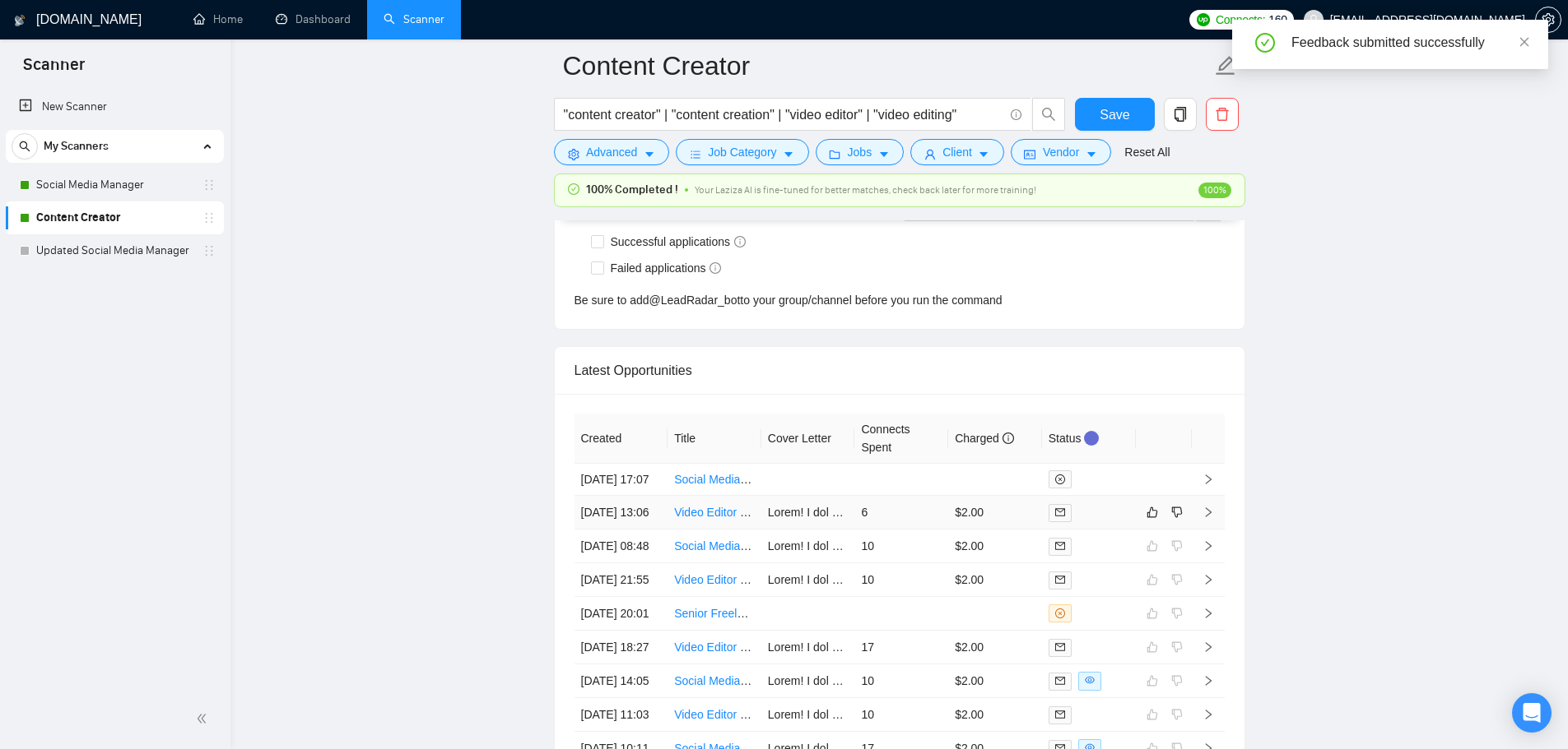
scroll to position [4272, 0]
click at [916, 528] on td "6" at bounding box center [901, 511] width 94 height 34
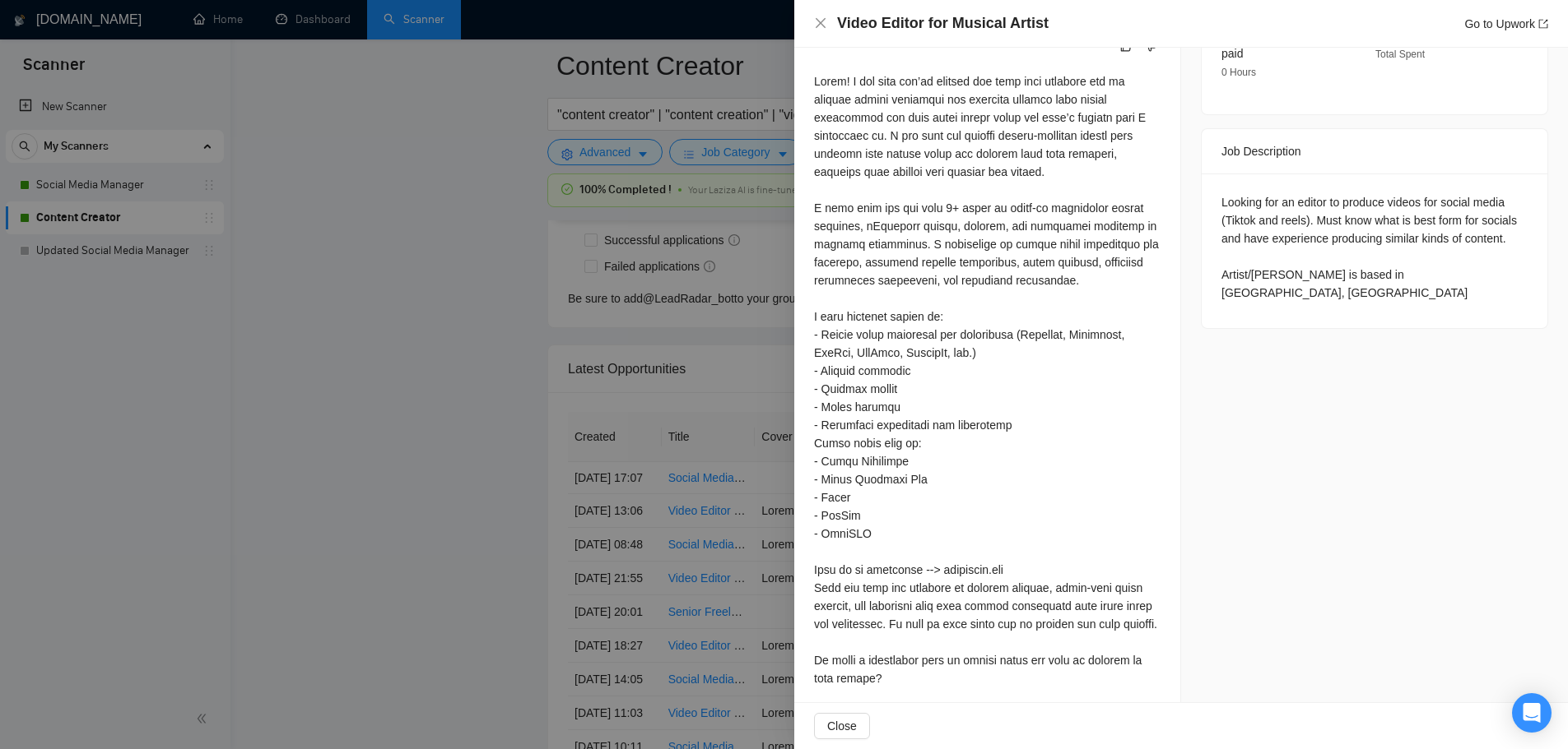
click at [484, 351] on div at bounding box center [784, 374] width 1568 height 749
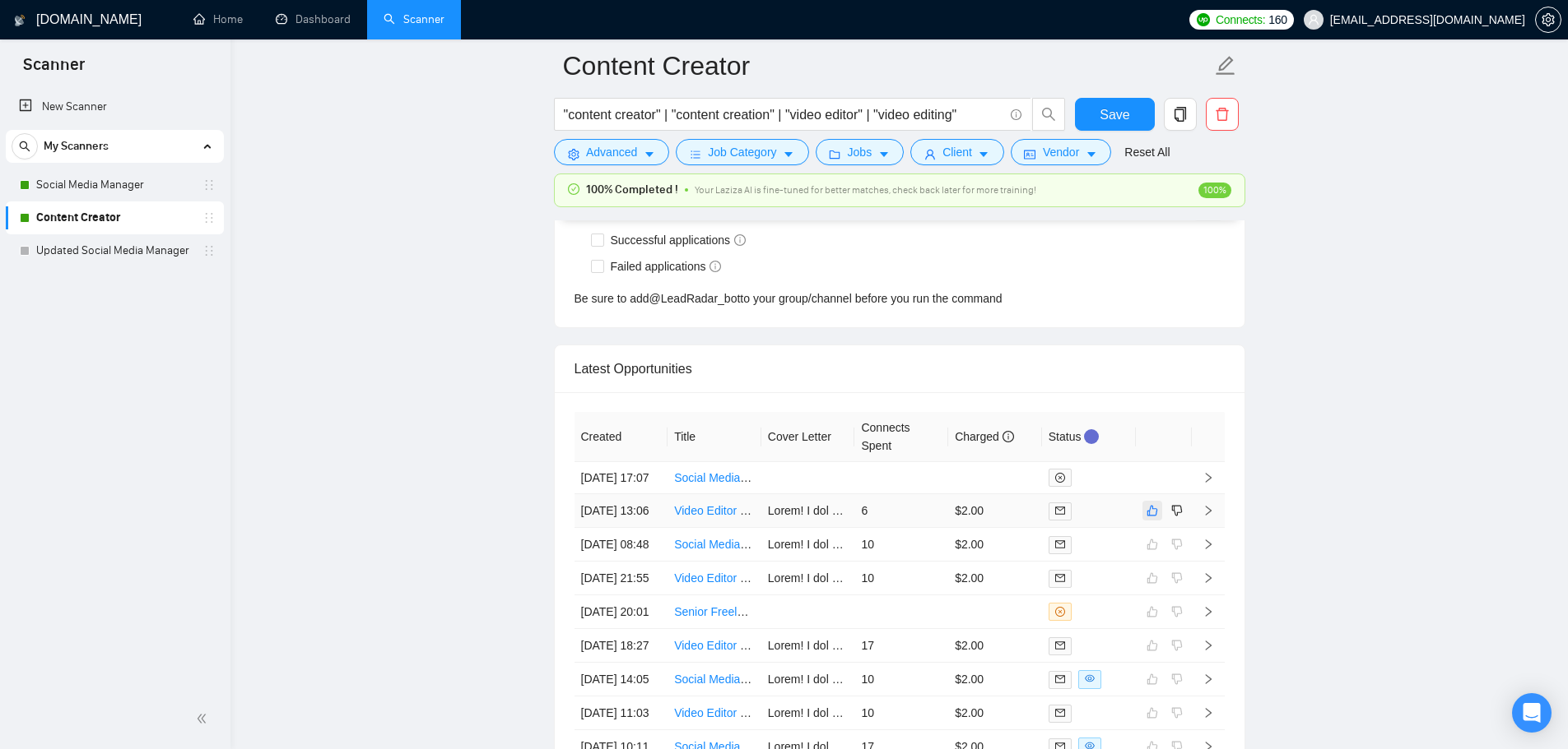
click at [1151, 517] on icon "like" at bounding box center [1151, 510] width 11 height 13
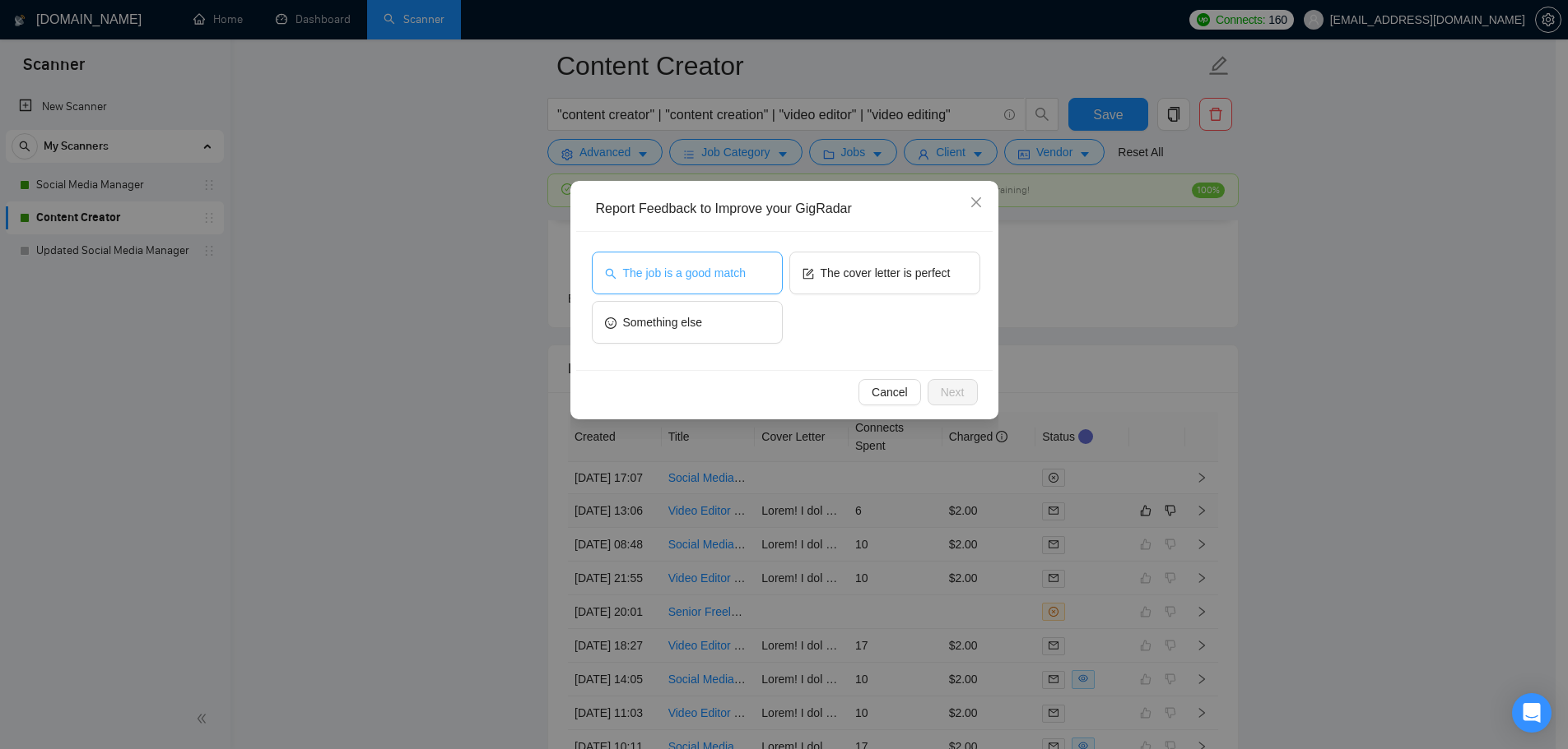
click at [691, 256] on button "The job is a good match" at bounding box center [687, 273] width 191 height 43
click at [910, 296] on div "The cover letter is perfect" at bounding box center [885, 276] width 191 height 49
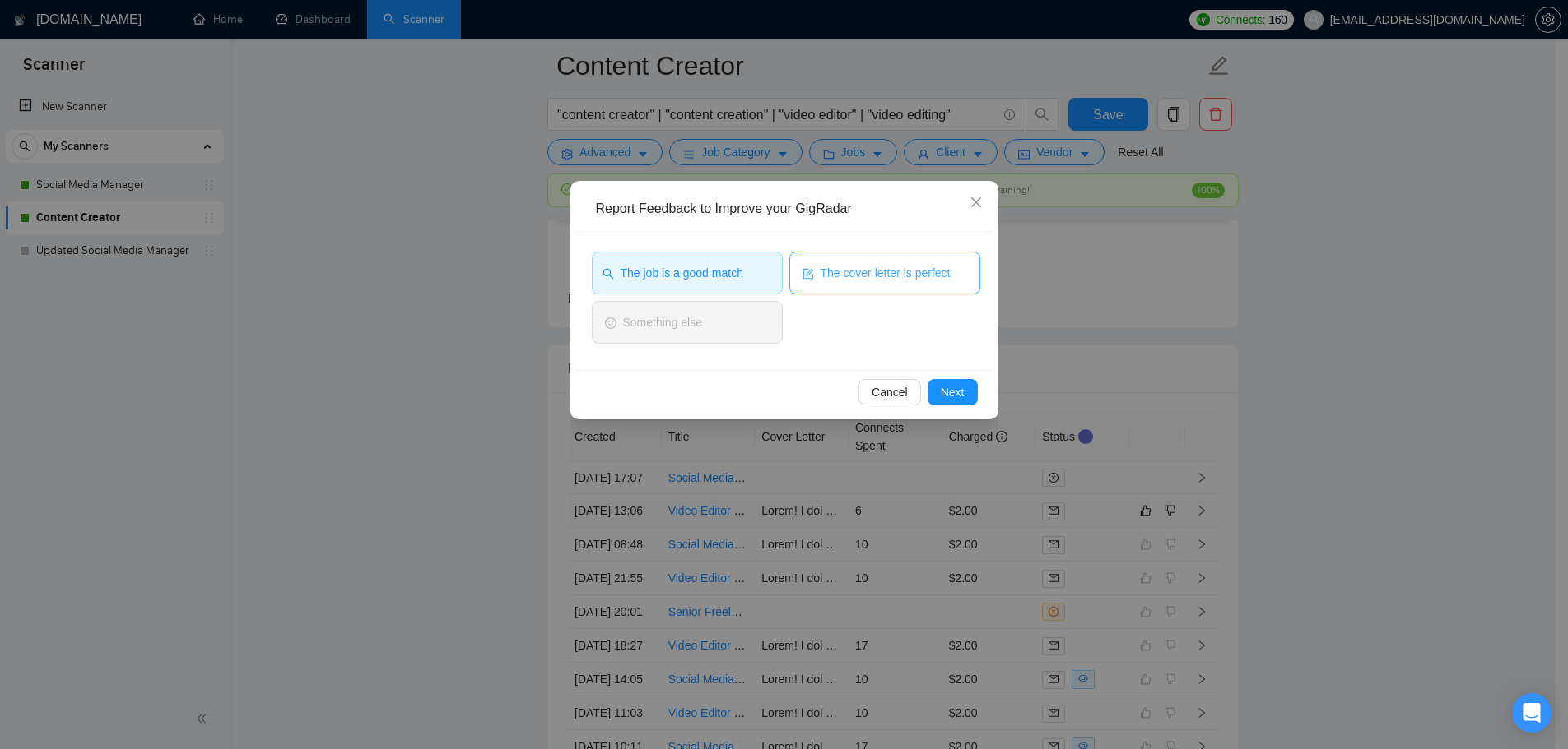
click at [911, 279] on span "The cover letter is perfect" at bounding box center [885, 273] width 130 height 18
click at [952, 398] on span "Next" at bounding box center [953, 392] width 24 height 18
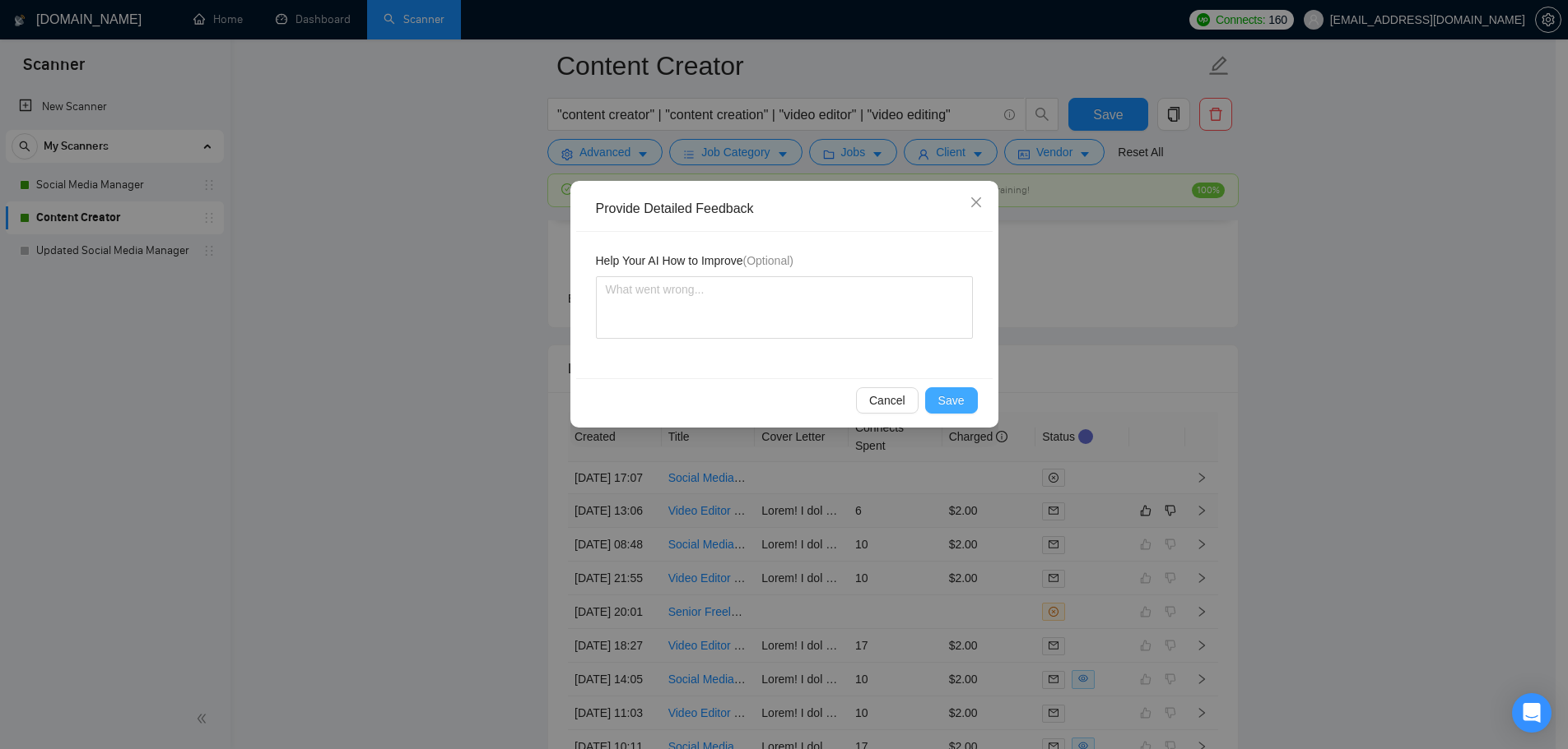
click at [954, 402] on span "Save" at bounding box center [951, 400] width 26 height 18
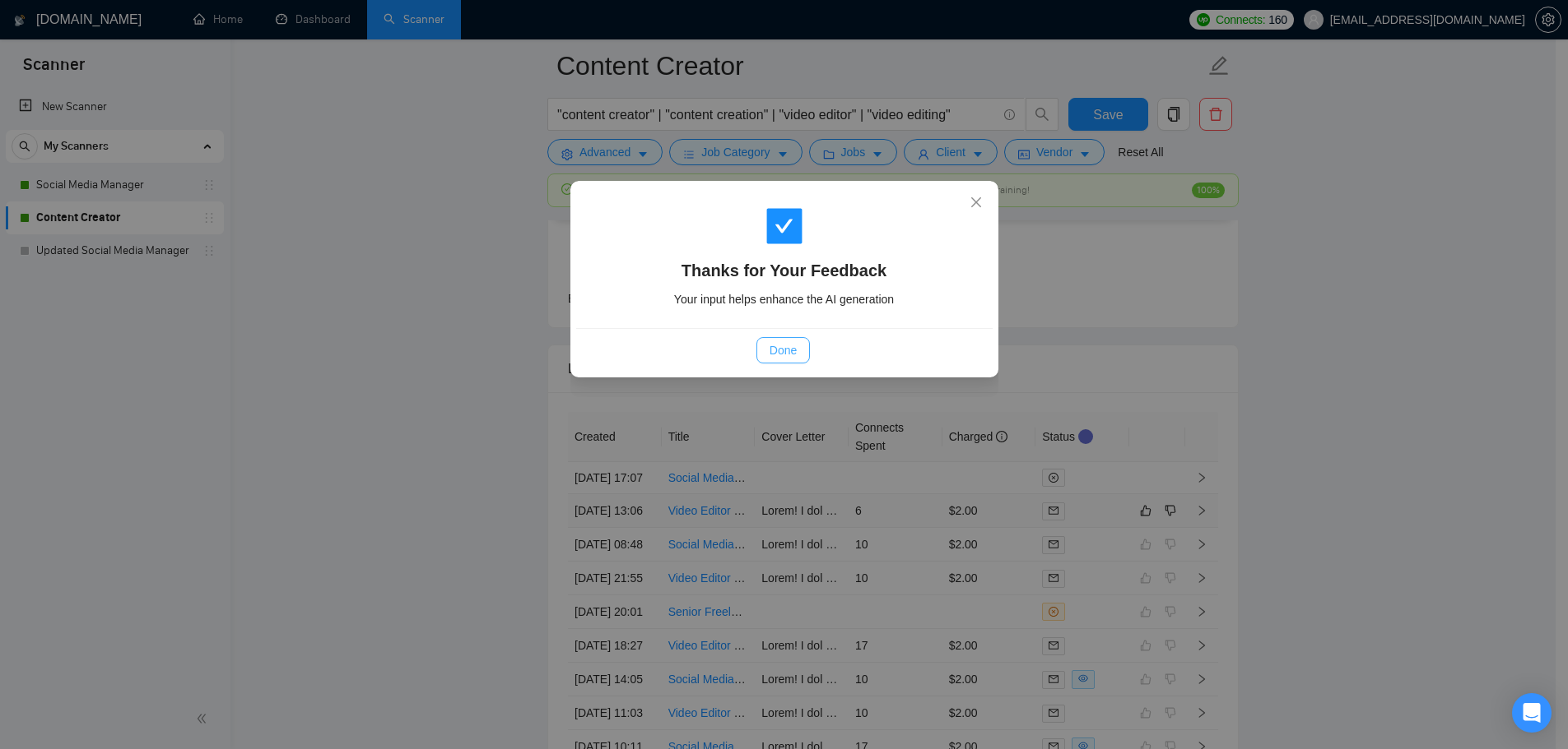
click at [780, 356] on span "Done" at bounding box center [784, 350] width 27 height 18
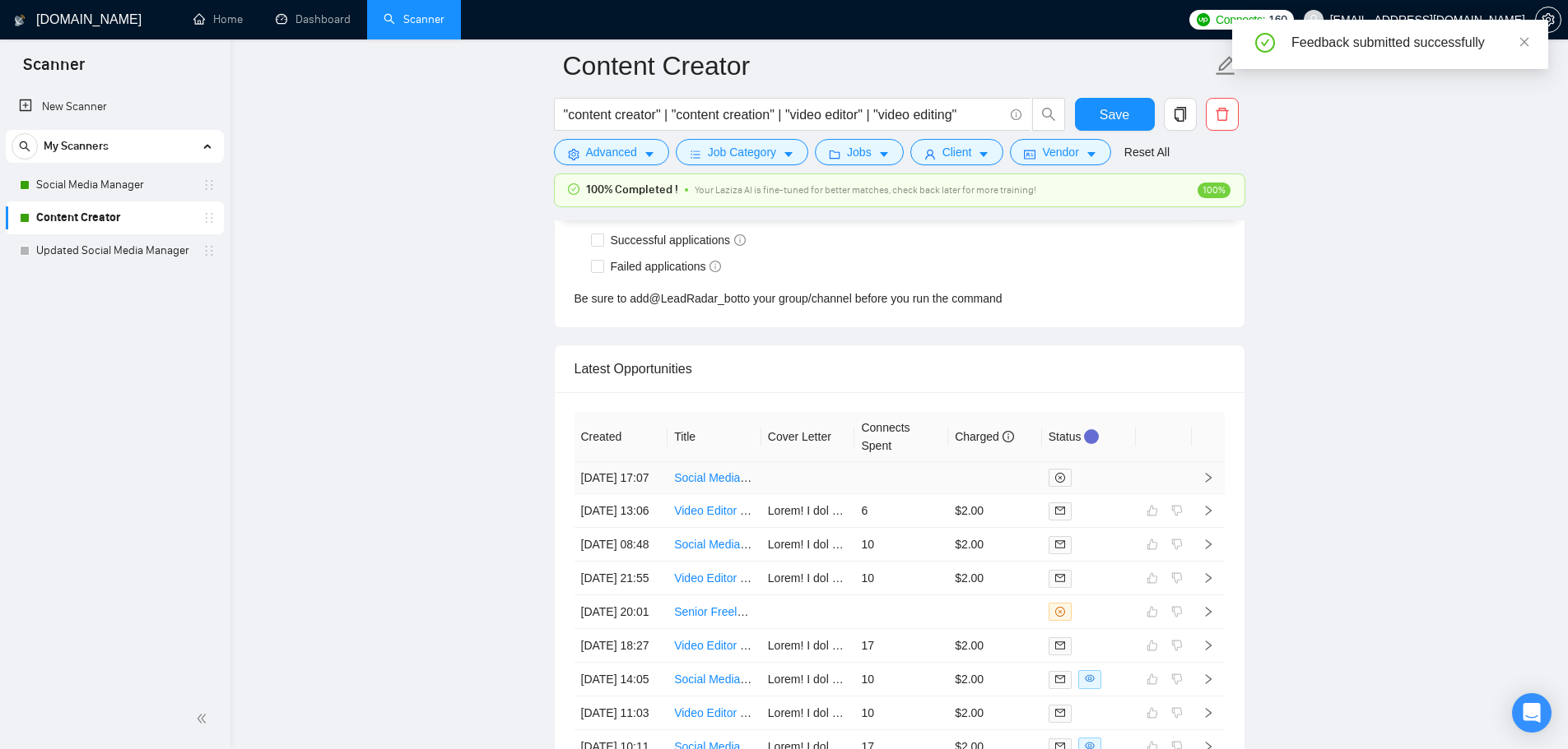
click at [816, 494] on td at bounding box center [808, 479] width 94 height 32
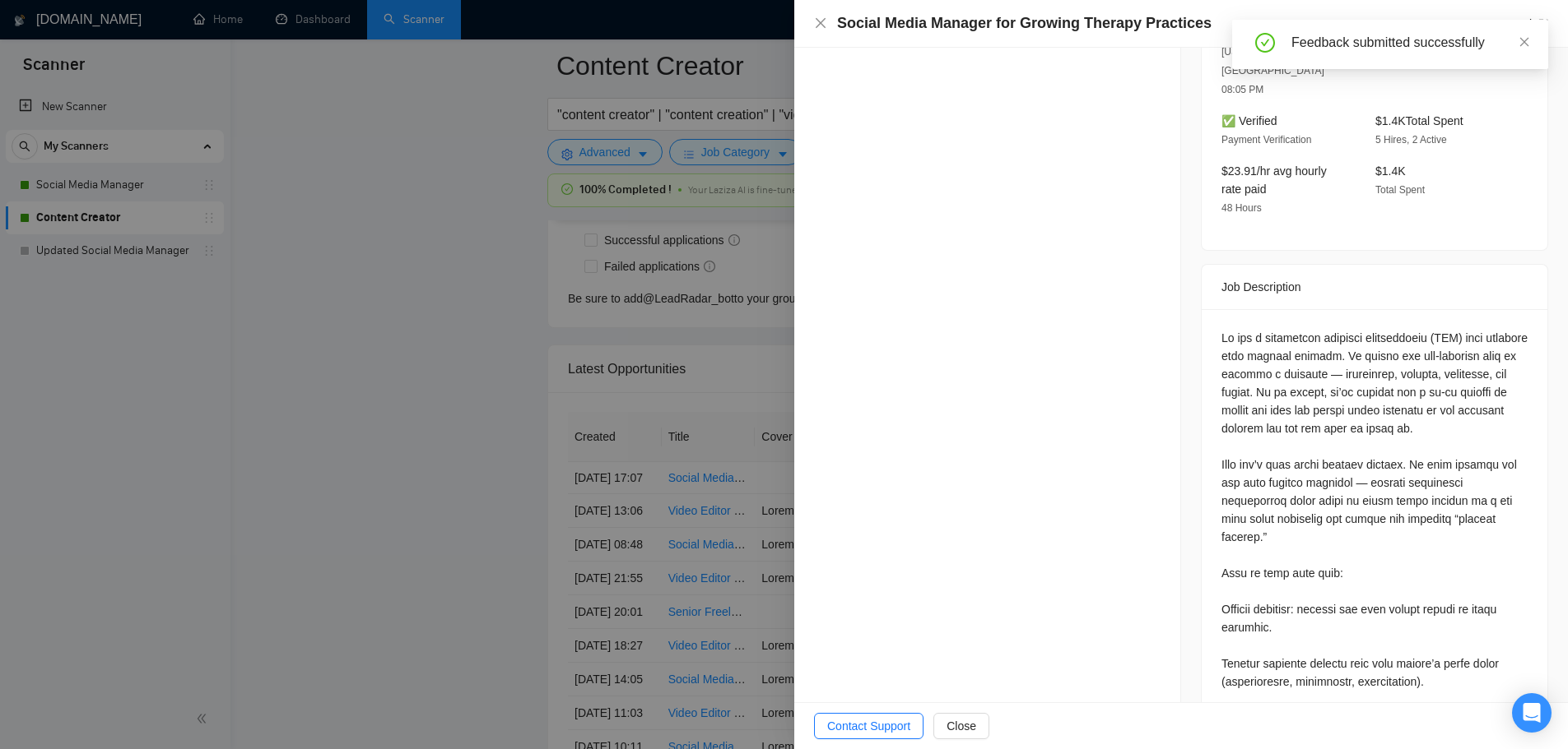
click at [466, 424] on div at bounding box center [784, 374] width 1568 height 749
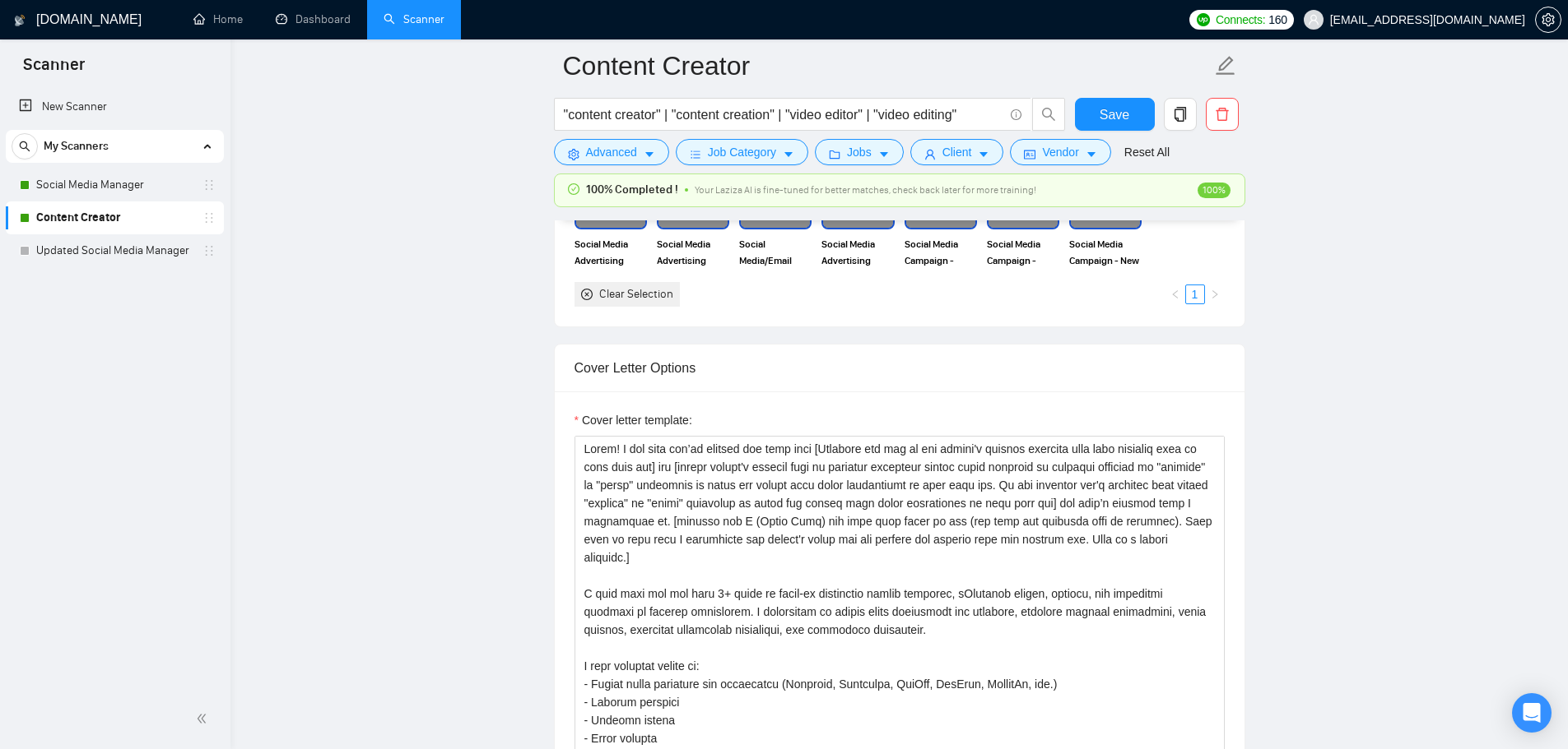
scroll to position [1623, 0]
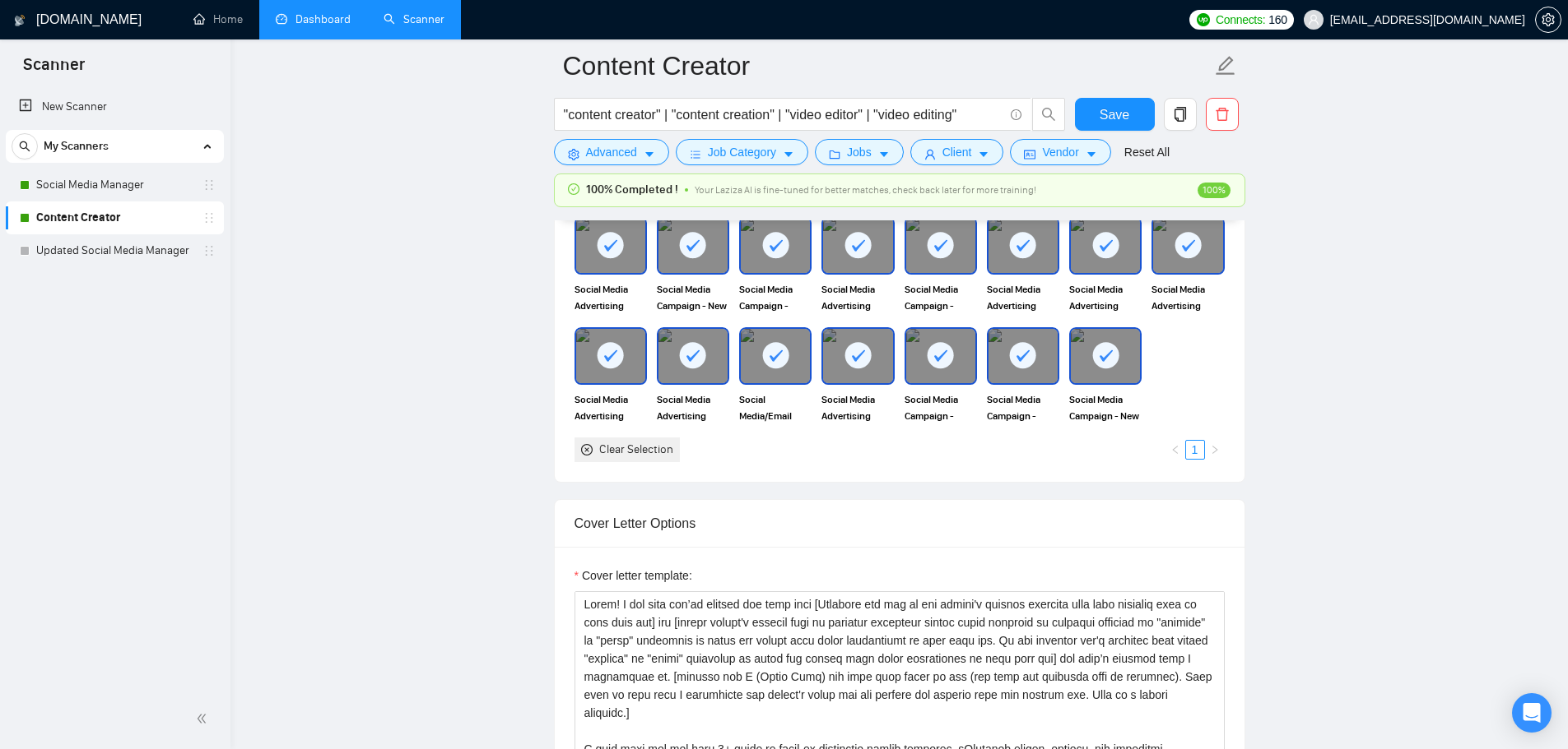
click at [337, 19] on link "Dashboard" at bounding box center [313, 19] width 75 height 14
